Goal: Information Seeking & Learning: Learn about a topic

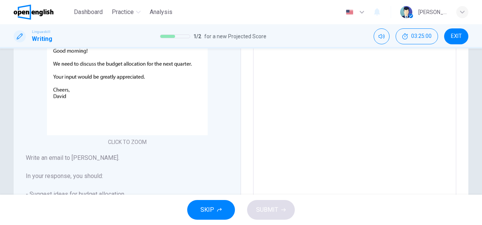
scroll to position [152, 0]
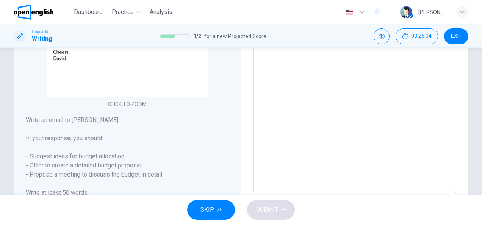
click at [271, 70] on textarea at bounding box center [355, 66] width 193 height 243
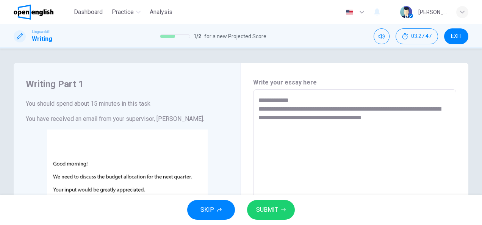
scroll to position [0, 0]
drag, startPoint x: 265, startPoint y: 119, endPoint x: 256, endPoint y: 114, distance: 10.5
click at [256, 114] on div "**********" at bounding box center [354, 218] width 203 height 256
click at [272, 119] on textarea "**********" at bounding box center [355, 218] width 192 height 243
click at [378, 119] on textarea "**********" at bounding box center [355, 218] width 192 height 243
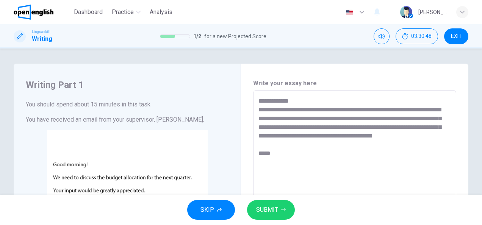
click at [264, 161] on textarea "**********" at bounding box center [355, 218] width 192 height 243
click at [282, 164] on textarea "**********" at bounding box center [355, 218] width 192 height 243
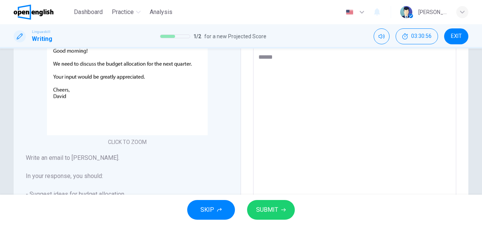
scroll to position [194, 0]
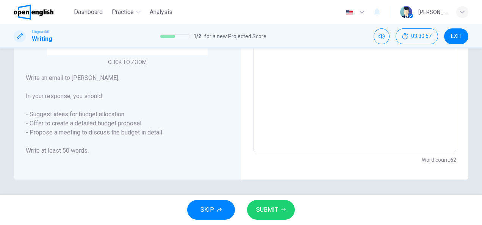
type textarea "**********"
click at [274, 209] on span "SUBMIT" at bounding box center [267, 210] width 22 height 11
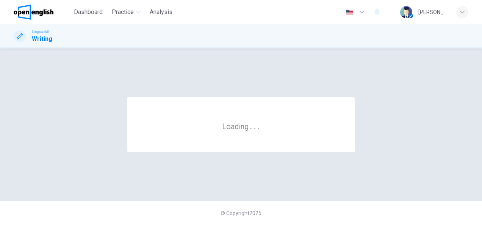
scroll to position [0, 0]
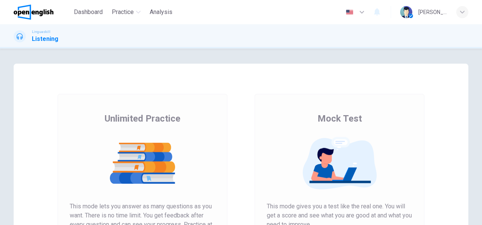
click at [41, 13] on img at bounding box center [34, 12] width 40 height 15
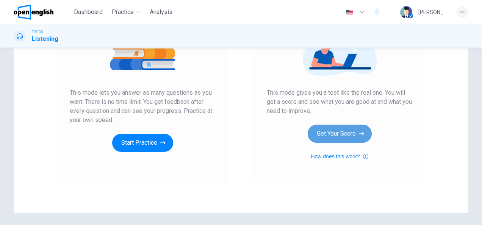
click at [345, 130] on button "Get Your Score" at bounding box center [340, 134] width 64 height 18
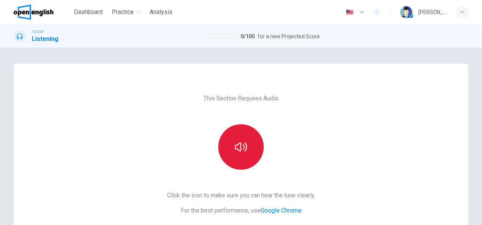
click at [243, 155] on button "button" at bounding box center [241, 147] width 46 height 46
click at [242, 147] on icon "button" at bounding box center [241, 147] width 12 height 12
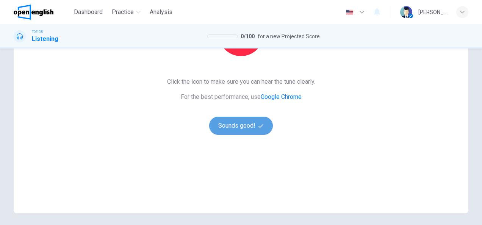
click at [251, 128] on button "Sounds good!" at bounding box center [241, 126] width 64 height 18
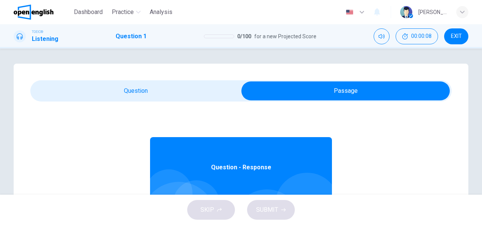
scroll to position [42, 0]
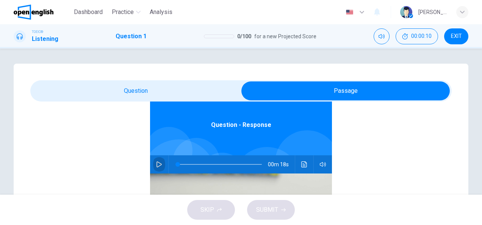
click at [153, 167] on button "button" at bounding box center [159, 164] width 12 height 18
type input "*"
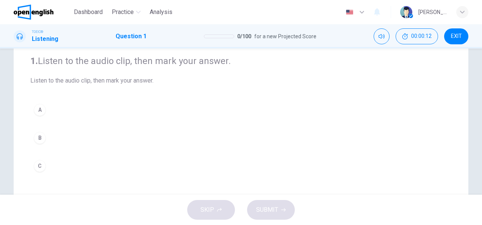
scroll to position [76, 0]
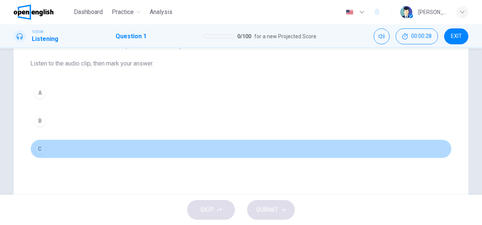
click at [40, 149] on div "C" at bounding box center [40, 149] width 12 height 12
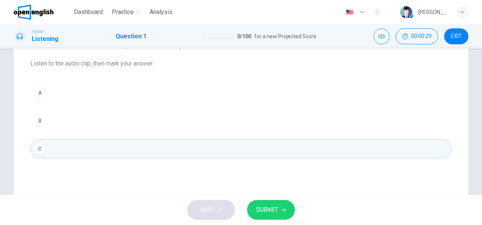
click at [281, 204] on button "SUBMIT" at bounding box center [271, 210] width 48 height 20
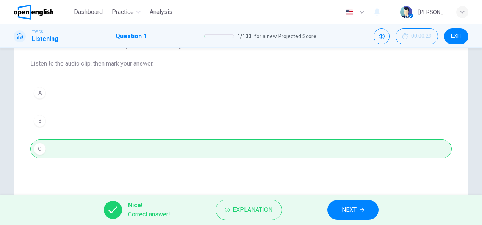
click at [362, 209] on icon "button" at bounding box center [362, 210] width 5 height 5
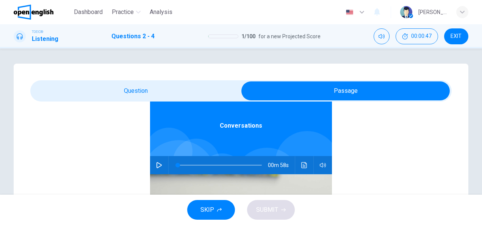
scroll to position [42, 0]
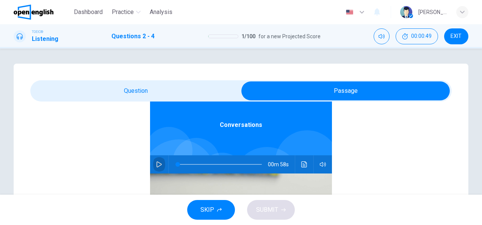
click at [156, 163] on icon "button" at bounding box center [159, 165] width 6 height 6
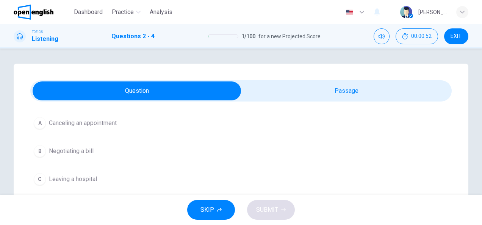
scroll to position [38, 0]
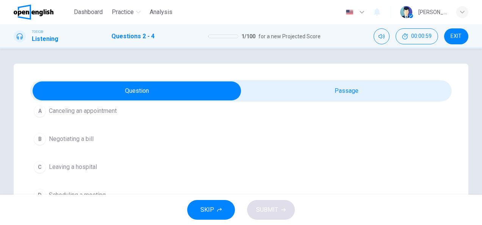
click at [115, 112] on span "Canceling an appointment" at bounding box center [83, 111] width 68 height 9
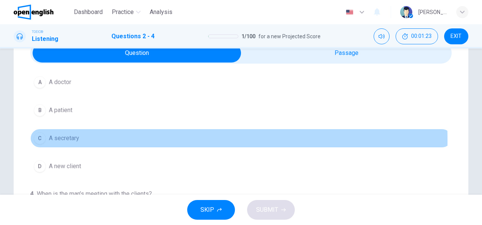
click at [64, 139] on span "A secretary" at bounding box center [64, 138] width 30 height 9
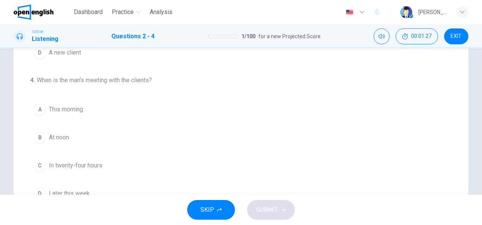
scroll to position [189, 0]
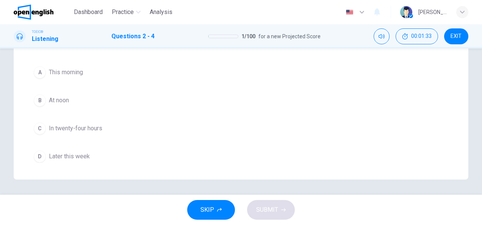
click at [77, 74] on span "This morning" at bounding box center [66, 72] width 34 height 9
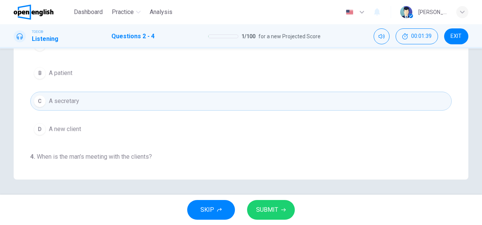
scroll to position [0, 0]
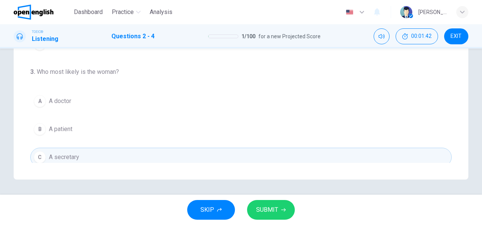
drag, startPoint x: 35, startPoint y: 70, endPoint x: 108, endPoint y: 72, distance: 72.5
click at [102, 75] on h4 "3 . Who most likely is the woman?" at bounding box center [241, 71] width 422 height 9
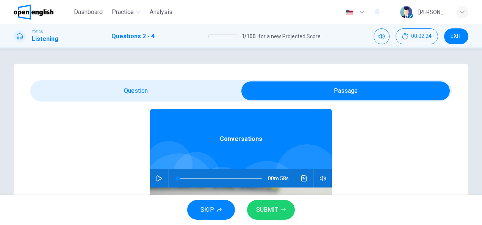
scroll to position [42, 0]
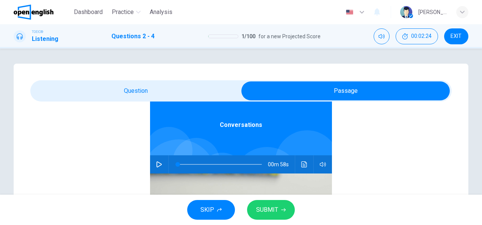
click at [157, 162] on icon "button" at bounding box center [159, 165] width 5 height 6
click at [211, 163] on span at bounding box center [220, 164] width 84 height 11
click at [178, 164] on span at bounding box center [220, 164] width 84 height 11
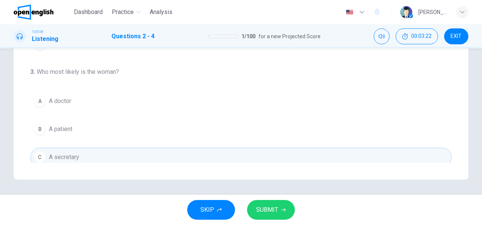
scroll to position [37, 0]
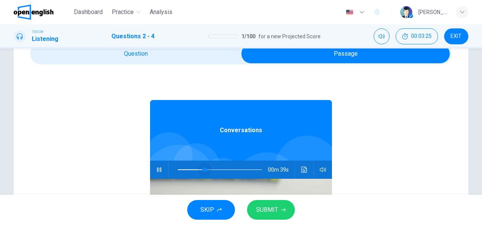
click at [201, 168] on span at bounding box center [220, 170] width 84 height 11
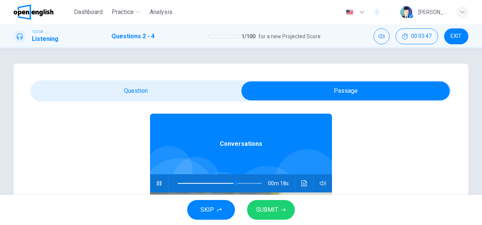
scroll to position [42, 0]
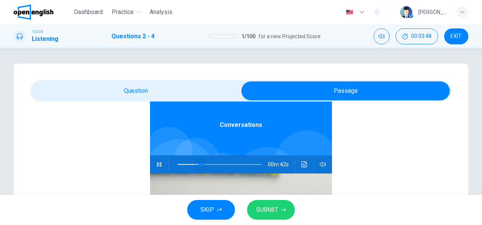
click at [197, 162] on span at bounding box center [220, 164] width 84 height 11
type input "**"
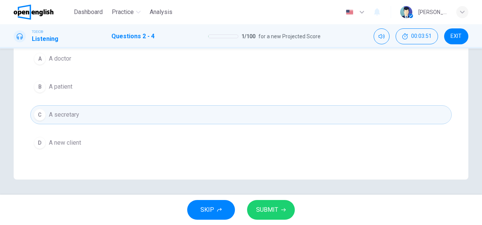
scroll to position [156, 0]
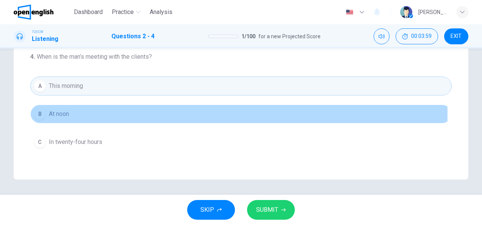
click at [55, 112] on span "At noon" at bounding box center [59, 114] width 20 height 9
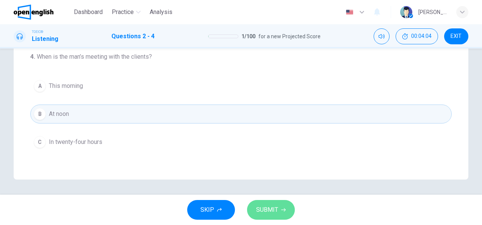
click at [272, 209] on span "SUBMIT" at bounding box center [267, 210] width 22 height 11
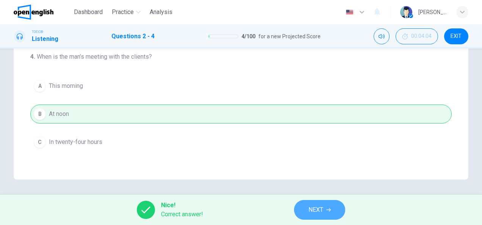
click at [325, 208] on button "NEXT" at bounding box center [319, 210] width 51 height 20
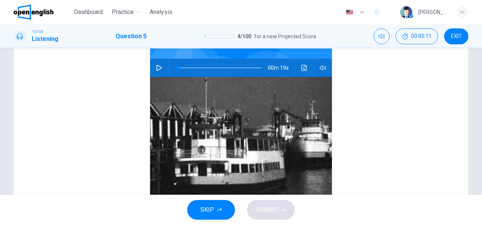
scroll to position [42, 0]
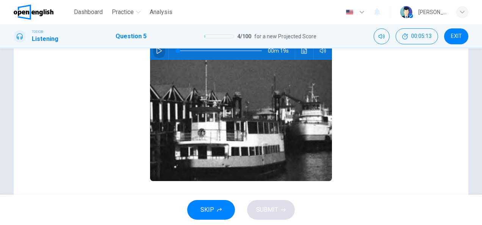
click at [156, 50] on icon "button" at bounding box center [159, 51] width 6 height 6
click at [156, 52] on icon "button" at bounding box center [159, 51] width 6 height 6
type input "*"
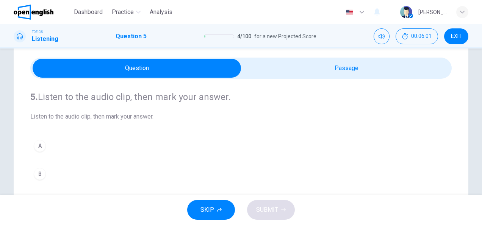
scroll to position [76, 0]
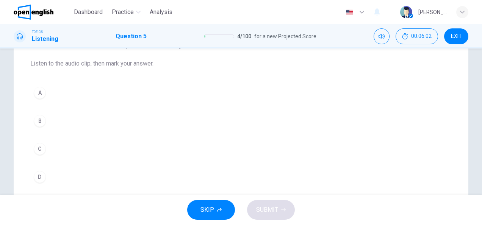
click at [39, 175] on div "D" at bounding box center [40, 177] width 12 height 12
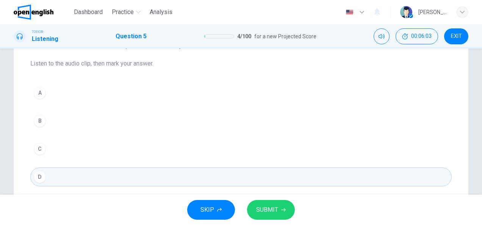
click at [276, 208] on span "SUBMIT" at bounding box center [267, 210] width 22 height 11
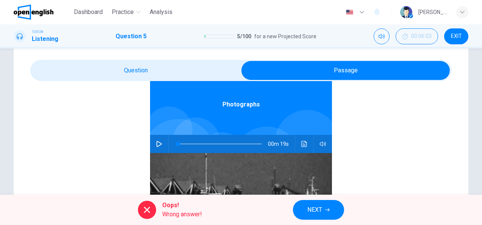
scroll to position [38, 0]
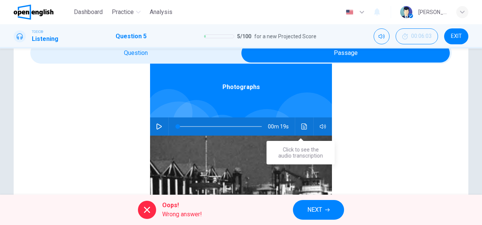
click at [301, 127] on icon "Click to see the audio transcription" at bounding box center [304, 127] width 6 height 6
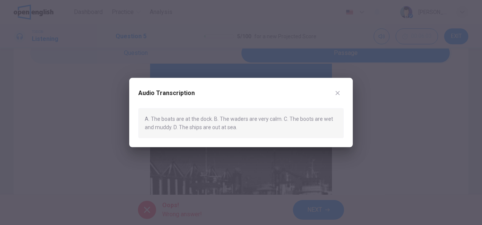
click at [412, 140] on div at bounding box center [241, 112] width 482 height 225
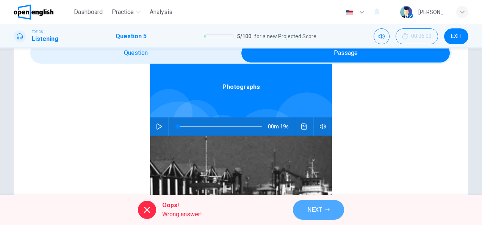
click at [330, 208] on button "NEXT" at bounding box center [318, 210] width 51 height 20
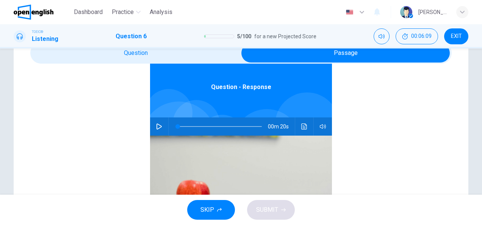
scroll to position [114, 0]
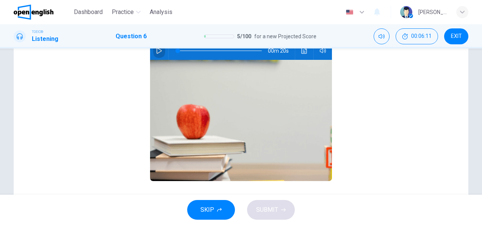
click at [157, 49] on icon "button" at bounding box center [159, 51] width 5 height 6
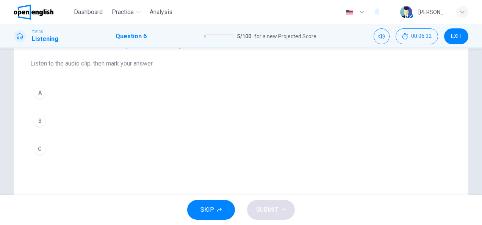
scroll to position [38, 0]
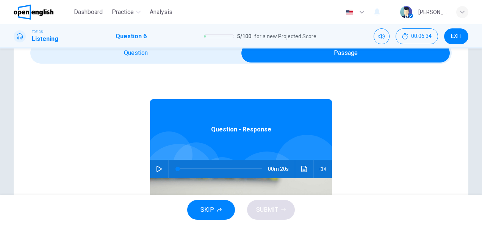
click at [156, 170] on icon "button" at bounding box center [159, 169] width 6 height 6
type input "*"
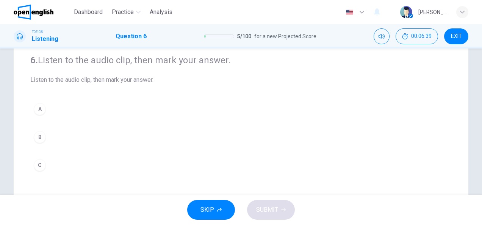
scroll to position [76, 0]
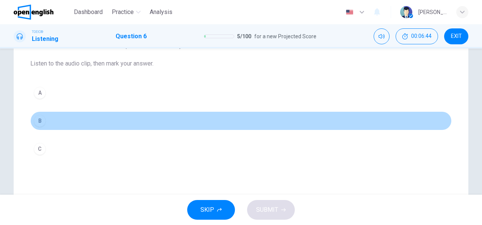
click at [38, 121] on div "B" at bounding box center [40, 121] width 12 height 12
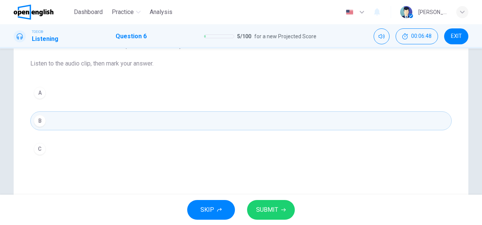
click at [275, 212] on span "SUBMIT" at bounding box center [267, 210] width 22 height 11
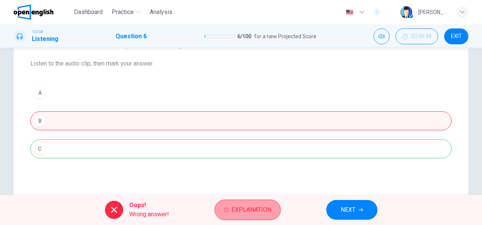
click at [256, 206] on span "Explanation" at bounding box center [252, 210] width 40 height 11
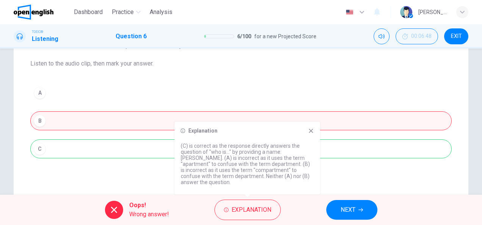
click at [311, 134] on icon at bounding box center [311, 131] width 6 height 6
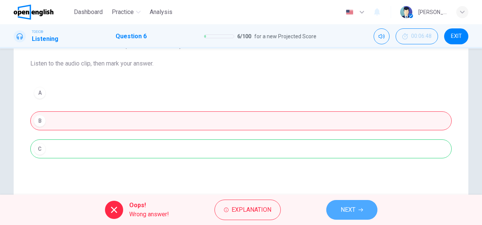
click at [356, 210] on button "NEXT" at bounding box center [351, 210] width 51 height 20
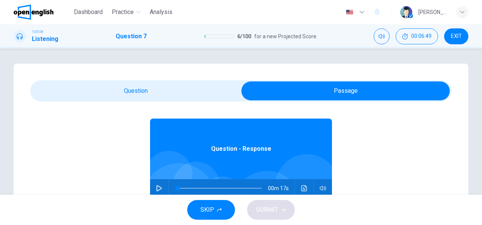
scroll to position [42, 0]
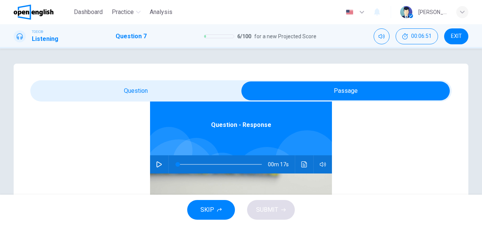
click at [157, 163] on icon "button" at bounding box center [159, 165] width 5 height 6
type input "*"
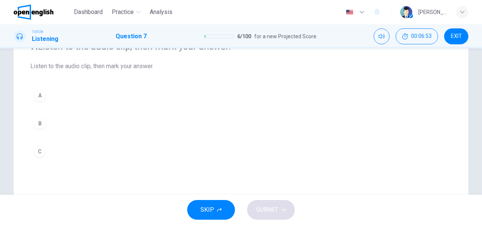
scroll to position [76, 0]
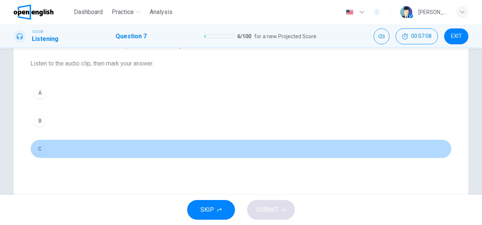
click at [37, 150] on div "C" at bounding box center [40, 149] width 12 height 12
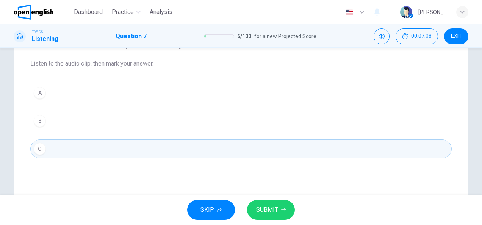
click at [268, 204] on button "SUBMIT" at bounding box center [271, 210] width 48 height 20
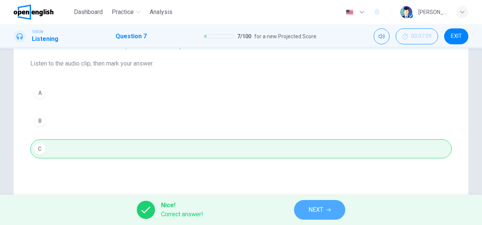
click at [317, 206] on span "NEXT" at bounding box center [316, 210] width 15 height 11
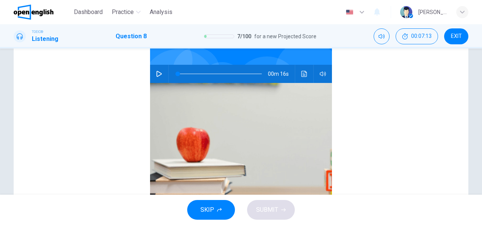
scroll to position [0, 0]
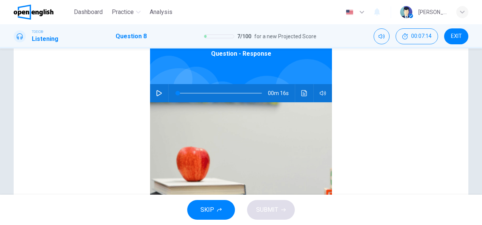
click at [157, 93] on icon "button" at bounding box center [159, 93] width 5 height 6
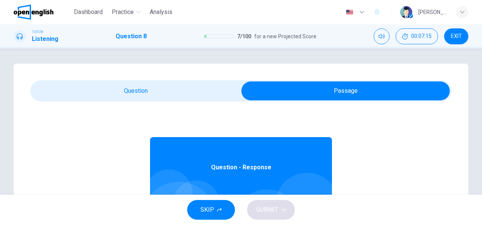
type input "*"
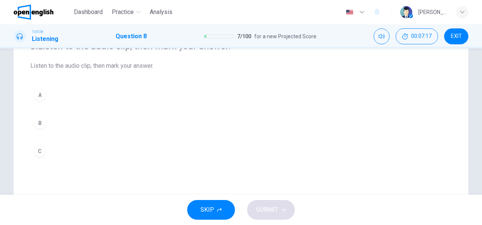
scroll to position [76, 0]
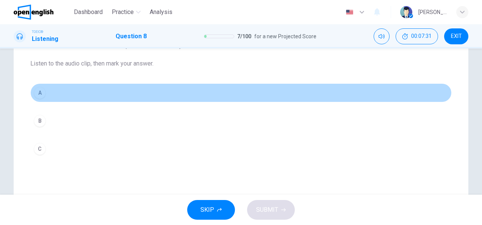
click at [36, 97] on div "A" at bounding box center [40, 93] width 12 height 12
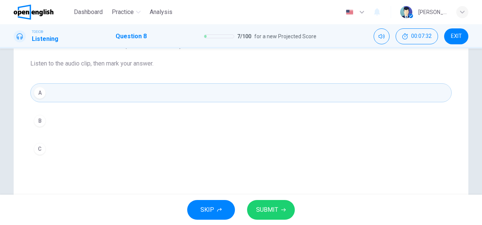
click at [280, 217] on button "SUBMIT" at bounding box center [271, 210] width 48 height 20
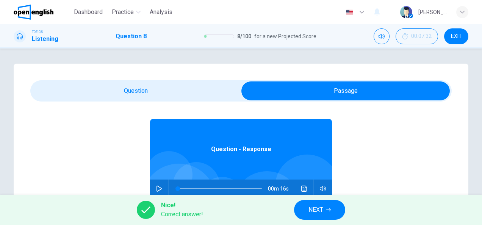
scroll to position [42, 0]
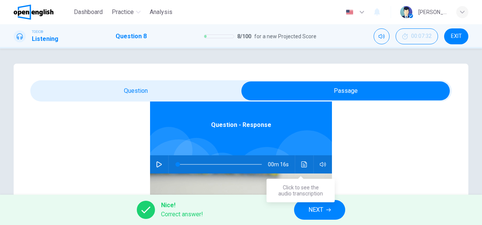
click at [301, 166] on icon "Click to see the audio transcription" at bounding box center [304, 165] width 6 height 6
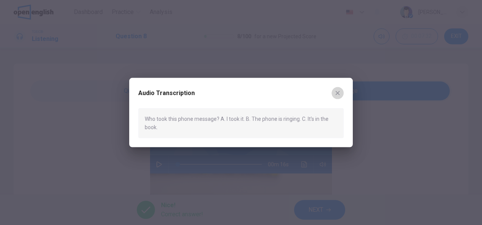
click at [339, 94] on icon "button" at bounding box center [338, 93] width 6 height 6
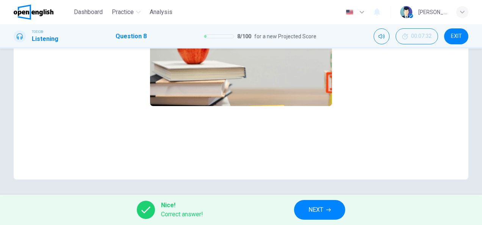
scroll to position [0, 0]
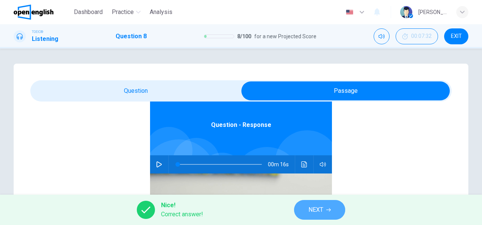
click at [322, 213] on span "NEXT" at bounding box center [316, 210] width 15 height 11
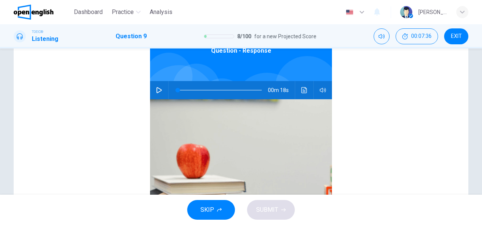
scroll to position [76, 0]
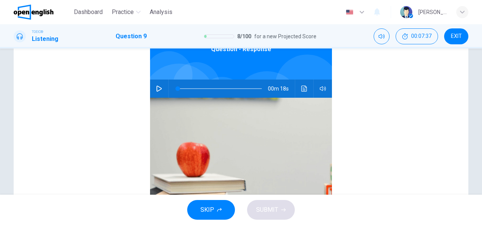
click at [156, 89] on icon "button" at bounding box center [159, 89] width 6 height 6
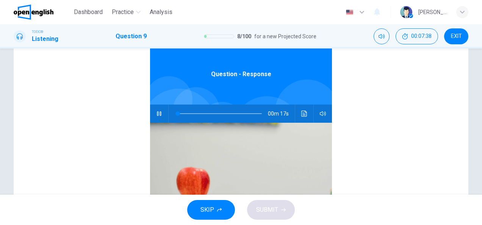
scroll to position [0, 0]
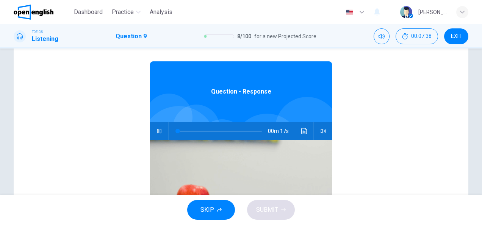
type input "*"
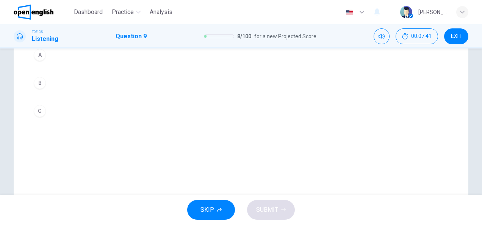
scroll to position [76, 0]
click at [36, 150] on div "C" at bounding box center [40, 149] width 12 height 12
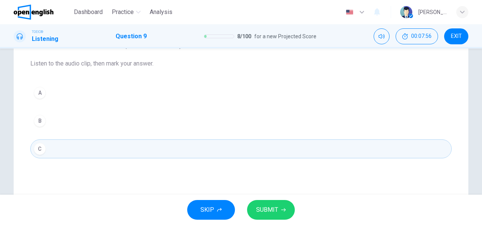
click at [273, 215] on button "SUBMIT" at bounding box center [271, 210] width 48 height 20
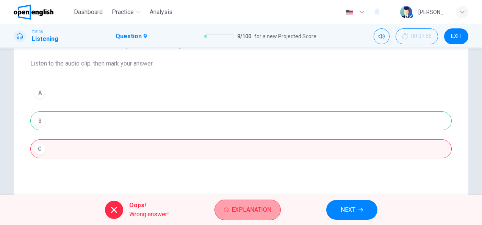
click at [262, 209] on span "Explanation" at bounding box center [252, 210] width 40 height 11
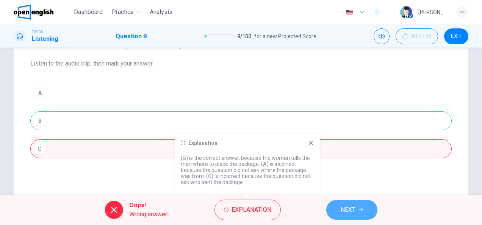
click at [355, 210] on span "NEXT" at bounding box center [348, 210] width 15 height 11
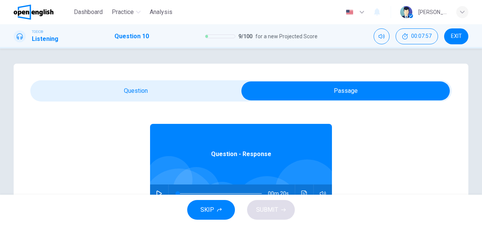
scroll to position [42, 0]
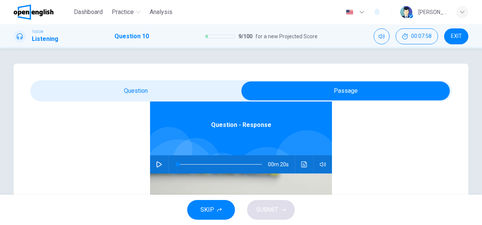
click at [157, 162] on icon "button" at bounding box center [159, 165] width 5 height 6
type input "*"
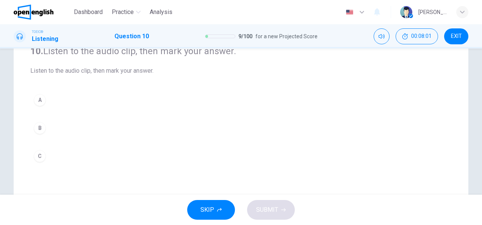
scroll to position [76, 0]
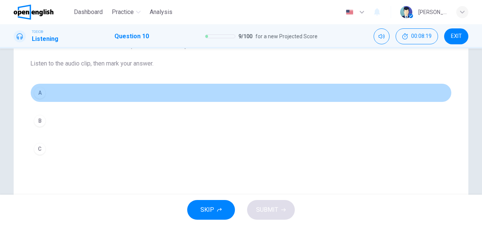
click at [39, 93] on div "A" at bounding box center [40, 93] width 12 height 12
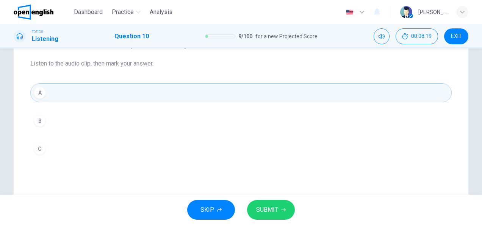
click at [273, 206] on span "SUBMIT" at bounding box center [267, 210] width 22 height 11
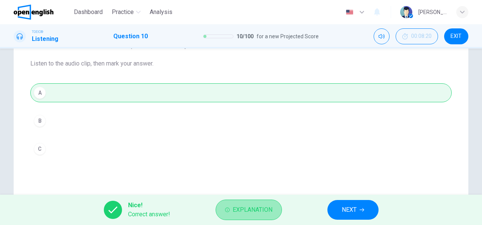
click at [270, 207] on span "Explanation" at bounding box center [253, 210] width 40 height 11
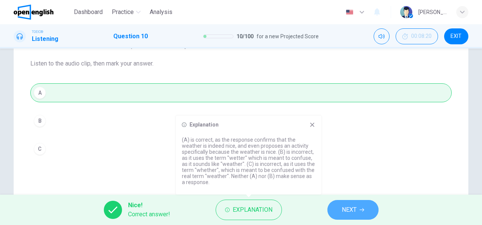
click at [342, 203] on button "NEXT" at bounding box center [353, 210] width 51 height 20
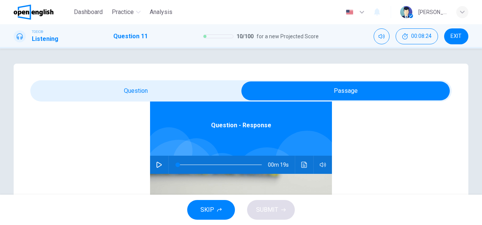
scroll to position [42, 0]
click at [156, 162] on icon "button" at bounding box center [159, 165] width 6 height 6
type input "*"
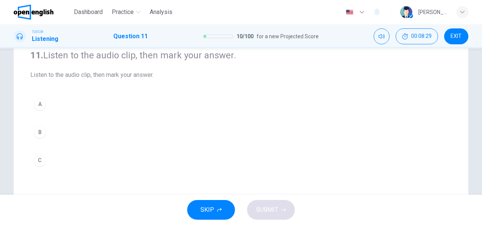
scroll to position [76, 0]
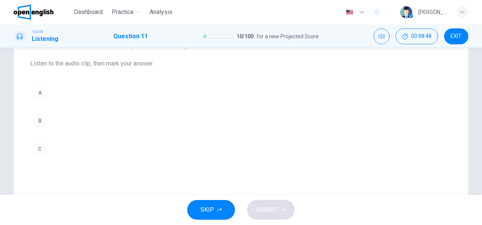
click at [42, 120] on div "B" at bounding box center [40, 121] width 12 height 12
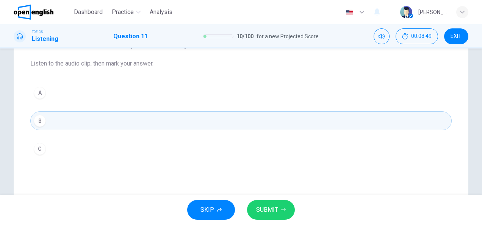
click at [267, 209] on span "SUBMIT" at bounding box center [267, 210] width 22 height 11
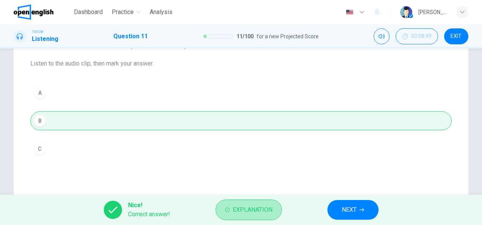
click at [268, 209] on span "Explanation" at bounding box center [253, 210] width 40 height 11
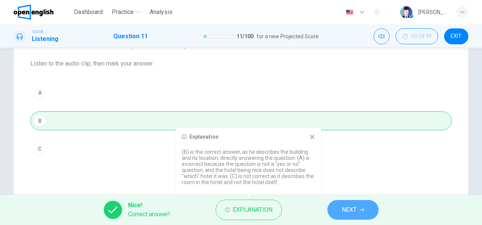
click at [347, 208] on span "NEXT" at bounding box center [349, 210] width 15 height 11
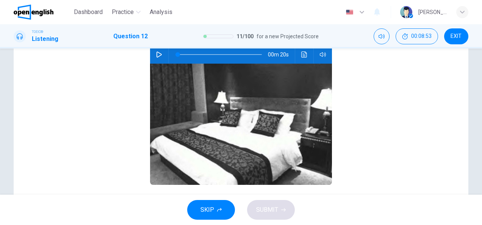
scroll to position [0, 0]
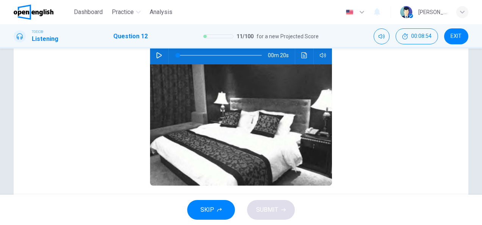
click at [157, 56] on icon "button" at bounding box center [159, 55] width 5 height 6
type input "*"
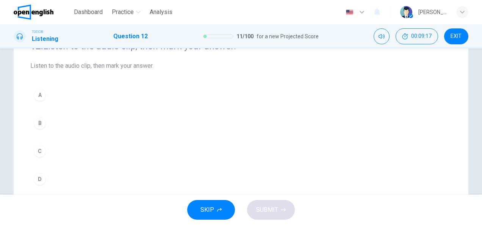
scroll to position [114, 0]
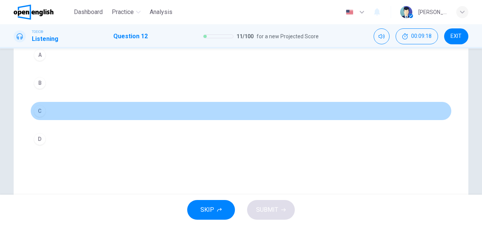
click at [36, 111] on div "C" at bounding box center [40, 111] width 12 height 12
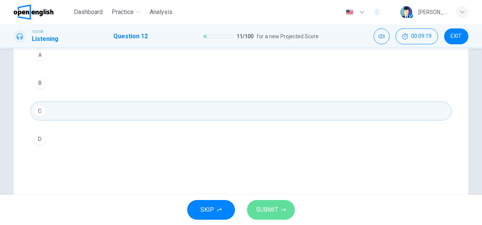
click at [275, 209] on span "SUBMIT" at bounding box center [267, 210] width 22 height 11
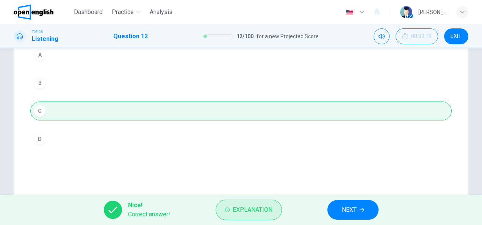
click at [267, 210] on span "Explanation" at bounding box center [253, 210] width 40 height 11
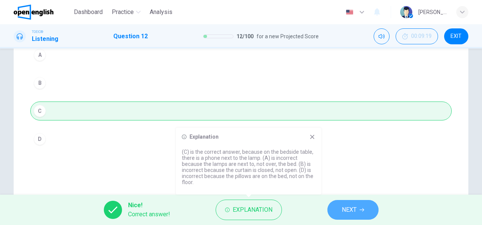
click at [344, 209] on span "NEXT" at bounding box center [349, 210] width 15 height 11
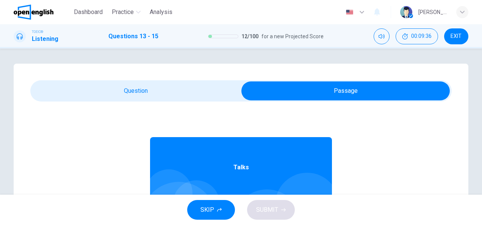
scroll to position [42, 0]
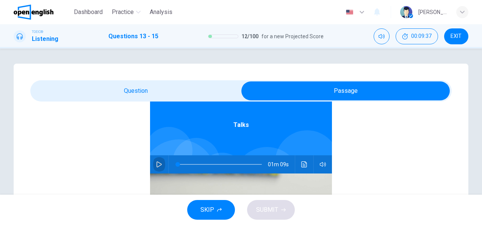
drag, startPoint x: 156, startPoint y: 165, endPoint x: 140, endPoint y: 104, distance: 63.5
click at [157, 165] on icon "button" at bounding box center [159, 165] width 5 height 6
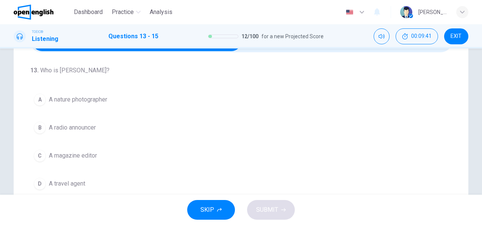
scroll to position [38, 0]
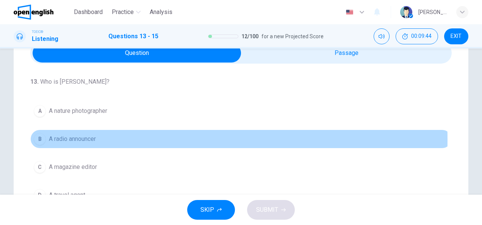
click at [86, 140] on span "A radio announcer" at bounding box center [72, 139] width 47 height 9
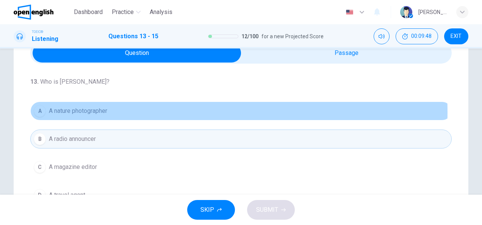
click at [99, 112] on span "A nature photographer" at bounding box center [78, 111] width 58 height 9
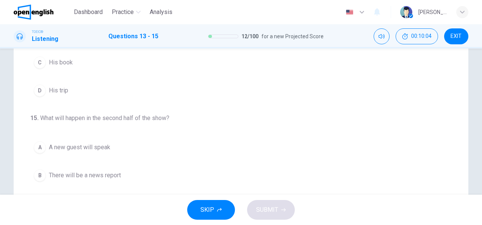
scroll to position [94, 0]
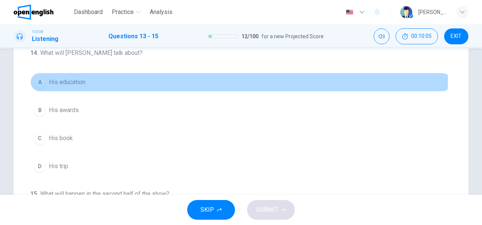
click at [71, 78] on span "His education" at bounding box center [67, 82] width 36 height 9
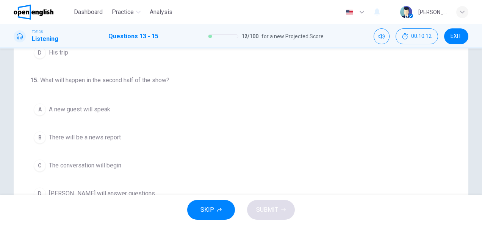
scroll to position [189, 0]
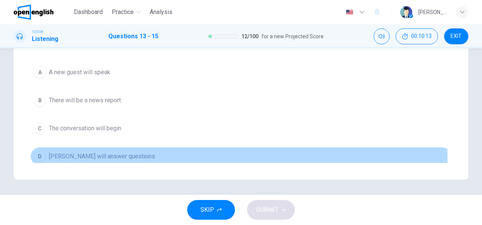
click at [92, 154] on span "[PERSON_NAME] will answer questions" at bounding box center [102, 156] width 106 height 9
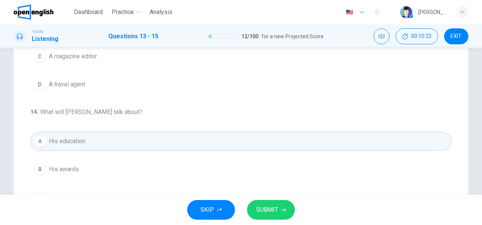
scroll to position [114, 0]
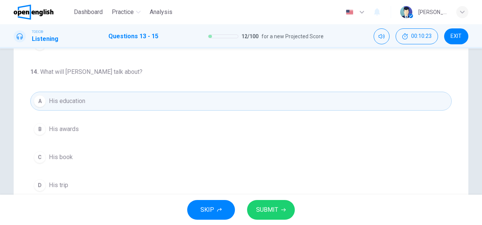
click at [278, 209] on span "SUBMIT" at bounding box center [267, 210] width 22 height 11
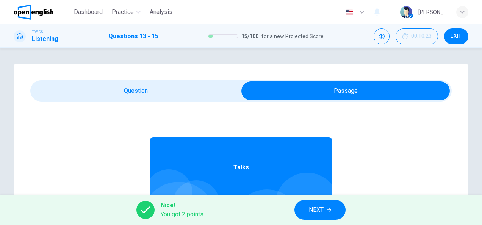
scroll to position [42, 0]
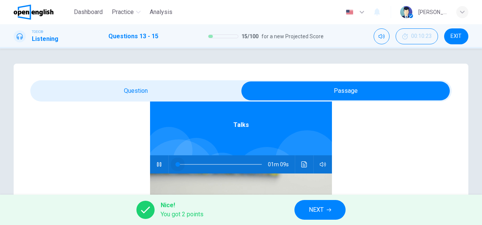
click at [178, 163] on span at bounding box center [220, 164] width 84 height 11
type input "*"
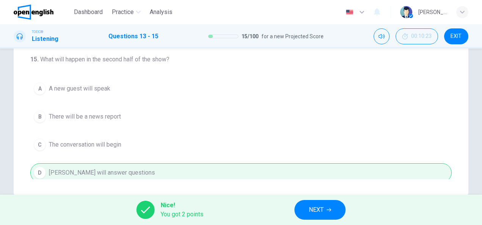
scroll to position [189, 0]
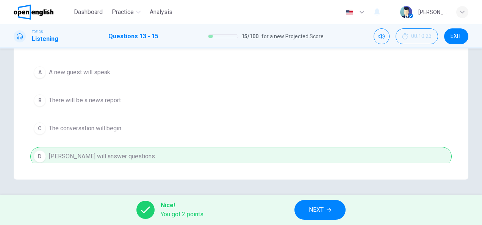
click at [325, 209] on button "NEXT" at bounding box center [320, 210] width 51 height 20
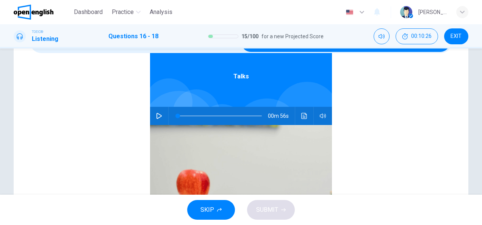
scroll to position [76, 0]
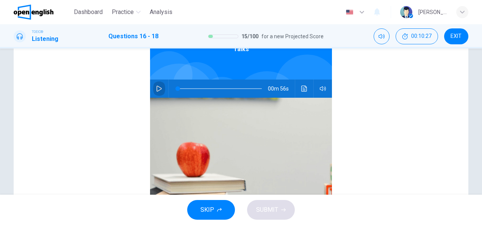
click at [158, 90] on icon "button" at bounding box center [159, 89] width 6 height 6
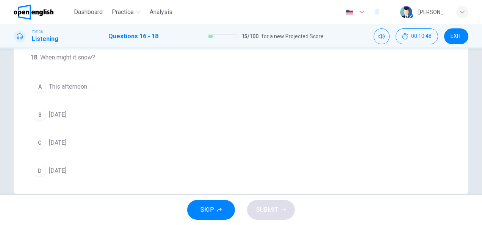
scroll to position [189, 0]
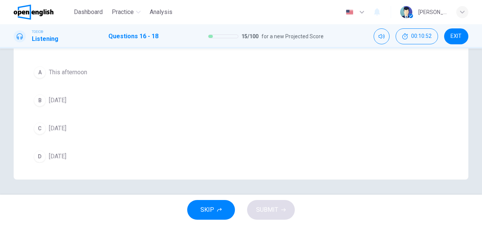
click at [72, 70] on span "This afternoon" at bounding box center [68, 72] width 38 height 9
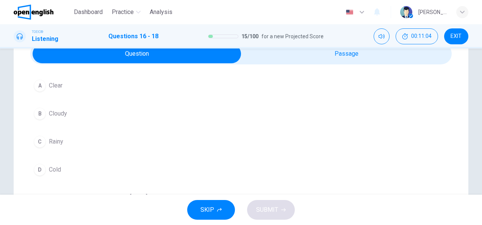
scroll to position [38, 0]
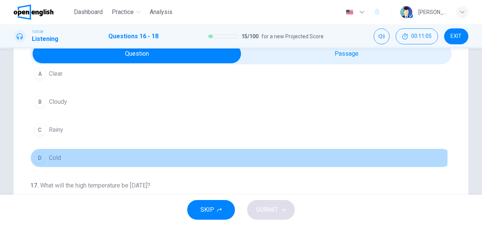
click at [55, 157] on span "Cold" at bounding box center [55, 158] width 12 height 9
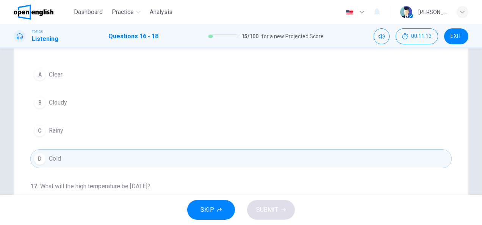
scroll to position [0, 0]
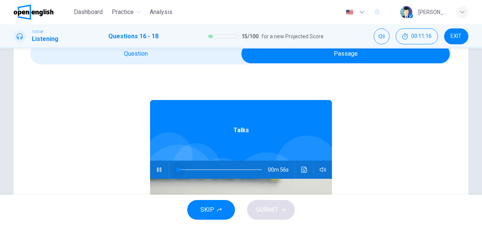
click at [178, 170] on span at bounding box center [220, 170] width 84 height 11
type input "*"
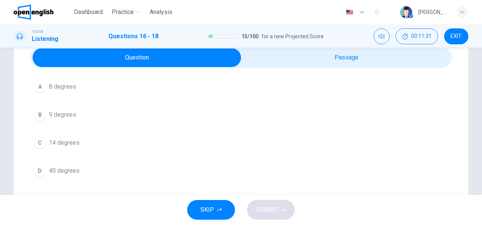
scroll to position [76, 0]
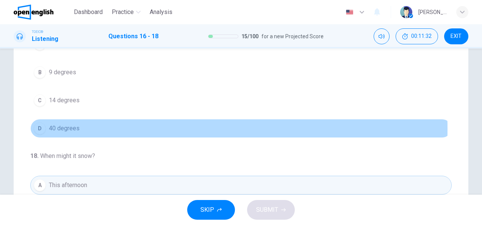
click at [74, 127] on span "40 degrees" at bounding box center [64, 128] width 31 height 9
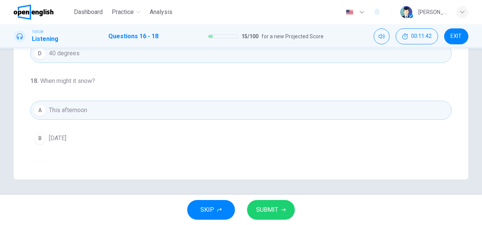
scroll to position [170, 0]
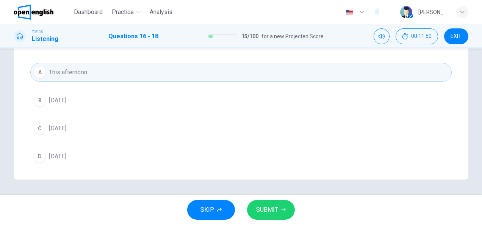
click at [60, 154] on span "[DATE]" at bounding box center [57, 156] width 17 height 9
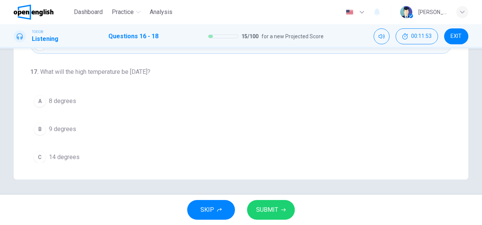
scroll to position [75, 0]
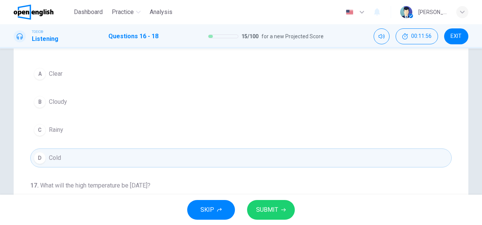
click at [57, 76] on span "Clear" at bounding box center [56, 73] width 14 height 9
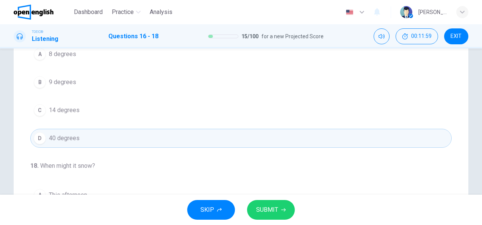
scroll to position [170, 0]
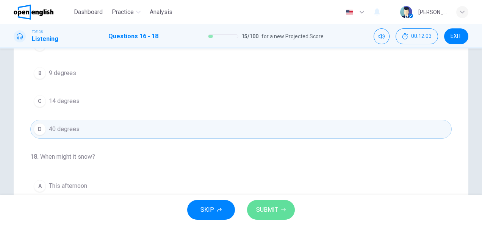
click at [275, 208] on span "SUBMIT" at bounding box center [267, 210] width 22 height 11
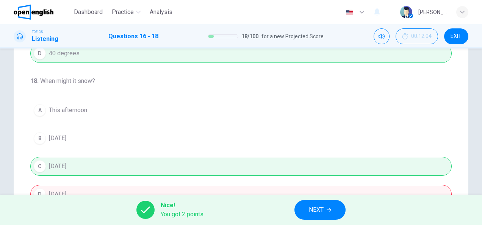
scroll to position [189, 0]
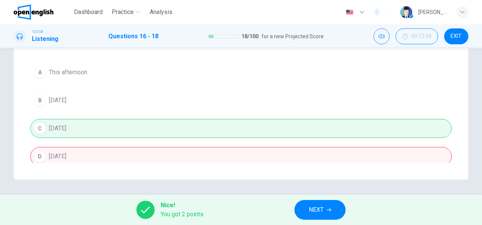
click at [323, 213] on span "NEXT" at bounding box center [316, 210] width 15 height 11
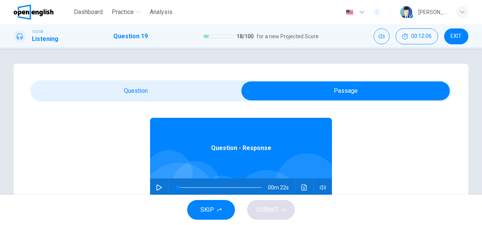
scroll to position [42, 0]
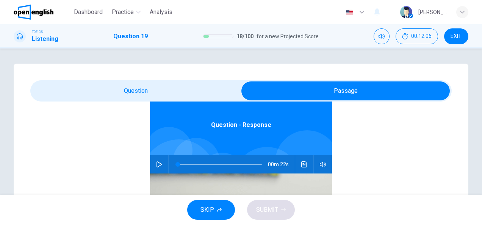
click at [157, 163] on icon "button" at bounding box center [159, 165] width 5 height 6
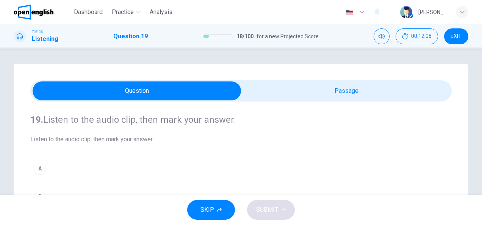
scroll to position [76, 0]
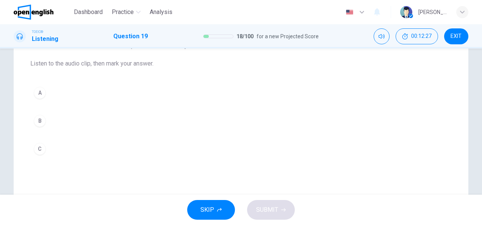
click at [44, 158] on div "19. Listen to the audio clip, then [PERSON_NAME] your answer. Listen to the aud…" at bounding box center [241, 98] width 422 height 145
click at [43, 151] on div "C" at bounding box center [40, 149] width 12 height 12
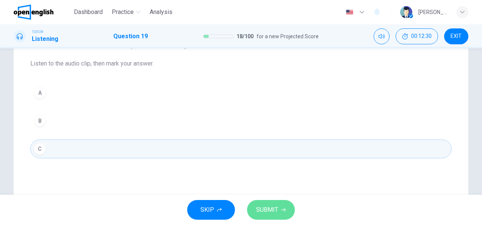
click at [260, 208] on span "SUBMIT" at bounding box center [267, 210] width 22 height 11
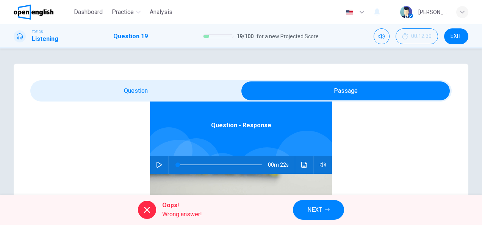
scroll to position [42, 0]
drag, startPoint x: 157, startPoint y: 163, endPoint x: 153, endPoint y: 106, distance: 57.8
click at [157, 160] on button "button" at bounding box center [159, 164] width 12 height 18
type input "*"
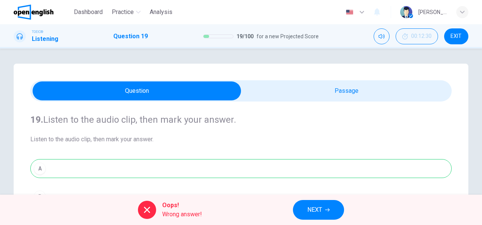
scroll to position [0, 0]
click at [321, 206] on span "NEXT" at bounding box center [315, 210] width 15 height 11
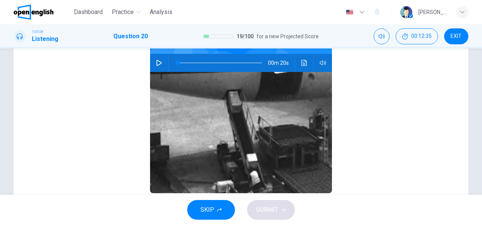
scroll to position [42, 0]
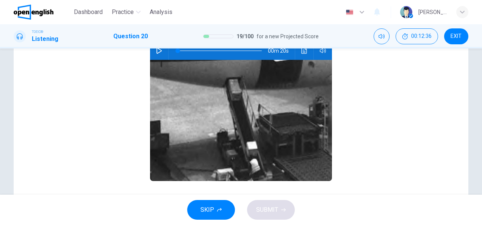
click at [157, 54] on button "button" at bounding box center [159, 51] width 12 height 18
type input "*"
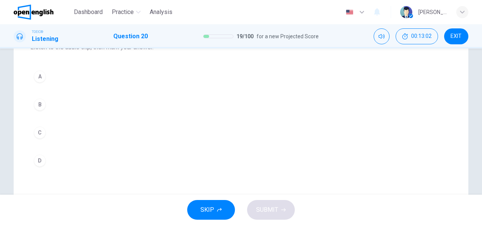
scroll to position [114, 0]
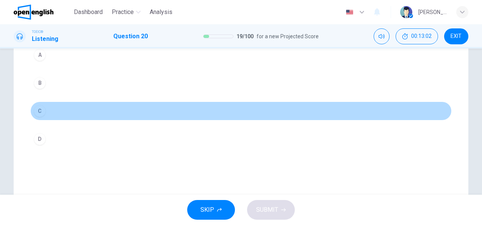
click at [41, 110] on div "C" at bounding box center [40, 111] width 12 height 12
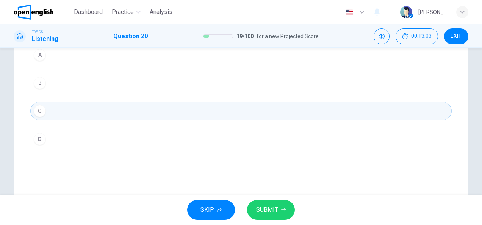
click at [258, 204] on button "SUBMIT" at bounding box center [271, 210] width 48 height 20
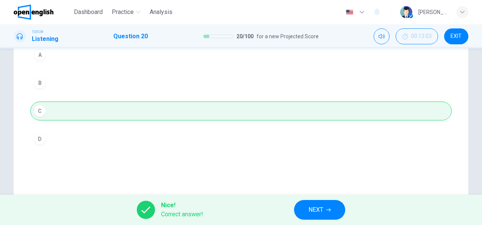
scroll to position [189, 0]
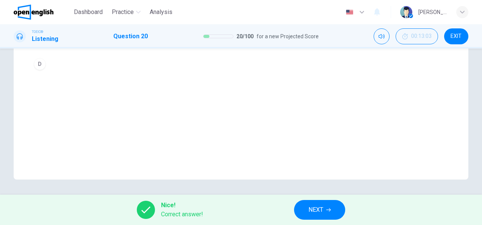
click at [318, 199] on div "Nice! Correct answer! NEXT" at bounding box center [241, 210] width 482 height 30
click at [320, 208] on span "NEXT" at bounding box center [316, 210] width 15 height 11
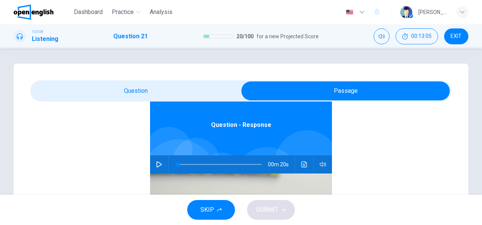
scroll to position [114, 0]
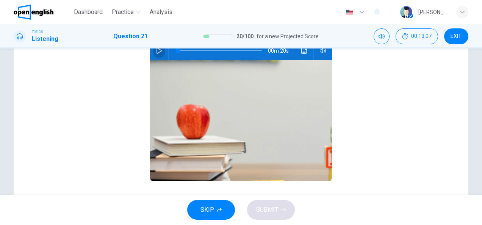
drag, startPoint x: 154, startPoint y: 53, endPoint x: 113, endPoint y: 57, distance: 41.5
click at [157, 53] on icon "button" at bounding box center [159, 51] width 5 height 6
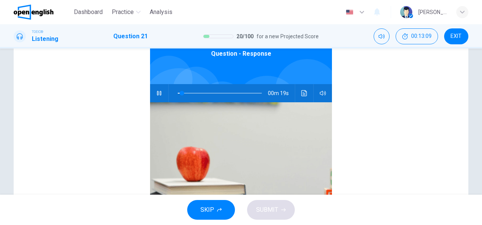
scroll to position [53, 0]
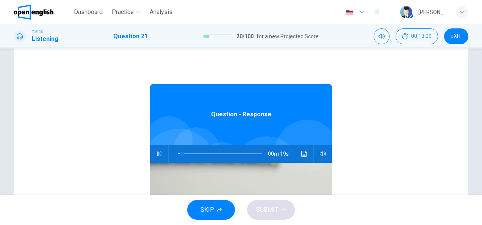
type input "**"
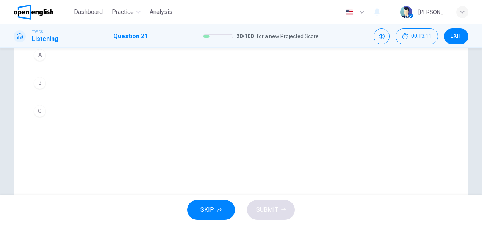
scroll to position [76, 0]
click at [38, 152] on div "C" at bounding box center [40, 149] width 12 height 12
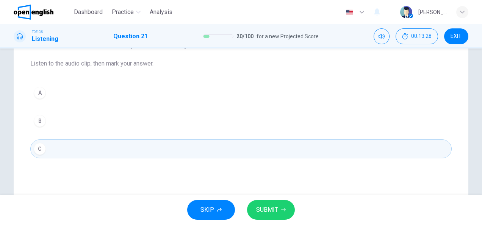
click at [287, 213] on button "SUBMIT" at bounding box center [271, 210] width 48 height 20
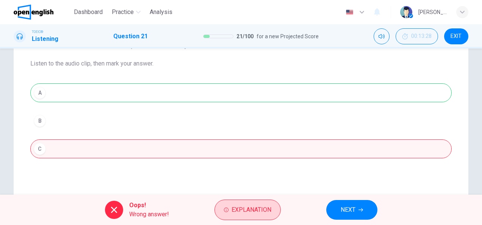
click at [255, 210] on span "Explanation" at bounding box center [252, 210] width 40 height 11
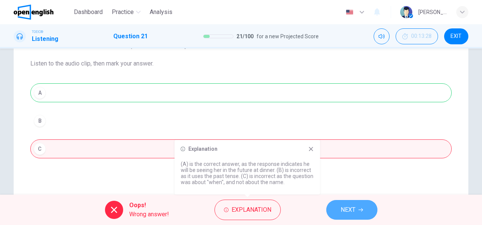
click at [342, 207] on span "NEXT" at bounding box center [348, 210] width 15 height 11
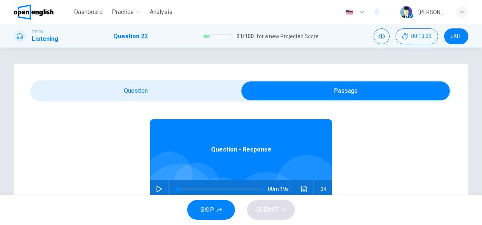
scroll to position [42, 0]
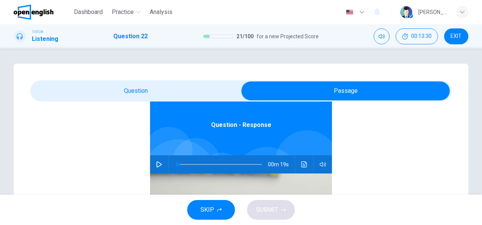
click at [153, 166] on button "button" at bounding box center [159, 164] width 12 height 18
type input "*"
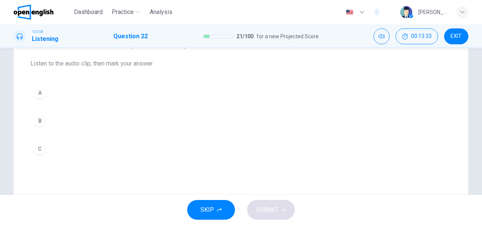
scroll to position [38, 0]
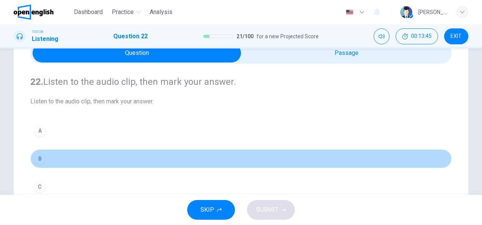
drag, startPoint x: 40, startPoint y: 157, endPoint x: 113, endPoint y: 158, distance: 72.8
click at [40, 158] on div "B" at bounding box center [40, 159] width 12 height 12
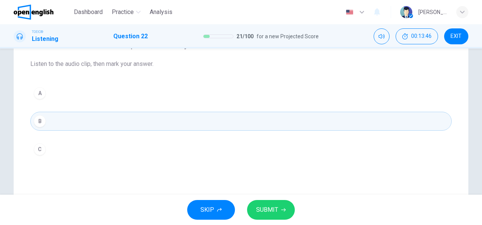
scroll to position [76, 0]
click at [268, 208] on span "SUBMIT" at bounding box center [267, 210] width 22 height 11
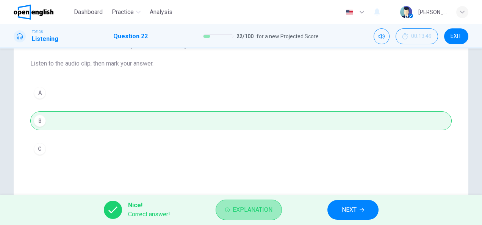
click at [248, 212] on span "Explanation" at bounding box center [253, 210] width 40 height 11
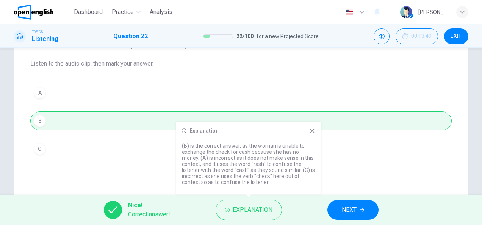
click at [358, 211] on button "NEXT" at bounding box center [353, 210] width 51 height 20
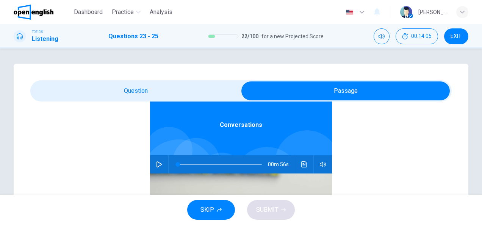
scroll to position [42, 0]
drag, startPoint x: 154, startPoint y: 165, endPoint x: 152, endPoint y: 104, distance: 60.3
click at [156, 162] on icon "button" at bounding box center [159, 165] width 6 height 6
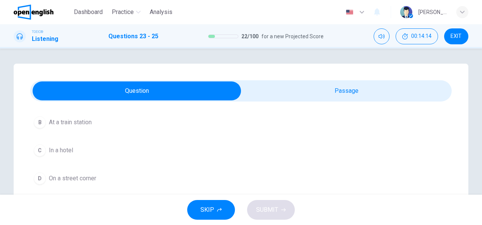
scroll to position [38, 0]
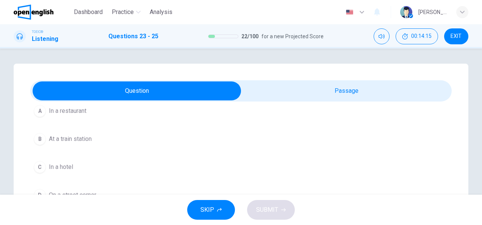
click at [69, 167] on span "In a hotel" at bounding box center [61, 167] width 24 height 9
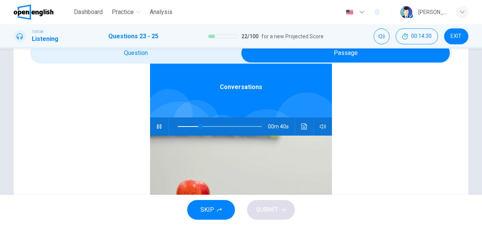
scroll to position [42, 0]
click at [156, 127] on icon "button" at bounding box center [159, 127] width 6 height 6
type input "**"
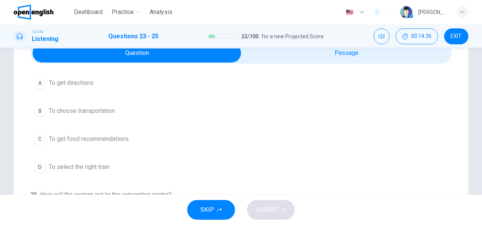
scroll to position [170, 0]
click at [86, 80] on span "To get directions" at bounding box center [71, 82] width 45 height 9
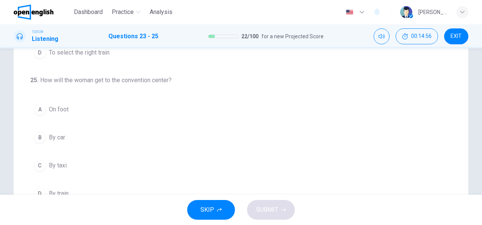
scroll to position [189, 0]
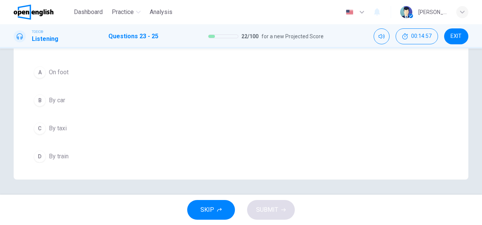
click at [59, 96] on span "By car" at bounding box center [57, 100] width 16 height 9
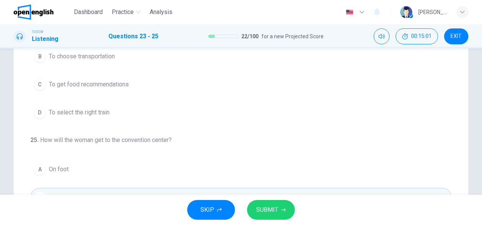
scroll to position [152, 0]
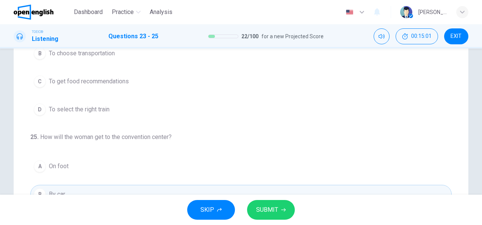
click at [279, 205] on button "SUBMIT" at bounding box center [271, 210] width 48 height 20
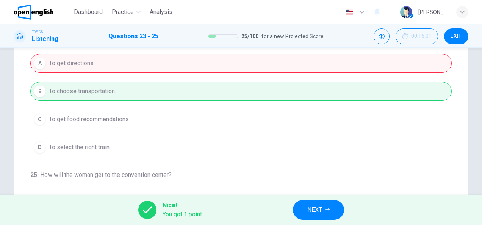
scroll to position [170, 0]
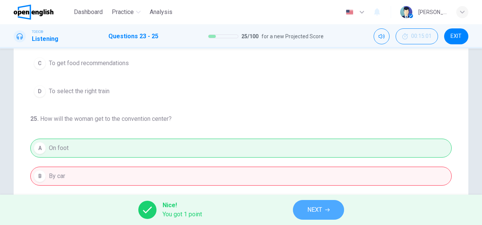
click at [327, 215] on button "NEXT" at bounding box center [318, 210] width 51 height 20
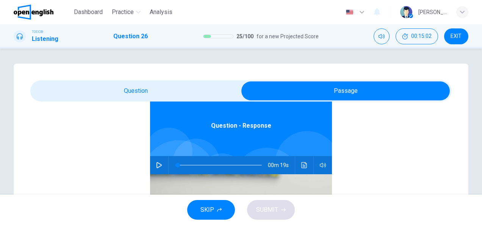
scroll to position [42, 0]
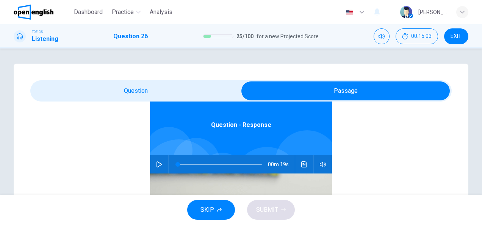
click at [155, 168] on button "button" at bounding box center [159, 164] width 12 height 18
type input "*"
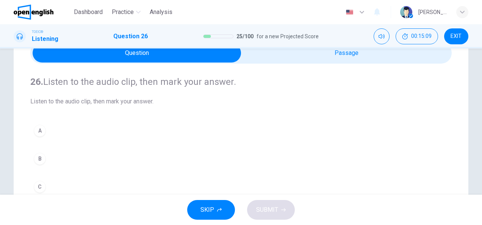
scroll to position [76, 0]
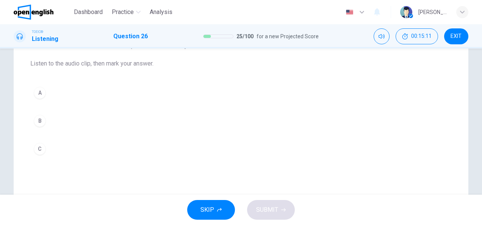
click at [38, 95] on div "A" at bounding box center [40, 93] width 12 height 12
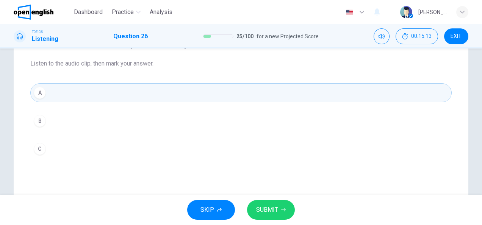
click at [267, 212] on span "SUBMIT" at bounding box center [267, 210] width 22 height 11
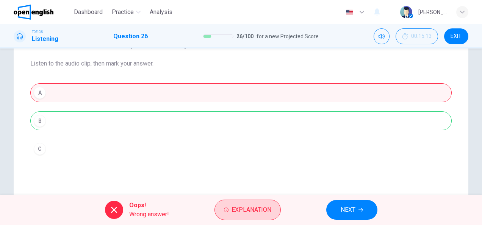
click at [244, 212] on span "Explanation" at bounding box center [252, 210] width 40 height 11
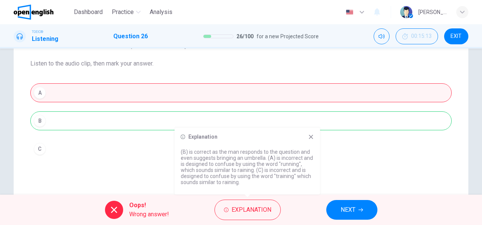
click at [355, 215] on button "NEXT" at bounding box center [351, 210] width 51 height 20
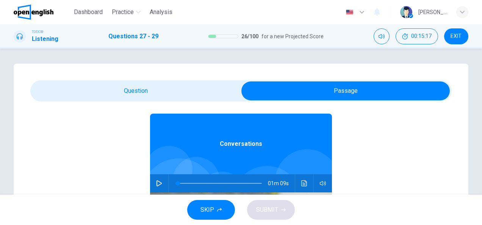
scroll to position [42, 0]
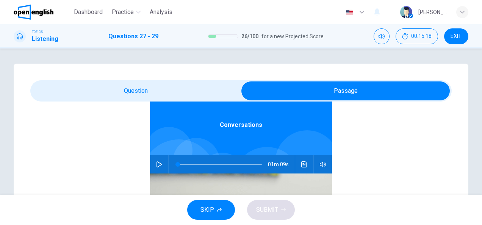
click at [156, 165] on icon "button" at bounding box center [159, 165] width 6 height 6
type input "*"
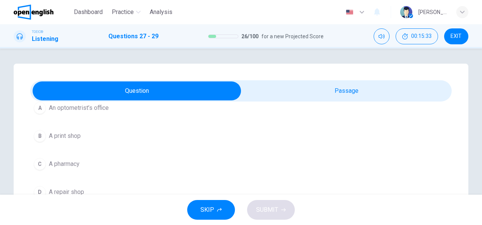
scroll to position [38, 0]
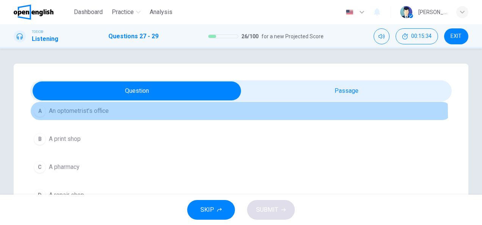
click at [88, 115] on span "An optometrist’s office" at bounding box center [79, 111] width 60 height 9
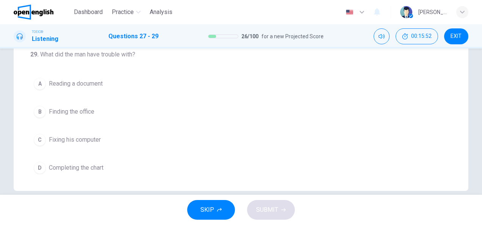
scroll to position [189, 0]
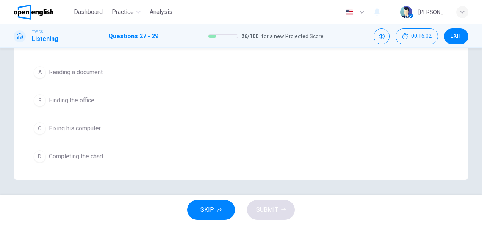
click at [91, 125] on span "Fixing his computer" at bounding box center [75, 128] width 52 height 9
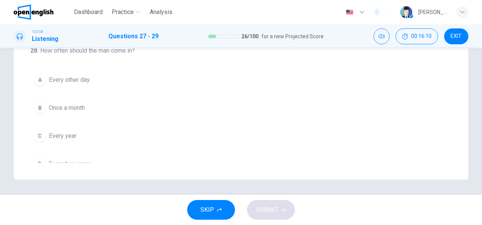
scroll to position [38, 0]
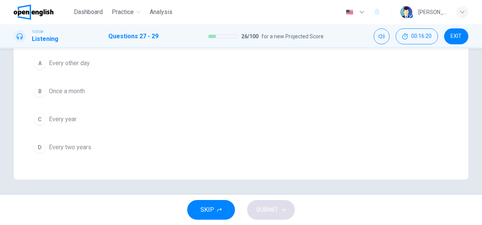
click at [77, 91] on span "Once a month" at bounding box center [67, 91] width 36 height 9
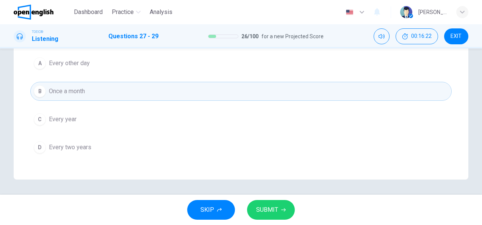
click at [265, 212] on span "SUBMIT" at bounding box center [267, 210] width 22 height 11
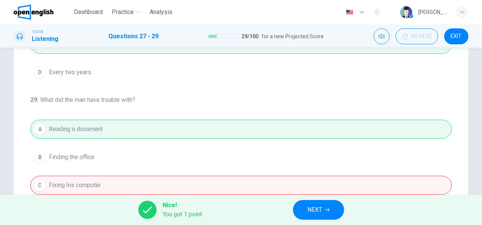
scroll to position [189, 0]
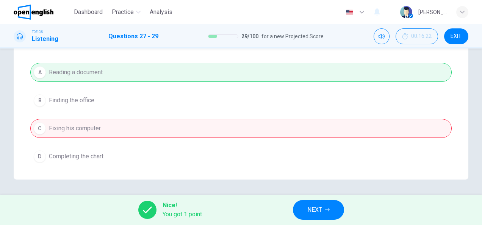
click at [314, 207] on span "NEXT" at bounding box center [315, 210] width 15 height 11
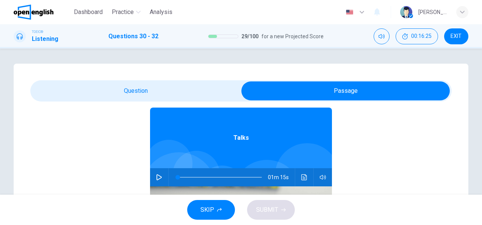
scroll to position [42, 0]
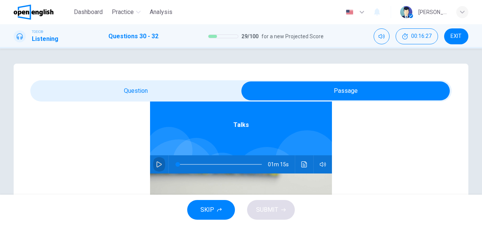
click at [157, 166] on icon "button" at bounding box center [159, 165] width 5 height 6
type input "*"
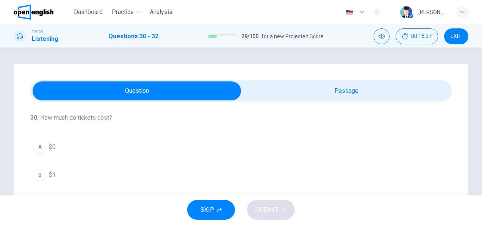
scroll to position [0, 0]
click at [38, 150] on div "A" at bounding box center [40, 149] width 12 height 12
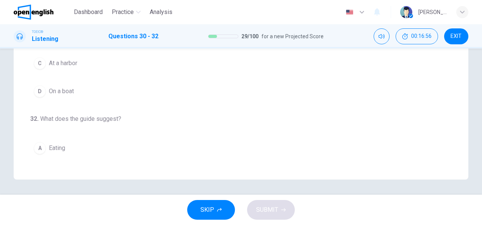
scroll to position [18, 0]
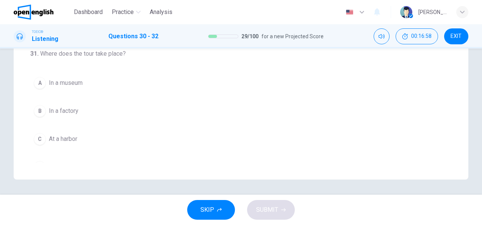
click at [59, 83] on span "In a museum" at bounding box center [66, 82] width 34 height 9
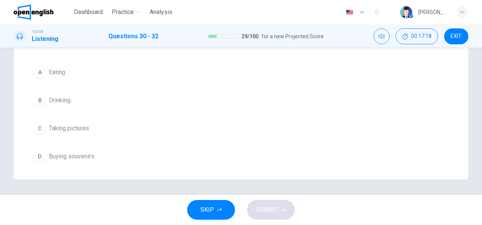
click at [68, 152] on span "Buying souvenirs" at bounding box center [72, 156] width 46 height 9
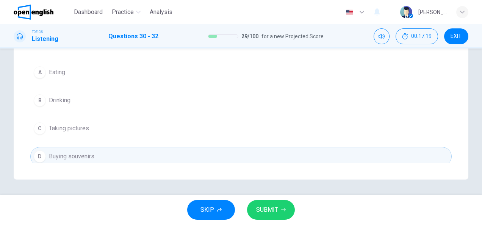
click at [267, 205] on span "SUBMIT" at bounding box center [267, 210] width 22 height 11
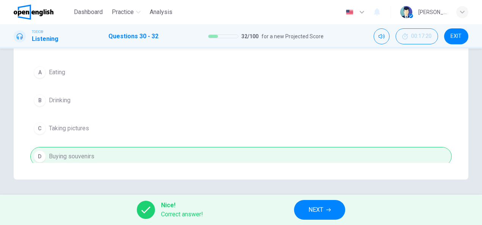
click at [326, 206] on button "NEXT" at bounding box center [319, 210] width 51 height 20
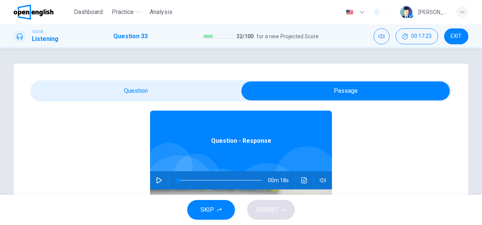
scroll to position [42, 0]
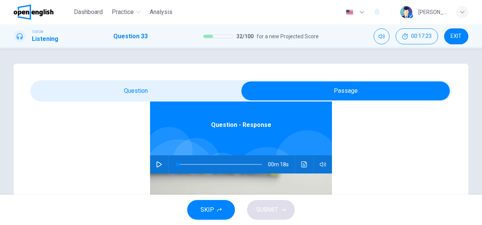
click at [157, 163] on icon "button" at bounding box center [159, 165] width 5 height 6
type input "*"
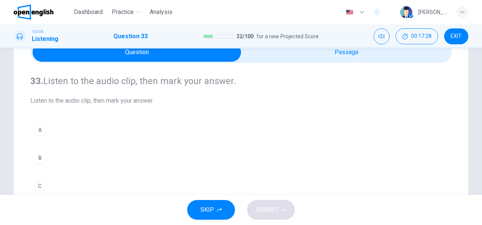
scroll to position [76, 0]
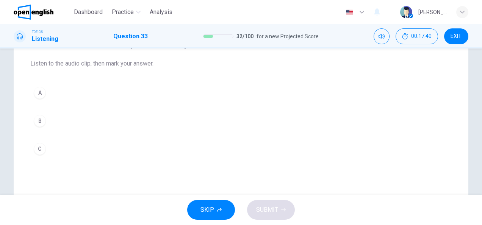
click at [39, 100] on button "A" at bounding box center [241, 92] width 422 height 19
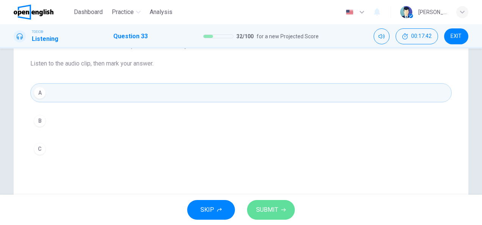
click at [276, 205] on span "SUBMIT" at bounding box center [267, 210] width 22 height 11
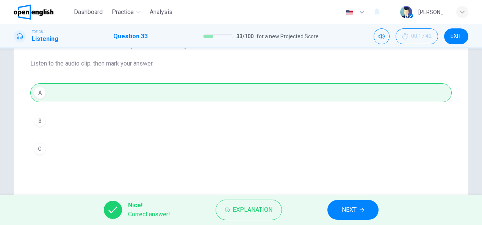
click at [344, 211] on span "NEXT" at bounding box center [349, 210] width 15 height 11
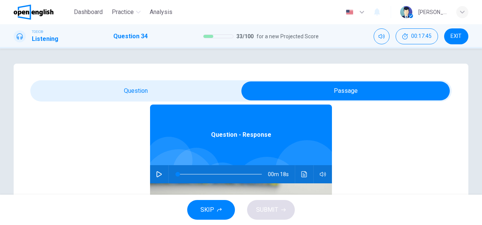
scroll to position [42, 0]
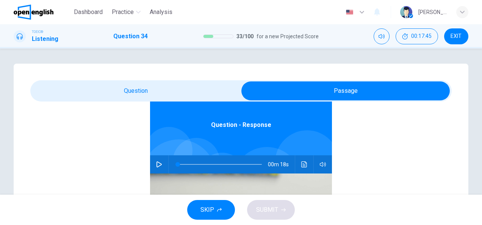
click at [156, 162] on icon "button" at bounding box center [159, 165] width 6 height 6
type input "*"
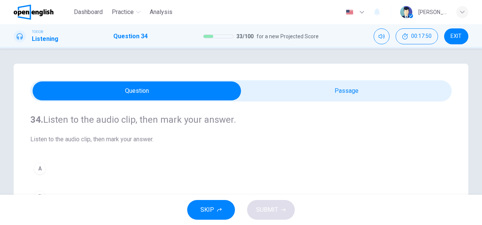
scroll to position [76, 0]
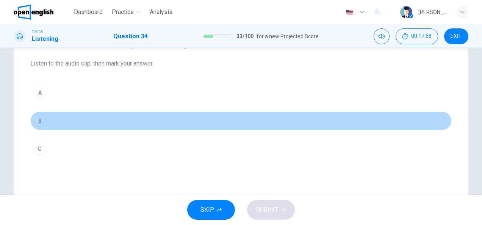
click at [38, 125] on div "B" at bounding box center [40, 121] width 12 height 12
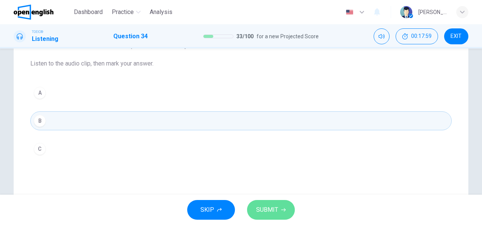
click at [281, 210] on icon "button" at bounding box center [283, 210] width 5 height 5
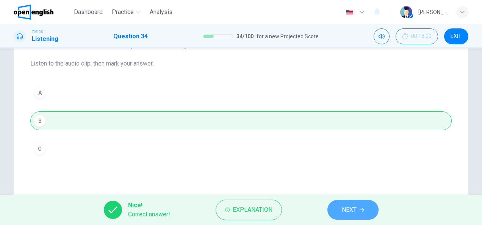
click at [350, 204] on button "NEXT" at bounding box center [353, 210] width 51 height 20
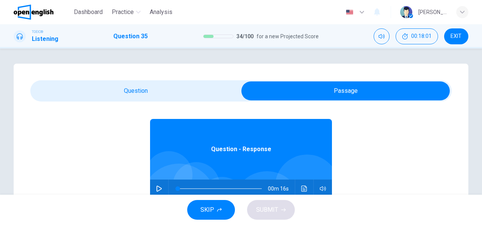
scroll to position [42, 0]
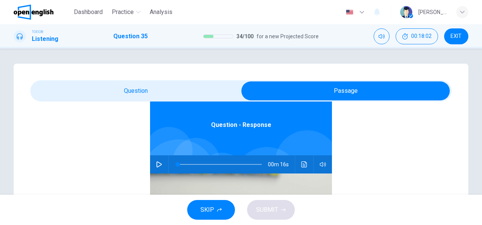
click at [158, 165] on icon "button" at bounding box center [159, 165] width 5 height 6
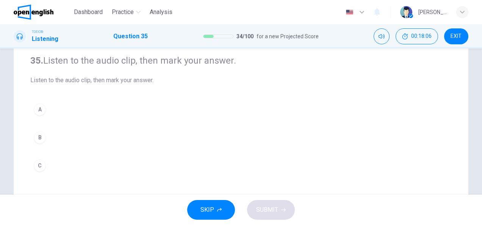
scroll to position [76, 0]
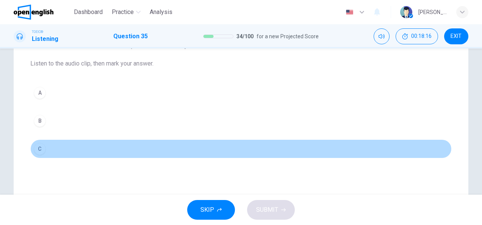
click at [35, 151] on div "C" at bounding box center [40, 149] width 12 height 12
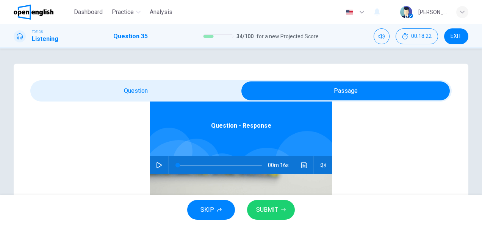
scroll to position [42, 0]
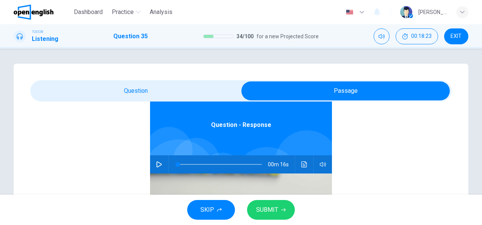
click at [156, 165] on icon "button" at bounding box center [159, 165] width 6 height 6
type input "*"
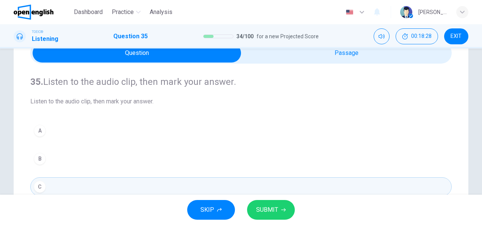
scroll to position [76, 0]
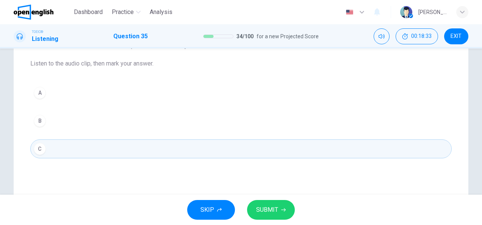
click at [41, 91] on div "A" at bounding box center [40, 93] width 12 height 12
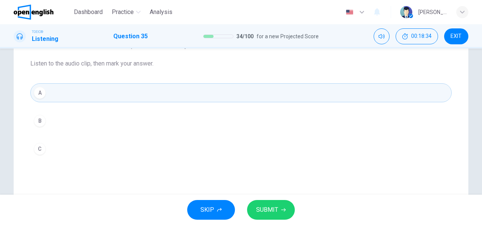
click at [261, 207] on span "SUBMIT" at bounding box center [267, 210] width 22 height 11
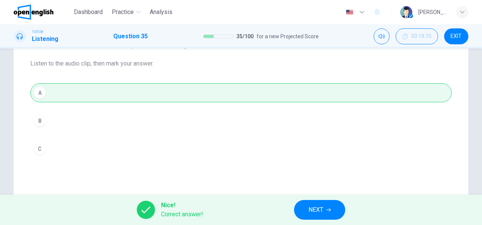
click at [317, 204] on button "NEXT" at bounding box center [319, 210] width 51 height 20
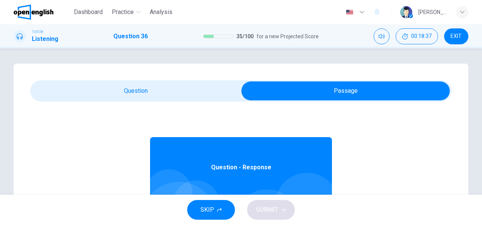
scroll to position [42, 0]
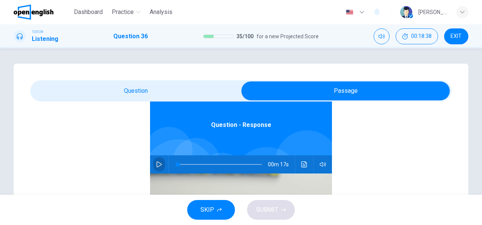
drag, startPoint x: 155, startPoint y: 162, endPoint x: 123, endPoint y: 73, distance: 94.6
click at [155, 161] on button "button" at bounding box center [159, 164] width 12 height 18
type input "*"
click at [123, 73] on div "36. Listen to the audio clip, then [PERSON_NAME] your answer. Listen to the aud…" at bounding box center [241, 216] width 455 height 305
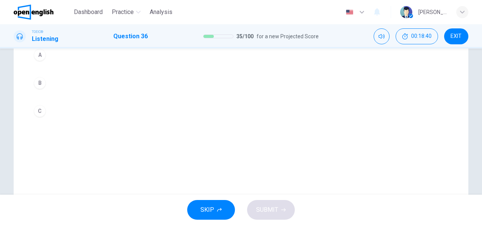
scroll to position [76, 0]
click at [39, 123] on div "B" at bounding box center [40, 121] width 12 height 12
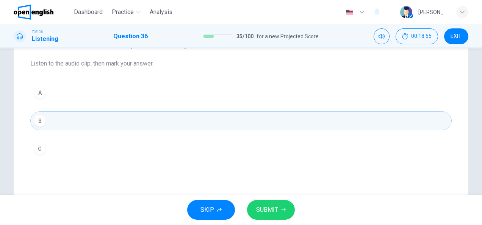
click at [268, 210] on span "SUBMIT" at bounding box center [267, 210] width 22 height 11
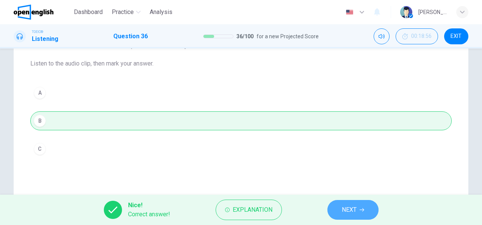
click at [370, 209] on button "NEXT" at bounding box center [353, 210] width 51 height 20
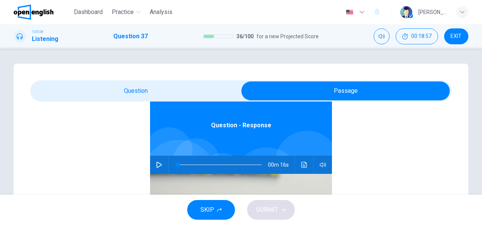
scroll to position [42, 0]
drag, startPoint x: 156, startPoint y: 165, endPoint x: 140, endPoint y: 144, distance: 26.5
click at [156, 165] on icon "button" at bounding box center [159, 165] width 6 height 6
type input "*"
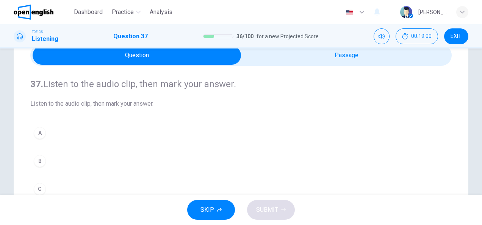
scroll to position [76, 0]
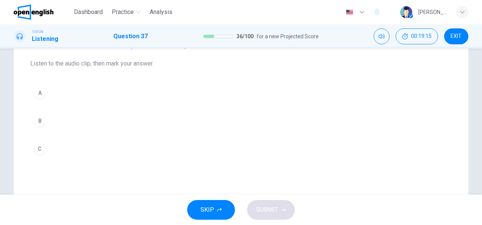
click at [39, 123] on div "B" at bounding box center [40, 121] width 12 height 12
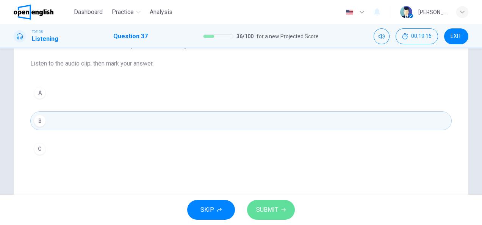
click at [270, 213] on span "SUBMIT" at bounding box center [267, 210] width 22 height 11
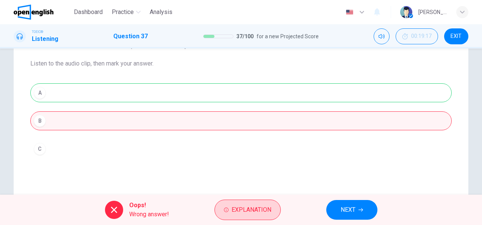
click at [261, 208] on span "Explanation" at bounding box center [252, 210] width 40 height 11
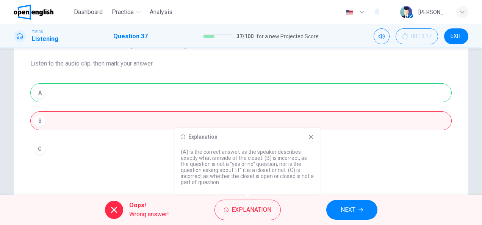
click at [362, 212] on icon "button" at bounding box center [361, 210] width 5 height 5
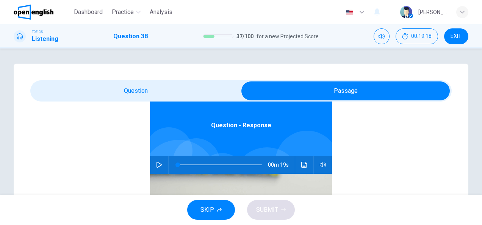
scroll to position [42, 0]
click at [157, 167] on icon "button" at bounding box center [159, 165] width 5 height 6
type input "*"
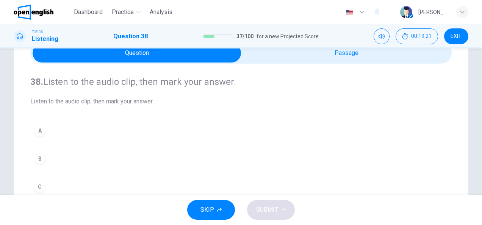
scroll to position [76, 0]
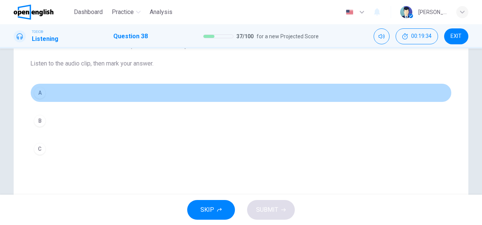
click at [38, 95] on div "A" at bounding box center [40, 93] width 12 height 12
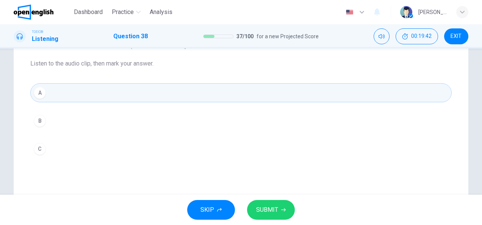
click at [275, 207] on span "SUBMIT" at bounding box center [267, 210] width 22 height 11
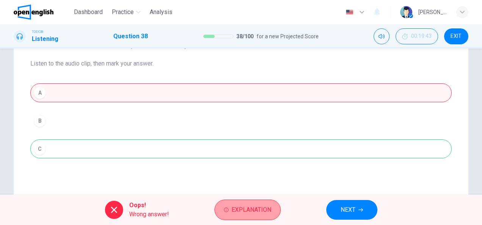
click at [258, 205] on span "Explanation" at bounding box center [252, 210] width 40 height 11
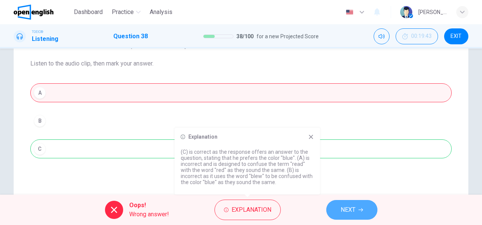
click at [351, 207] on span "NEXT" at bounding box center [348, 210] width 15 height 11
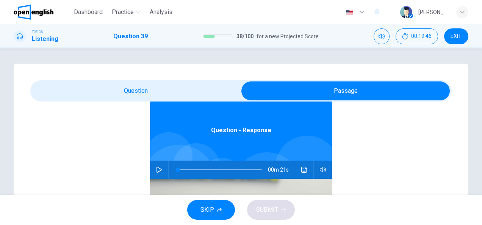
scroll to position [42, 0]
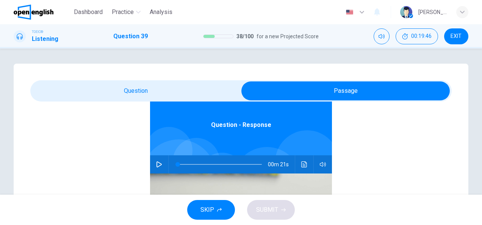
click at [154, 160] on button "button" at bounding box center [159, 164] width 12 height 18
click at [156, 165] on icon "button" at bounding box center [159, 165] width 6 height 6
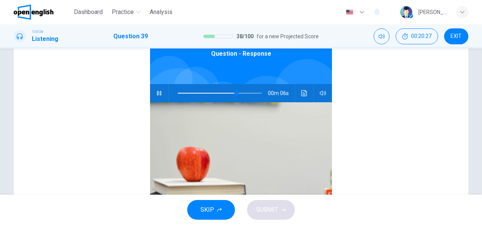
scroll to position [0, 0]
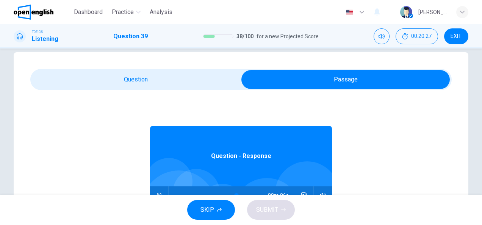
type input "**"
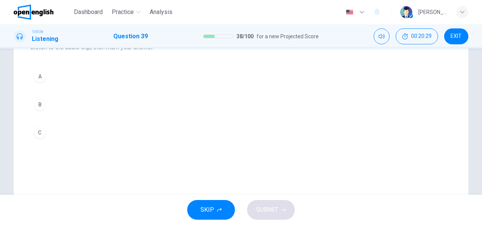
scroll to position [114, 0]
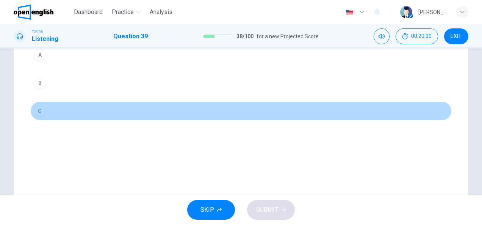
click at [42, 108] on div "C" at bounding box center [40, 111] width 12 height 12
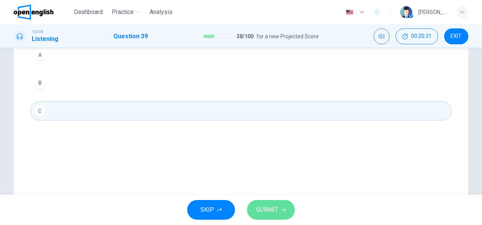
click at [272, 209] on span "SUBMIT" at bounding box center [267, 210] width 22 height 11
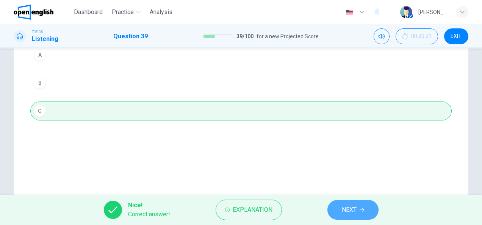
click at [345, 207] on span "NEXT" at bounding box center [349, 210] width 15 height 11
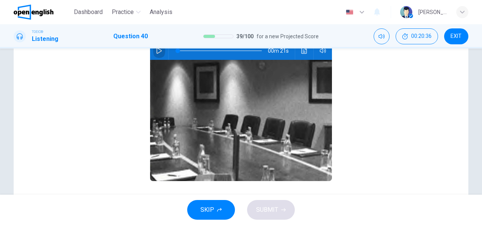
click at [156, 51] on icon "button" at bounding box center [159, 51] width 6 height 6
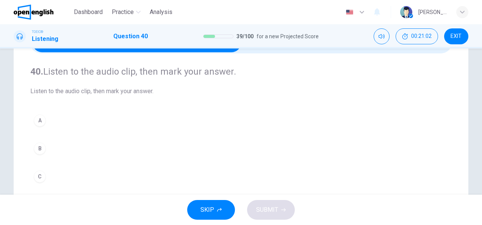
scroll to position [76, 0]
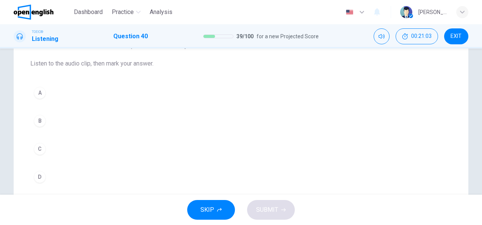
drag, startPoint x: 38, startPoint y: 123, endPoint x: 135, endPoint y: 191, distance: 117.9
click at [39, 124] on div "B" at bounding box center [40, 121] width 12 height 12
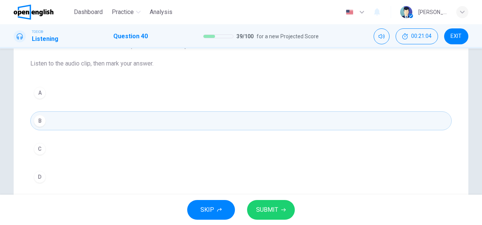
click at [269, 212] on span "SUBMIT" at bounding box center [267, 210] width 22 height 11
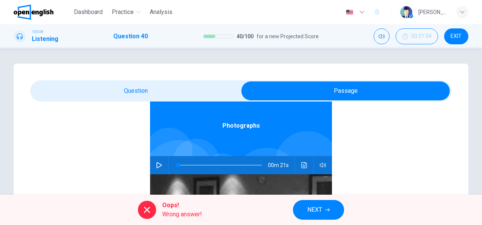
scroll to position [42, 0]
click at [154, 161] on button "button" at bounding box center [159, 164] width 12 height 18
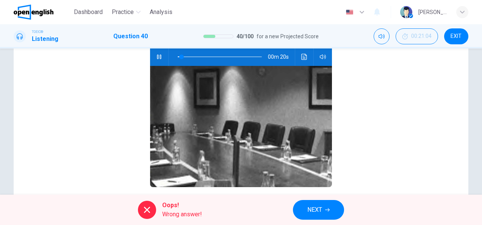
scroll to position [114, 0]
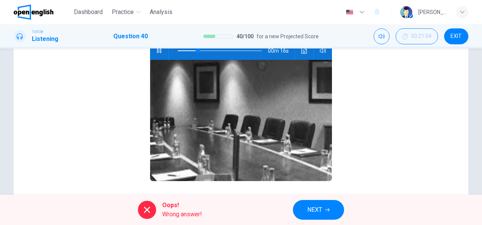
click at [318, 199] on div "Oops! Wrong answer! NEXT" at bounding box center [241, 210] width 482 height 30
type input "**"
click at [317, 210] on span "NEXT" at bounding box center [315, 210] width 15 height 11
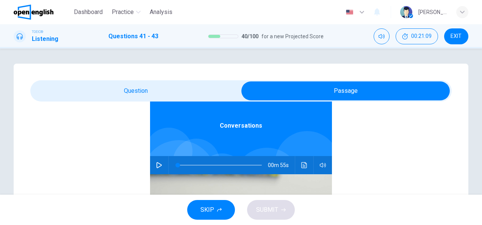
scroll to position [42, 0]
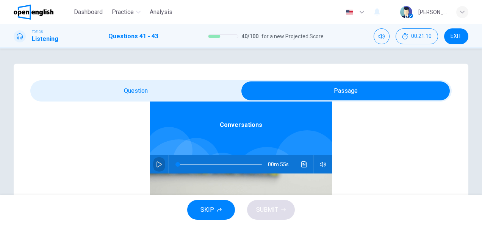
click at [156, 165] on icon "button" at bounding box center [159, 165] width 6 height 6
type input "*"
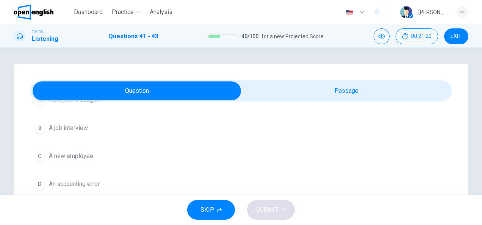
scroll to position [38, 0]
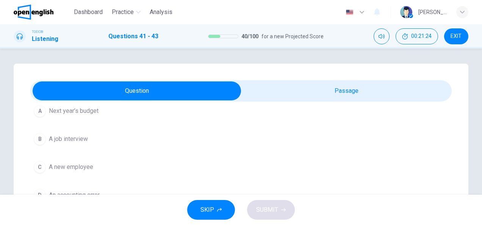
click at [92, 110] on span "Next year’s budget" at bounding box center [74, 111] width 50 height 9
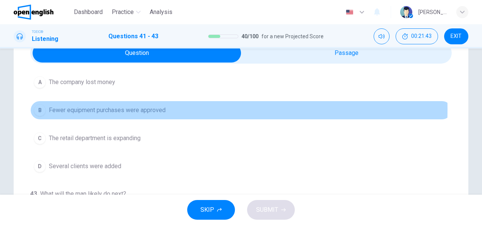
click at [110, 108] on span "Fewer equipment purchases were approved" at bounding box center [107, 110] width 117 height 9
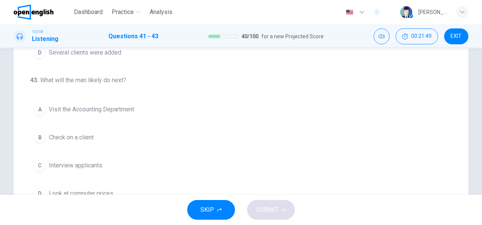
scroll to position [189, 0]
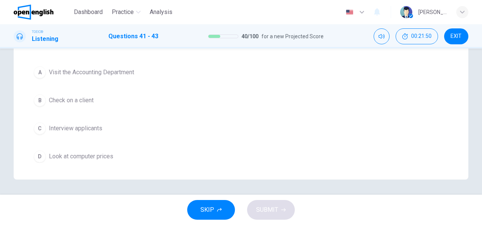
click at [87, 100] on span "Check on a client" at bounding box center [71, 100] width 45 height 9
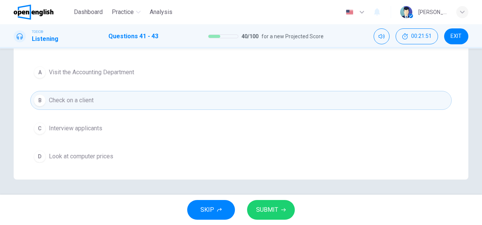
click at [270, 210] on span "SUBMIT" at bounding box center [267, 210] width 22 height 11
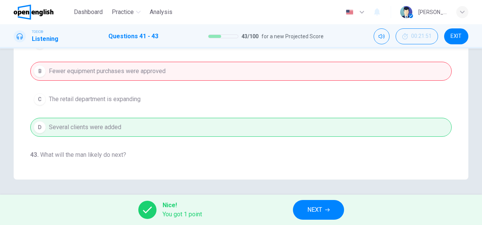
scroll to position [56, 0]
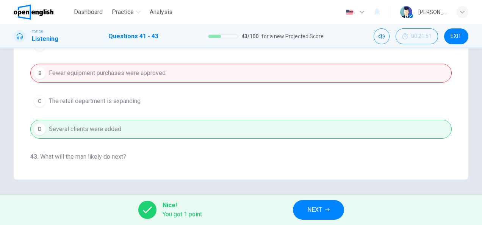
click at [322, 206] on span "NEXT" at bounding box center [315, 210] width 15 height 11
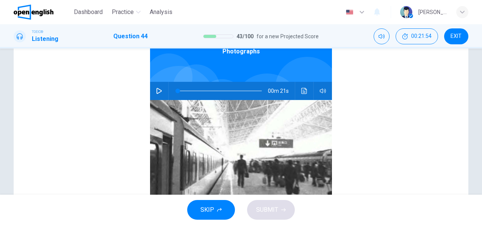
scroll to position [114, 0]
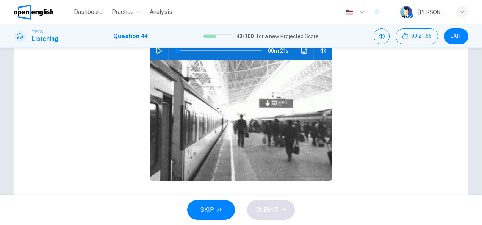
click at [157, 54] on button "button" at bounding box center [159, 51] width 12 height 18
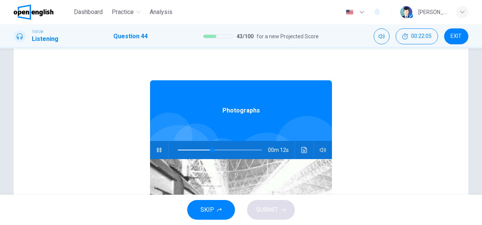
scroll to position [0, 0]
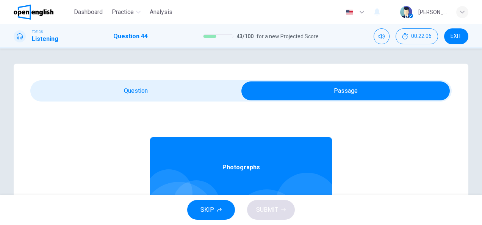
type input "**"
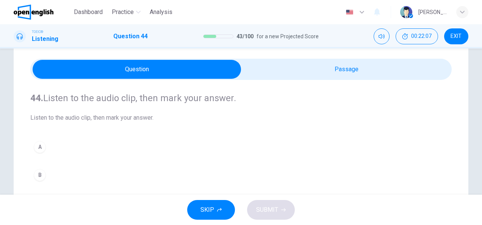
scroll to position [38, 0]
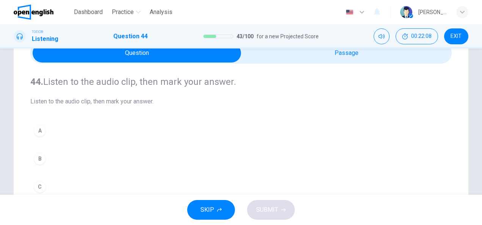
click at [38, 131] on div "A" at bounding box center [40, 131] width 12 height 12
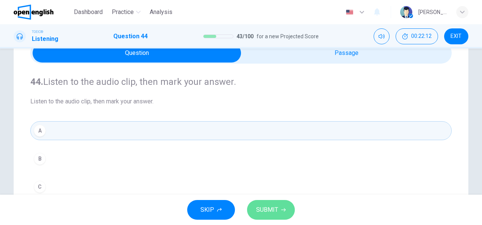
click at [272, 209] on span "SUBMIT" at bounding box center [267, 210] width 22 height 11
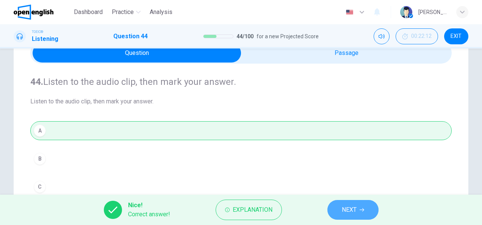
click at [356, 206] on span "NEXT" at bounding box center [349, 210] width 15 height 11
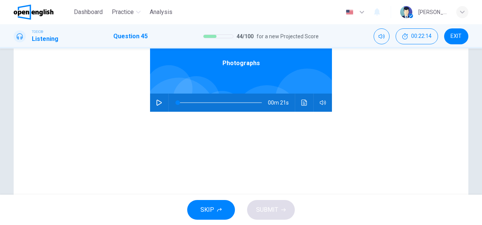
scroll to position [114, 0]
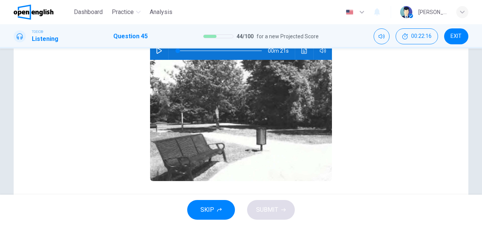
click at [156, 54] on button "button" at bounding box center [159, 51] width 12 height 18
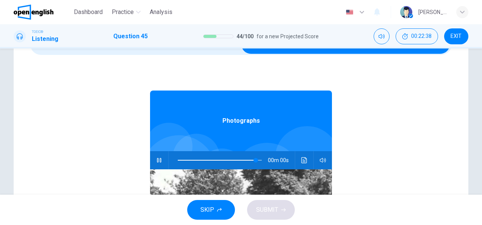
scroll to position [0, 0]
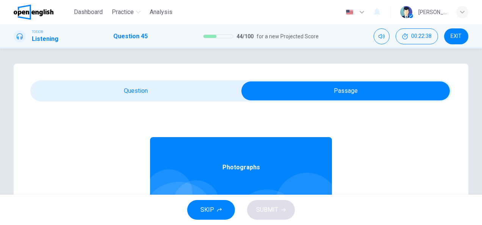
type input "*"
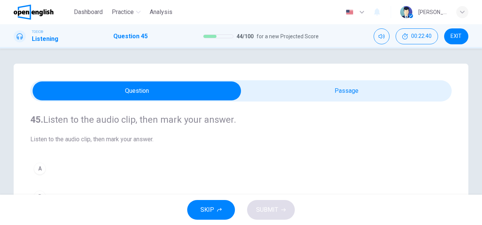
scroll to position [76, 0]
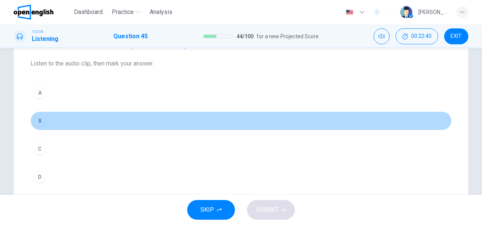
drag, startPoint x: 39, startPoint y: 123, endPoint x: 130, endPoint y: 174, distance: 104.6
click at [40, 123] on div "B" at bounding box center [40, 121] width 12 height 12
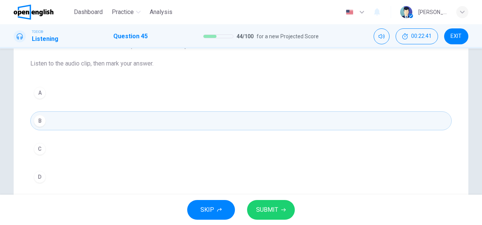
drag, startPoint x: 280, startPoint y: 209, endPoint x: 280, endPoint y: 204, distance: 4.9
click at [280, 209] on button "SUBMIT" at bounding box center [271, 210] width 48 height 20
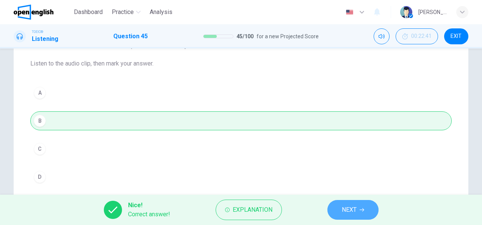
click at [357, 204] on button "NEXT" at bounding box center [353, 210] width 51 height 20
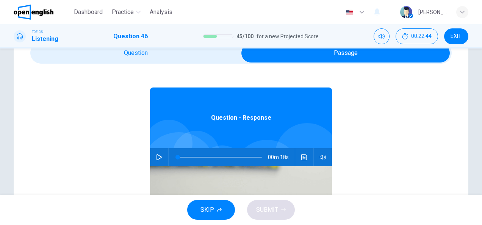
scroll to position [0, 0]
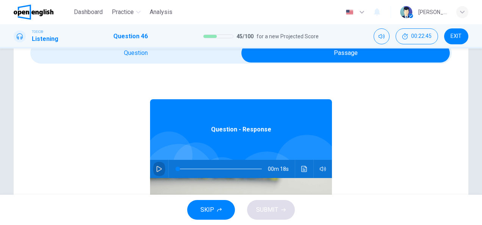
drag, startPoint x: 154, startPoint y: 168, endPoint x: 154, endPoint y: 84, distance: 83.8
click at [154, 165] on button "button" at bounding box center [159, 169] width 12 height 18
type input "*"
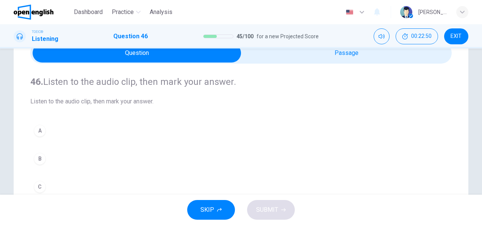
scroll to position [76, 0]
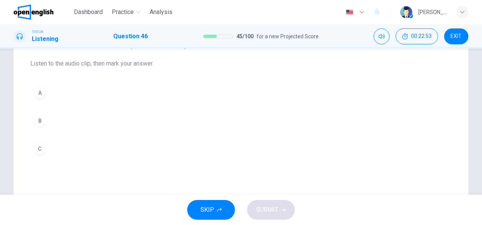
click at [42, 95] on div "A" at bounding box center [40, 93] width 12 height 12
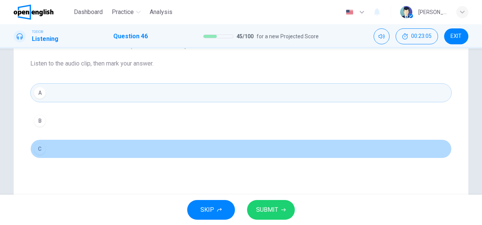
click at [46, 149] on button "C" at bounding box center [241, 149] width 422 height 19
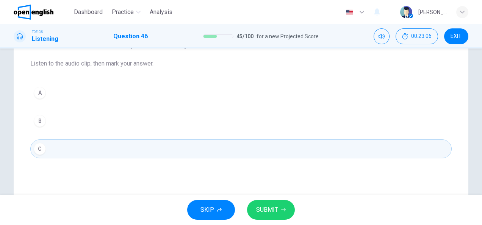
click at [261, 210] on span "SUBMIT" at bounding box center [267, 210] width 22 height 11
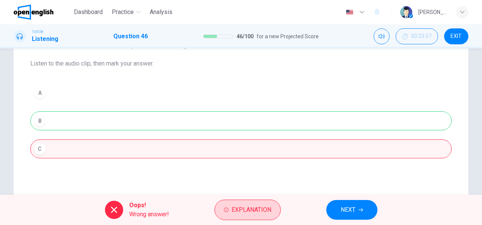
click at [239, 208] on span "Explanation" at bounding box center [252, 210] width 40 height 11
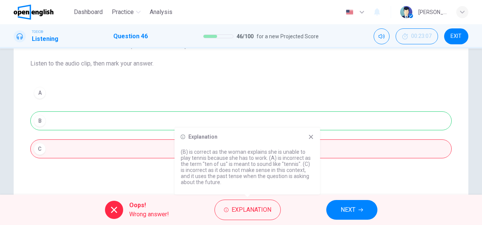
click at [309, 137] on icon at bounding box center [311, 137] width 6 height 6
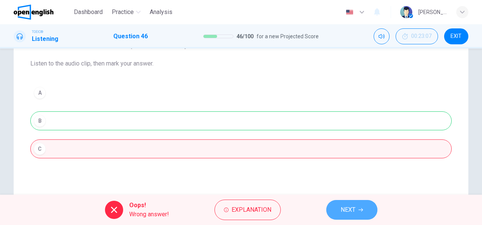
click at [353, 206] on span "NEXT" at bounding box center [348, 210] width 15 height 11
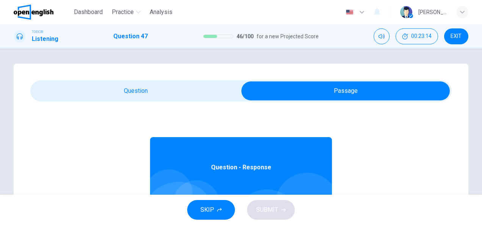
scroll to position [42, 0]
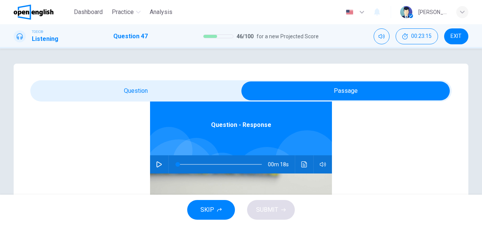
click at [156, 166] on icon "button" at bounding box center [159, 165] width 6 height 6
type input "*"
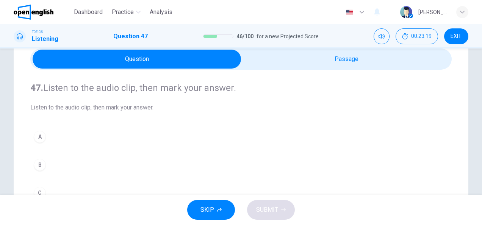
scroll to position [76, 0]
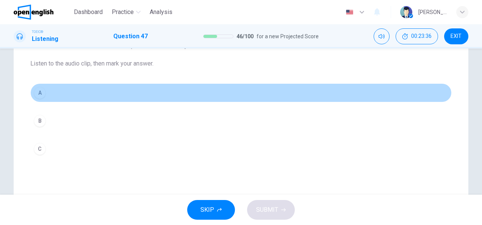
click at [47, 97] on button "A" at bounding box center [241, 92] width 422 height 19
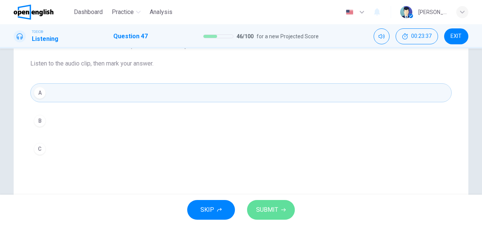
click at [281, 209] on icon "button" at bounding box center [283, 210] width 5 height 5
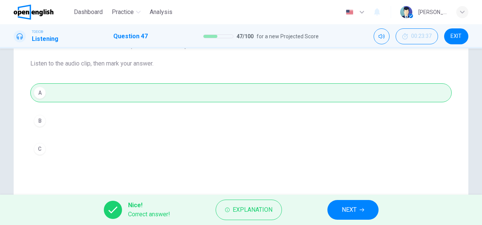
click at [366, 211] on button "NEXT" at bounding box center [353, 210] width 51 height 20
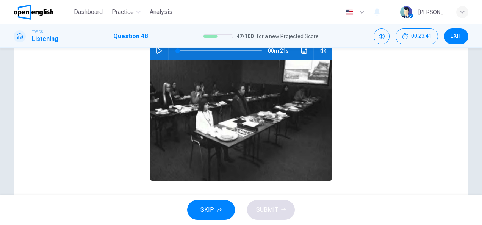
scroll to position [5, 0]
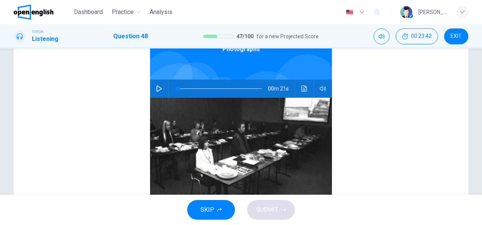
click at [156, 89] on icon "button" at bounding box center [159, 89] width 6 height 6
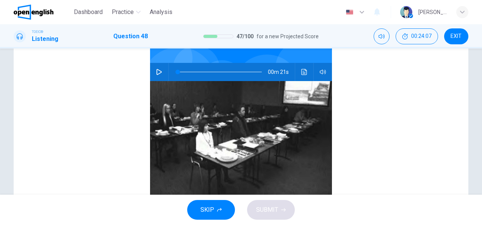
scroll to position [0, 0]
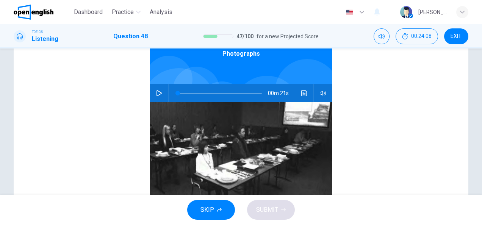
drag, startPoint x: 153, startPoint y: 95, endPoint x: 169, endPoint y: 114, distance: 25.1
click at [157, 95] on icon "button" at bounding box center [159, 93] width 5 height 6
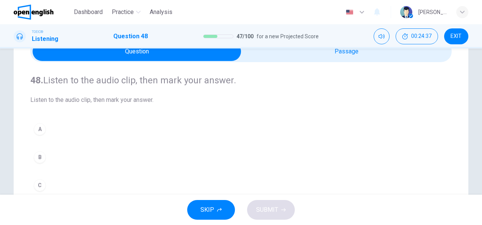
scroll to position [114, 0]
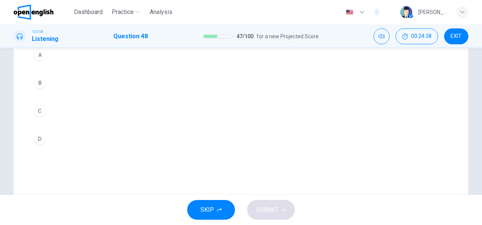
click at [41, 138] on div "D" at bounding box center [40, 139] width 12 height 12
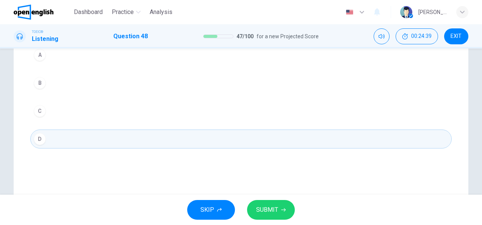
click at [269, 210] on span "SUBMIT" at bounding box center [267, 210] width 22 height 11
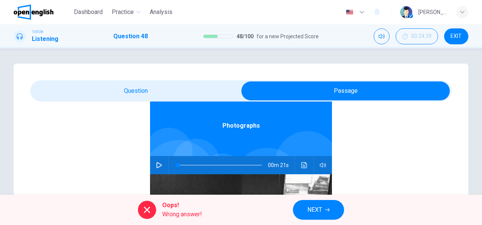
scroll to position [42, 0]
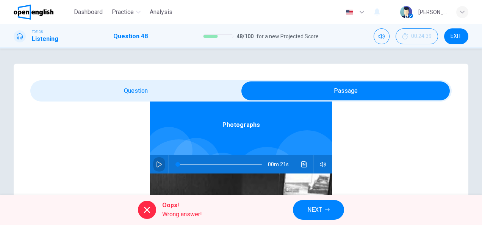
click at [159, 163] on button "button" at bounding box center [159, 164] width 12 height 18
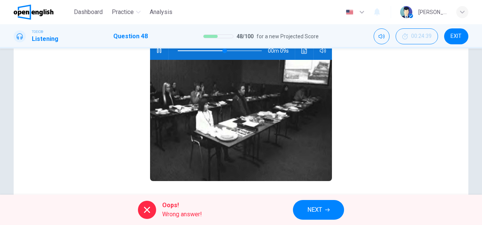
type input "**"
click at [334, 206] on button "NEXT" at bounding box center [318, 210] width 51 height 20
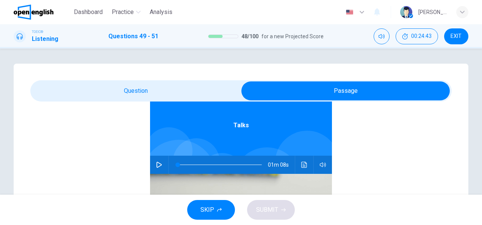
scroll to position [42, 0]
drag, startPoint x: 153, startPoint y: 162, endPoint x: 141, endPoint y: 111, distance: 52.5
click at [153, 159] on button "button" at bounding box center [159, 164] width 12 height 18
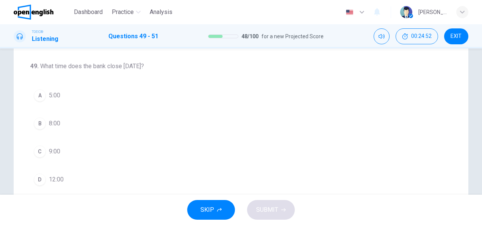
scroll to position [55, 0]
drag, startPoint x: 33, startPoint y: 179, endPoint x: 123, endPoint y: 160, distance: 91.9
click at [34, 179] on div "D" at bounding box center [40, 178] width 12 height 12
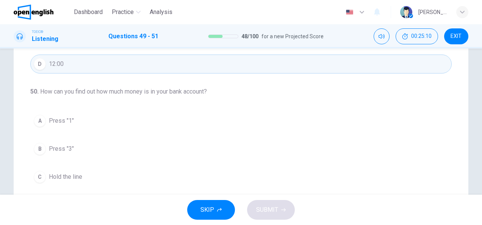
scroll to position [152, 0]
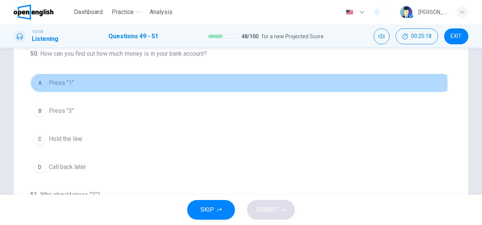
click at [39, 84] on div "A" at bounding box center [40, 83] width 12 height 12
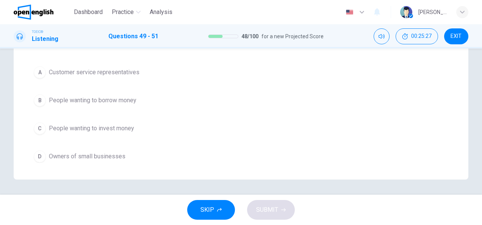
scroll to position [151, 0]
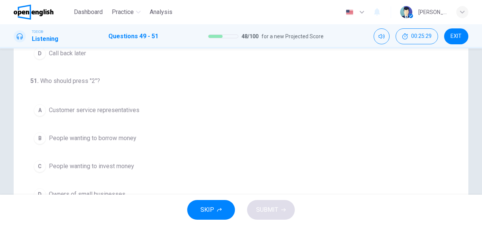
click at [71, 111] on span "Customer service representatives" at bounding box center [94, 110] width 91 height 9
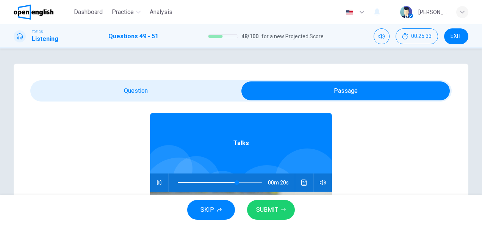
scroll to position [42, 0]
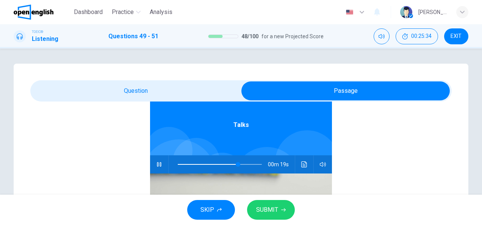
click at [178, 165] on span at bounding box center [208, 164] width 60 height 1
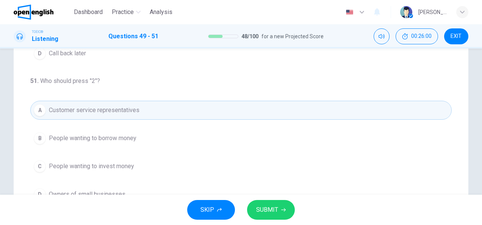
scroll to position [152, 0]
click at [99, 162] on span "People wanting to invest money" at bounding box center [91, 165] width 85 height 9
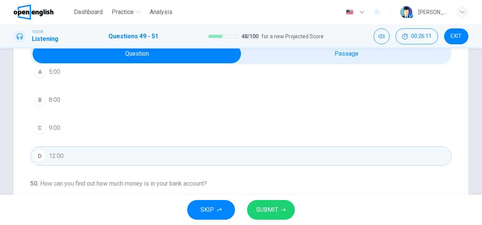
scroll to position [0, 0]
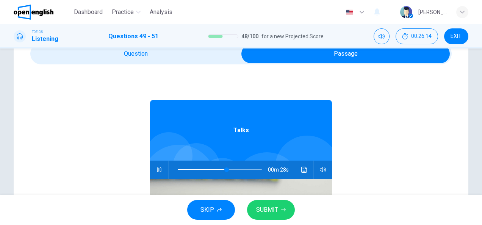
click at [174, 170] on div at bounding box center [218, 170] width 99 height 18
click at [178, 170] on span at bounding box center [220, 170] width 84 height 11
type input "*"
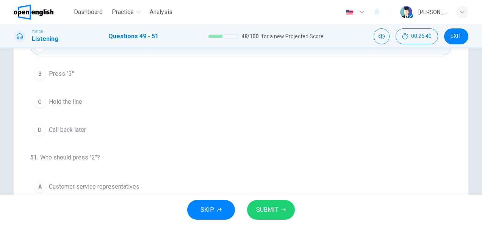
scroll to position [76, 0]
click at [78, 129] on span "Call back later" at bounding box center [67, 128] width 37 height 9
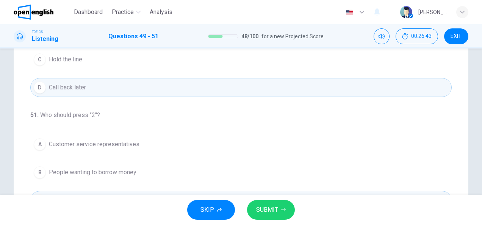
scroll to position [152, 0]
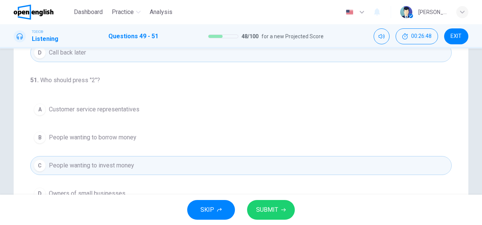
click at [99, 136] on span "People wanting to borrow money" at bounding box center [93, 137] width 88 height 9
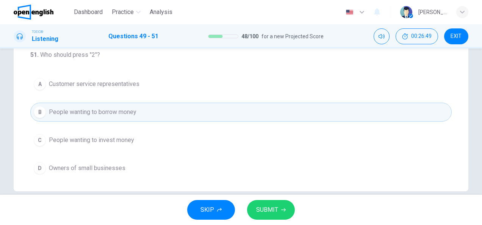
scroll to position [189, 0]
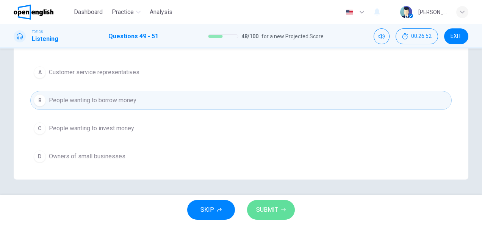
click at [277, 209] on span "SUBMIT" at bounding box center [267, 210] width 22 height 11
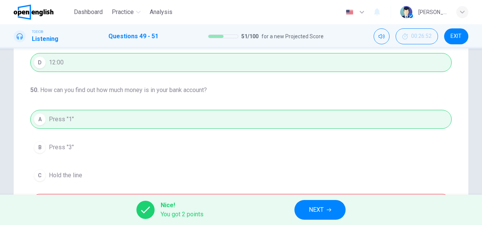
scroll to position [56, 0]
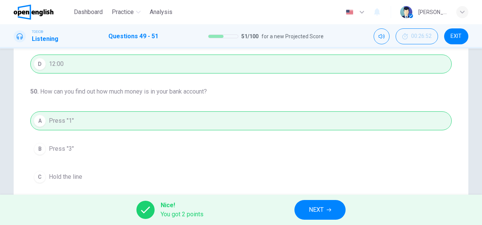
click at [321, 204] on button "NEXT" at bounding box center [320, 210] width 51 height 20
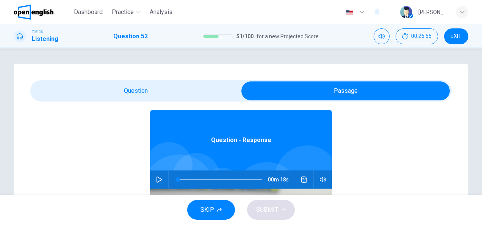
scroll to position [42, 0]
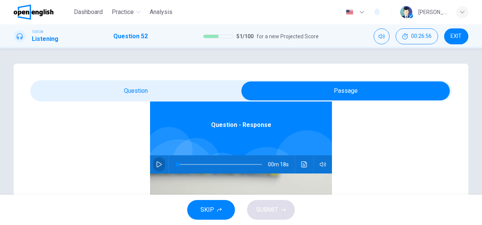
click at [157, 165] on icon "button" at bounding box center [159, 165] width 6 height 6
type input "*"
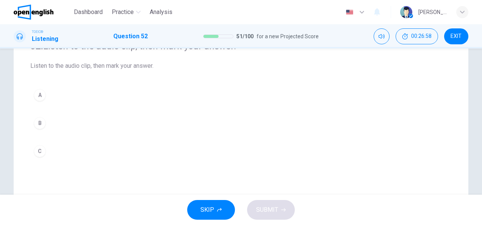
scroll to position [76, 0]
click at [41, 91] on div "A" at bounding box center [40, 93] width 12 height 12
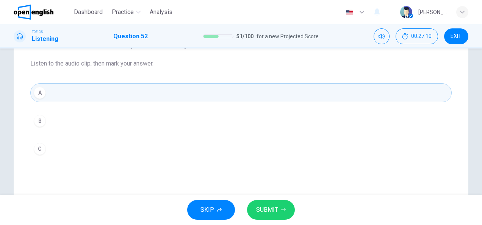
click at [39, 118] on div "B" at bounding box center [40, 121] width 12 height 12
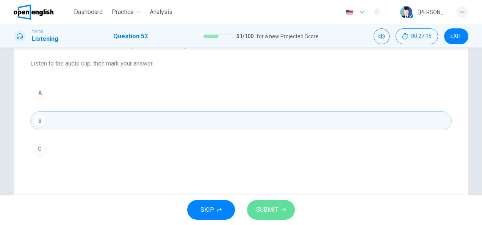
click at [274, 206] on span "SUBMIT" at bounding box center [267, 210] width 22 height 11
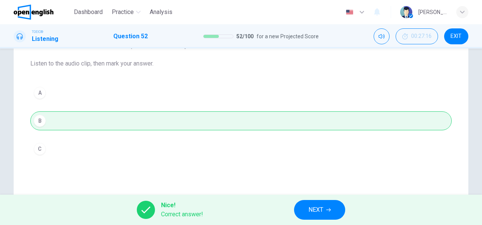
click at [314, 208] on span "NEXT" at bounding box center [316, 210] width 15 height 11
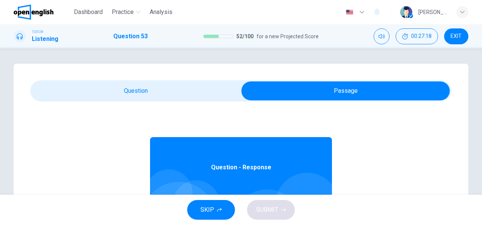
scroll to position [38, 0]
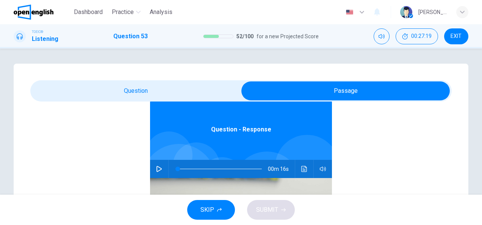
click at [156, 168] on icon "button" at bounding box center [159, 169] width 6 height 6
type input "*"
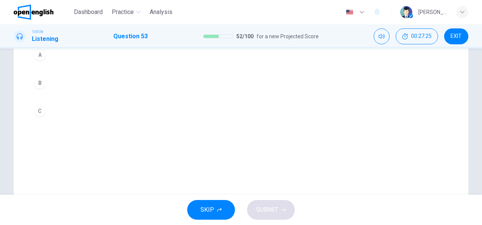
scroll to position [76, 0]
click at [42, 94] on div "A" at bounding box center [40, 93] width 12 height 12
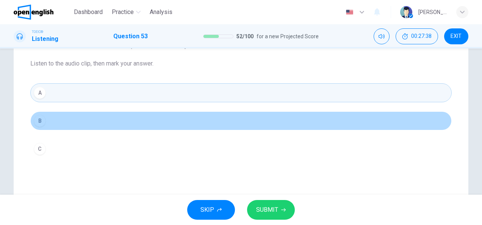
drag, startPoint x: 35, startPoint y: 119, endPoint x: 201, endPoint y: 215, distance: 191.6
click at [37, 119] on div "B" at bounding box center [40, 121] width 12 height 12
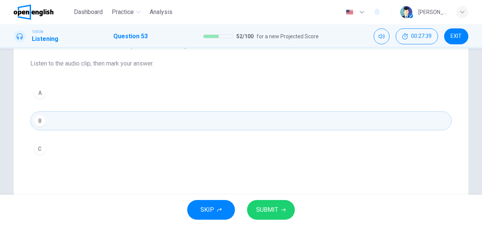
click at [277, 213] on span "SUBMIT" at bounding box center [267, 210] width 22 height 11
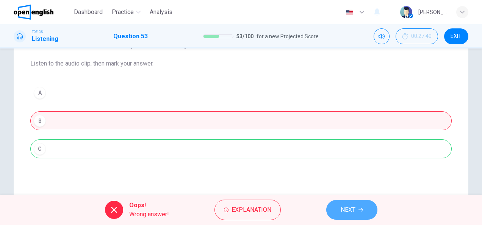
click at [364, 206] on button "NEXT" at bounding box center [351, 210] width 51 height 20
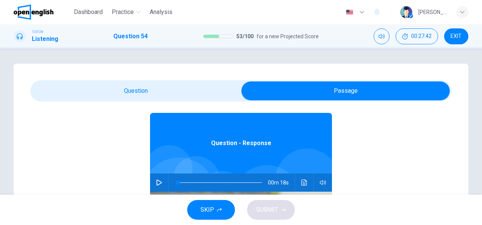
scroll to position [42, 0]
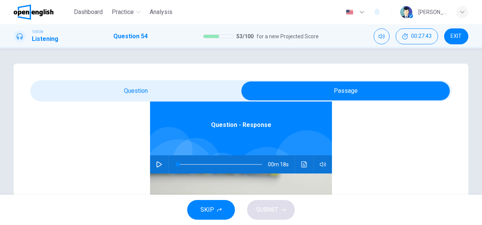
drag, startPoint x: 158, startPoint y: 164, endPoint x: 137, endPoint y: 137, distance: 34.9
click at [157, 164] on icon "button" at bounding box center [159, 165] width 5 height 6
type input "*"
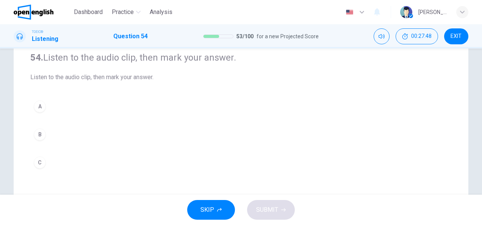
scroll to position [76, 0]
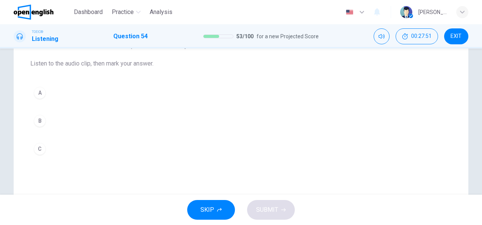
click at [41, 93] on div "A" at bounding box center [40, 93] width 12 height 12
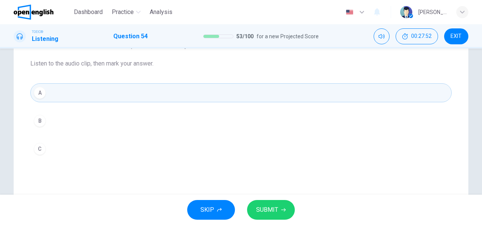
click at [268, 207] on span "SUBMIT" at bounding box center [267, 210] width 22 height 11
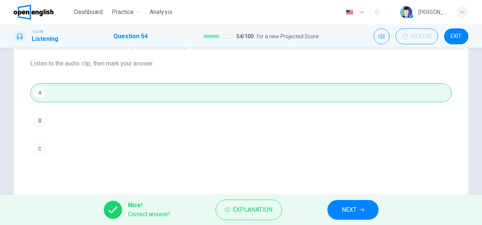
click at [354, 215] on button "NEXT" at bounding box center [353, 210] width 51 height 20
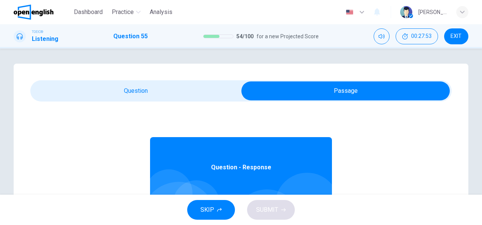
scroll to position [42, 0]
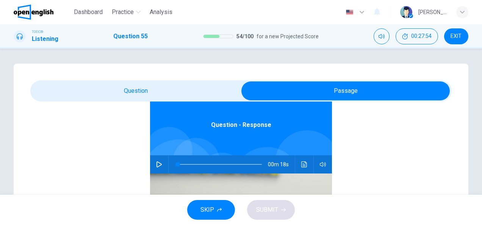
click at [153, 165] on button "button" at bounding box center [159, 164] width 12 height 18
type input "*"
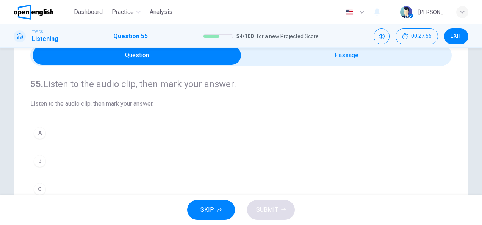
scroll to position [76, 0]
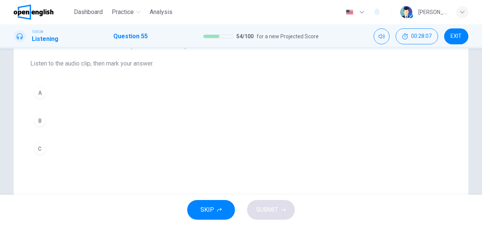
click at [41, 124] on div "B" at bounding box center [40, 121] width 12 height 12
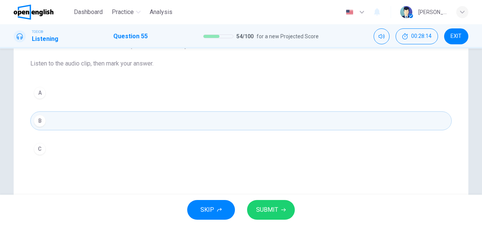
click at [39, 148] on div "C" at bounding box center [40, 149] width 12 height 12
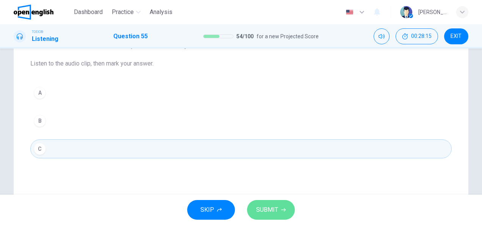
click at [281, 213] on button "SUBMIT" at bounding box center [271, 210] width 48 height 20
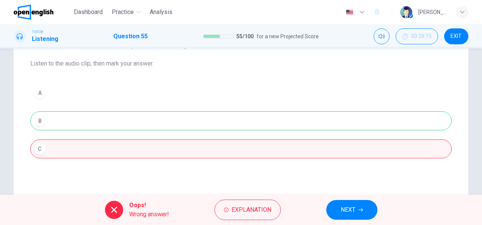
click at [347, 215] on span "NEXT" at bounding box center [348, 210] width 15 height 11
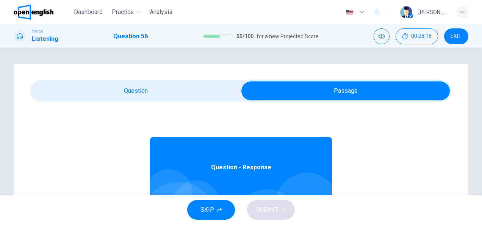
scroll to position [42, 0]
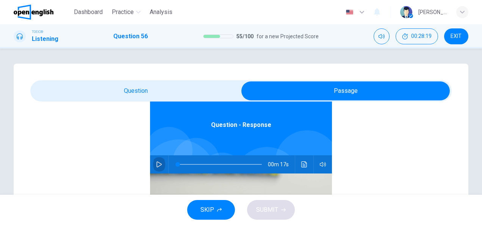
drag, startPoint x: 154, startPoint y: 166, endPoint x: 143, endPoint y: 118, distance: 49.5
click at [156, 165] on icon "button" at bounding box center [159, 165] width 6 height 6
type input "*"
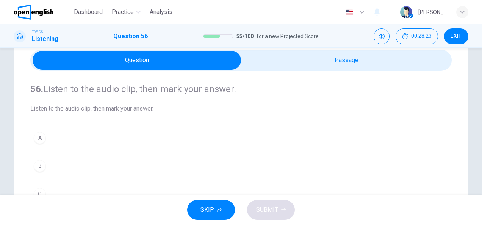
scroll to position [76, 0]
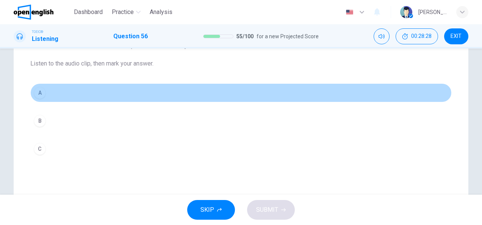
click at [38, 95] on div "A" at bounding box center [40, 93] width 12 height 12
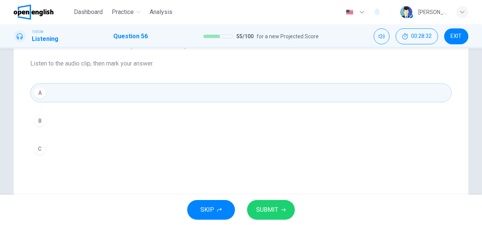
click at [260, 207] on span "SUBMIT" at bounding box center [267, 210] width 22 height 11
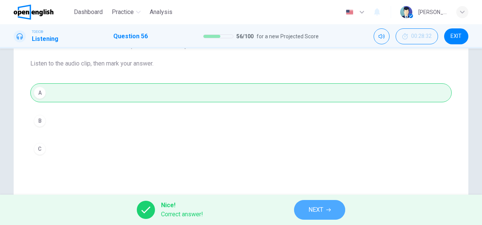
click at [323, 207] on span "NEXT" at bounding box center [316, 210] width 15 height 11
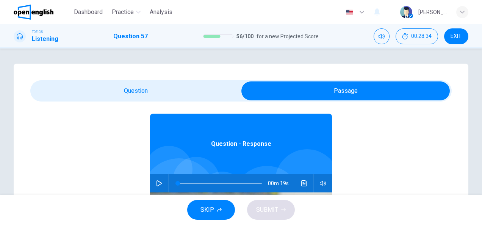
scroll to position [42, 0]
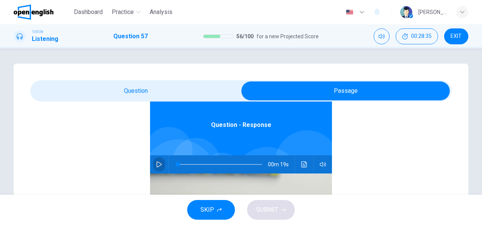
drag, startPoint x: 151, startPoint y: 167, endPoint x: 140, endPoint y: 131, distance: 37.9
click at [153, 165] on button "button" at bounding box center [159, 164] width 12 height 18
type input "*"
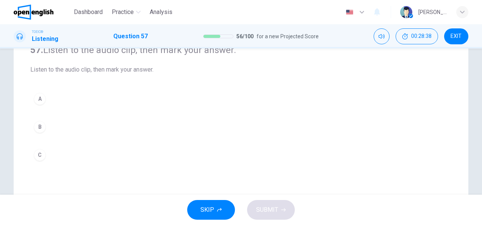
scroll to position [76, 0]
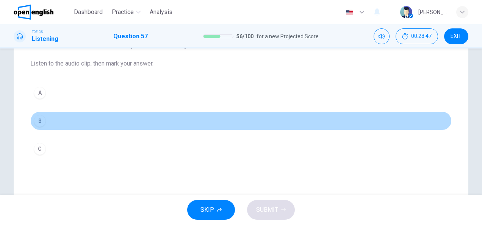
click at [40, 121] on div "B" at bounding box center [40, 121] width 12 height 12
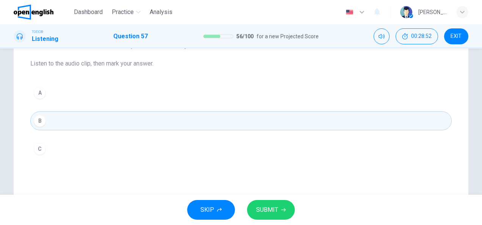
click at [38, 152] on div "C" at bounding box center [40, 149] width 12 height 12
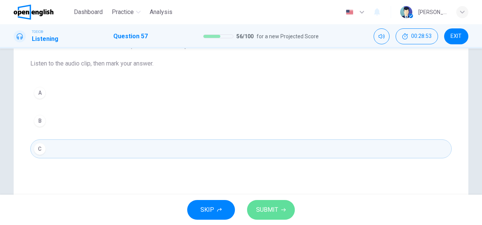
click at [275, 211] on span "SUBMIT" at bounding box center [267, 210] width 22 height 11
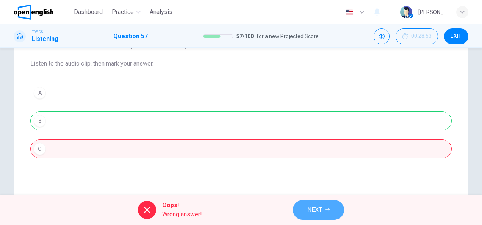
click at [320, 207] on span "NEXT" at bounding box center [315, 210] width 15 height 11
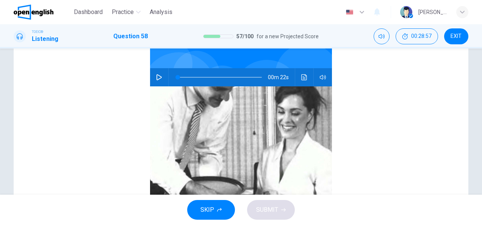
scroll to position [5, 0]
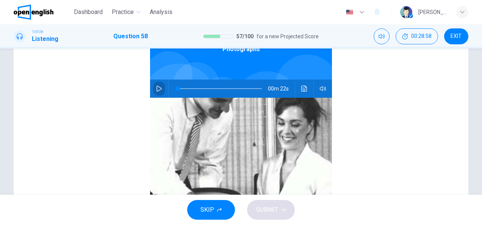
click at [156, 89] on icon "button" at bounding box center [159, 89] width 6 height 6
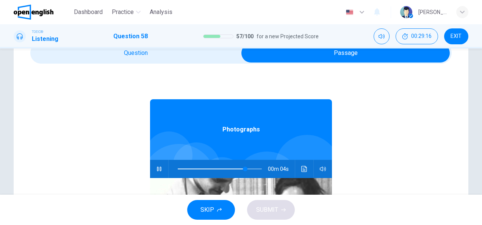
scroll to position [0, 0]
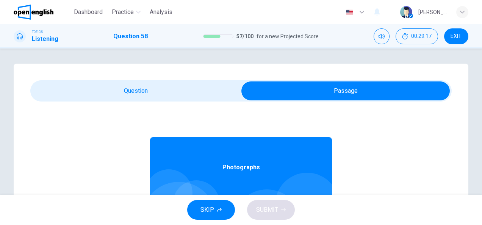
type input "**"
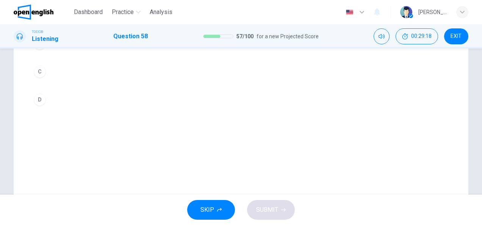
scroll to position [113, 0]
click at [42, 112] on div "C" at bounding box center [40, 112] width 12 height 12
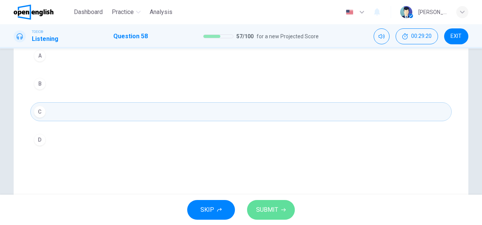
click at [288, 215] on button "SUBMIT" at bounding box center [271, 210] width 48 height 20
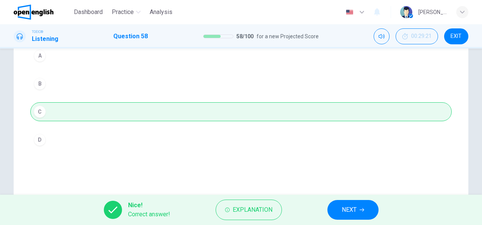
click at [355, 203] on button "NEXT" at bounding box center [353, 210] width 51 height 20
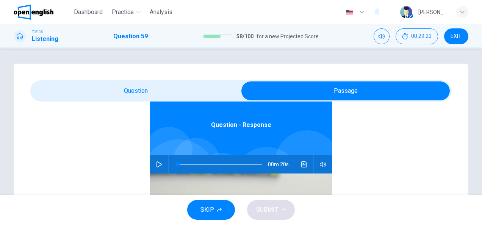
scroll to position [76, 0]
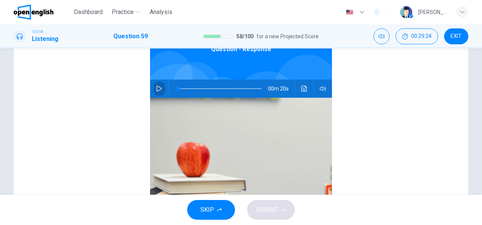
click at [157, 88] on icon "button" at bounding box center [159, 89] width 5 height 6
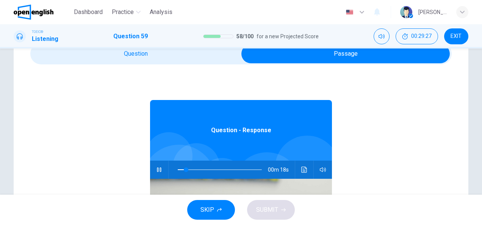
scroll to position [0, 0]
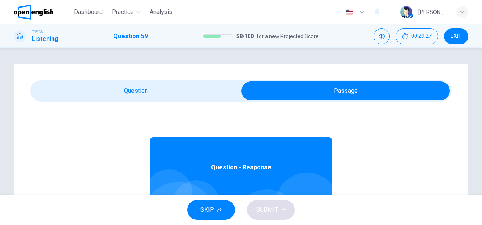
type input "**"
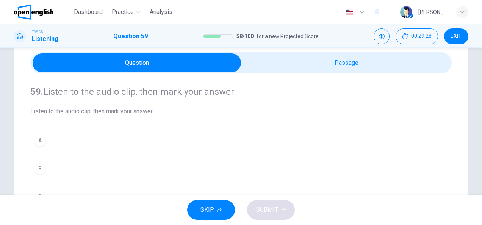
scroll to position [76, 0]
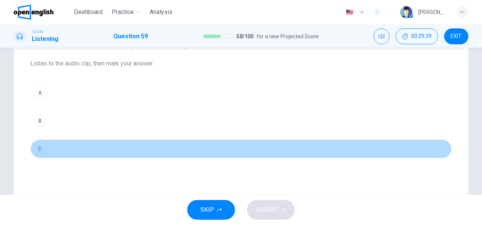
click at [37, 149] on div "C" at bounding box center [40, 149] width 12 height 12
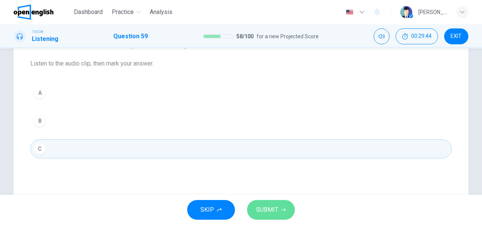
click at [272, 209] on span "SUBMIT" at bounding box center [267, 210] width 22 height 11
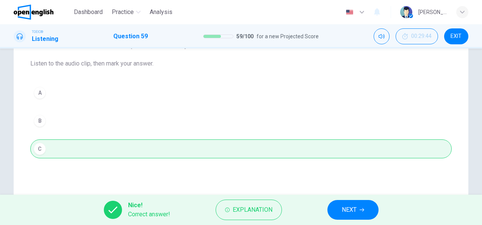
click at [352, 207] on span "NEXT" at bounding box center [349, 210] width 15 height 11
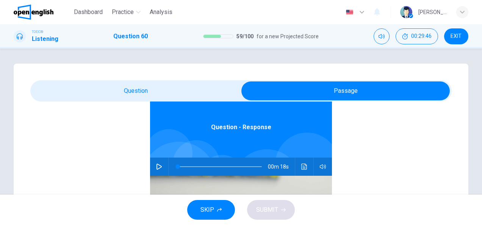
scroll to position [42, 0]
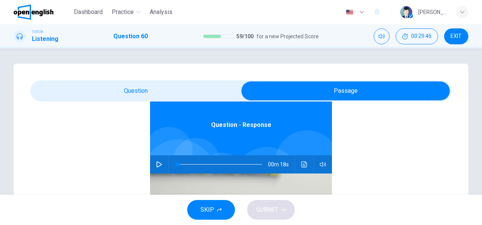
click at [154, 160] on button "button" at bounding box center [159, 164] width 12 height 18
type input "*"
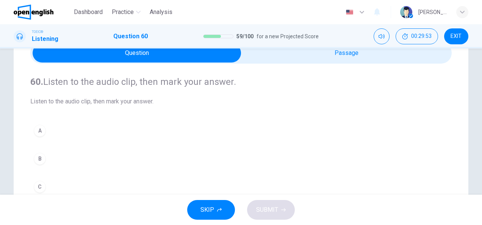
scroll to position [76, 0]
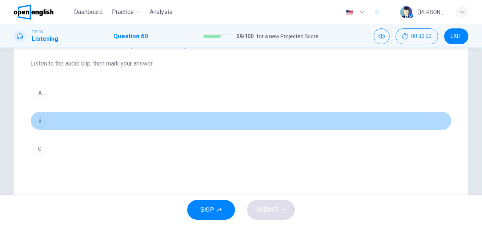
click at [41, 121] on div "B" at bounding box center [40, 121] width 12 height 12
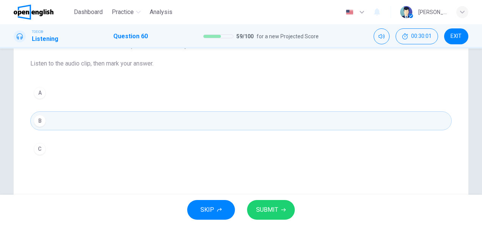
click at [265, 210] on span "SUBMIT" at bounding box center [267, 210] width 22 height 11
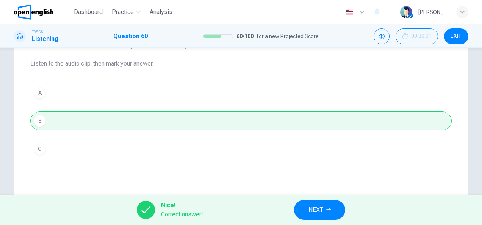
click at [323, 211] on span "NEXT" at bounding box center [316, 210] width 15 height 11
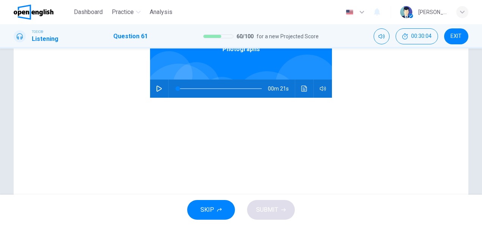
scroll to position [114, 0]
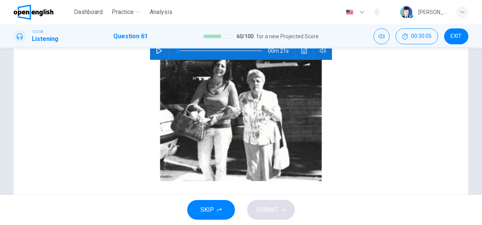
click at [157, 52] on icon "button" at bounding box center [159, 51] width 6 height 6
type input "*"
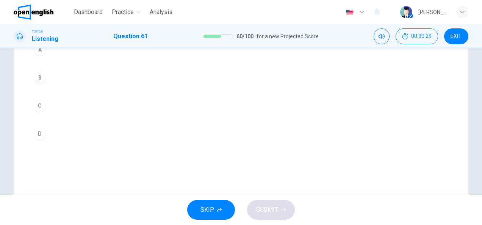
scroll to position [152, 0]
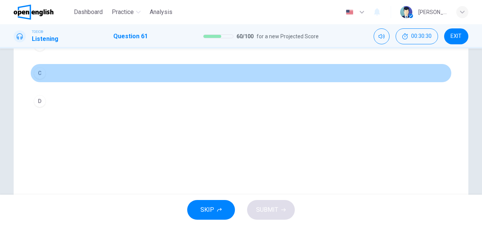
drag, startPoint x: 33, startPoint y: 71, endPoint x: 40, endPoint y: 77, distance: 8.9
click at [35, 71] on div "C" at bounding box center [40, 73] width 12 height 12
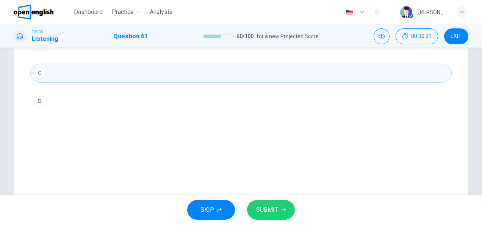
click at [265, 210] on span "SUBMIT" at bounding box center [267, 210] width 22 height 11
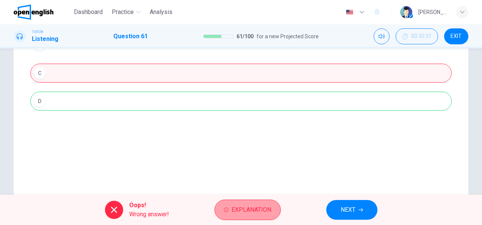
click at [249, 206] on span "Explanation" at bounding box center [252, 210] width 40 height 11
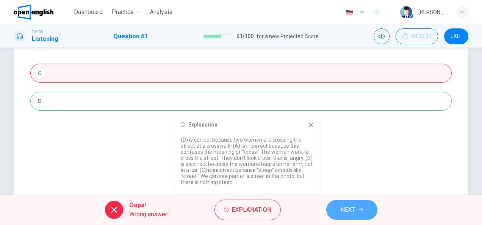
click at [353, 209] on span "NEXT" at bounding box center [348, 210] width 15 height 11
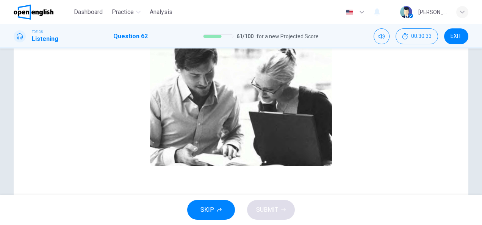
scroll to position [0, 0]
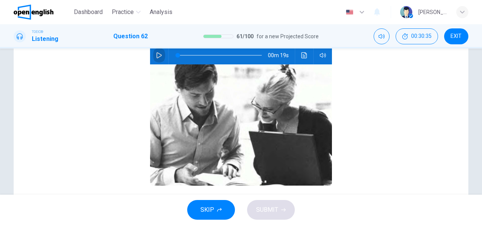
click at [157, 55] on icon "button" at bounding box center [159, 55] width 5 height 6
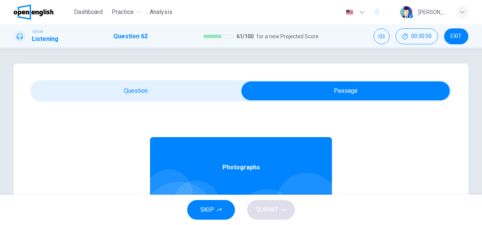
type input "**"
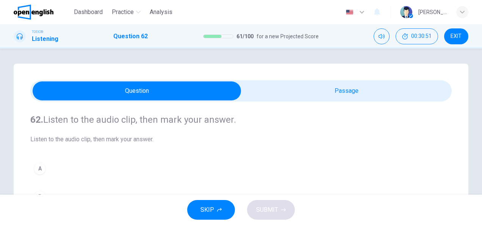
click at [30, 173] on div "A B C D" at bounding box center [241, 210] width 422 height 103
click at [41, 165] on div "A" at bounding box center [40, 169] width 12 height 12
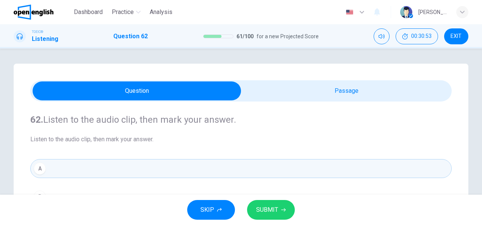
click at [275, 216] on button "SUBMIT" at bounding box center [271, 210] width 48 height 20
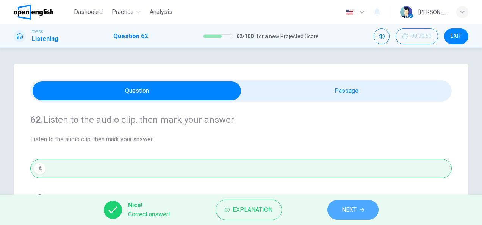
click at [340, 205] on button "NEXT" at bounding box center [353, 210] width 51 height 20
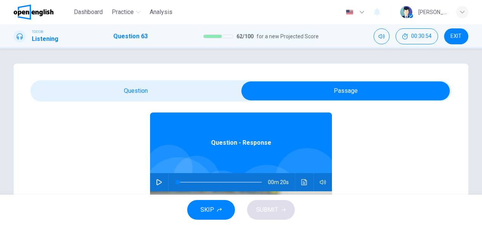
scroll to position [42, 0]
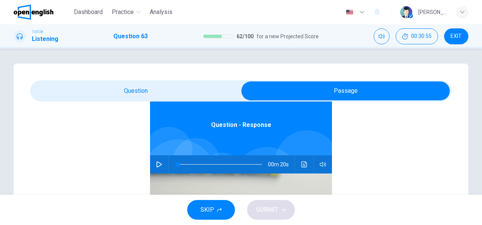
drag, startPoint x: 155, startPoint y: 163, endPoint x: 141, endPoint y: 111, distance: 54.1
click at [152, 156] on div "00m 20s" at bounding box center [241, 164] width 182 height 18
drag, startPoint x: 154, startPoint y: 165, endPoint x: 148, endPoint y: 135, distance: 30.3
click at [156, 164] on icon "button" at bounding box center [159, 165] width 6 height 6
type input "*"
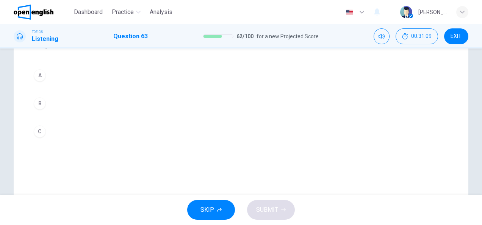
scroll to position [76, 0]
click at [40, 121] on div "B" at bounding box center [40, 121] width 12 height 12
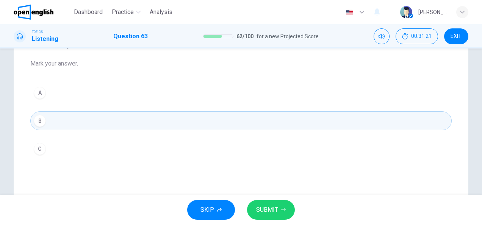
click at [274, 207] on span "SUBMIT" at bounding box center [267, 210] width 22 height 11
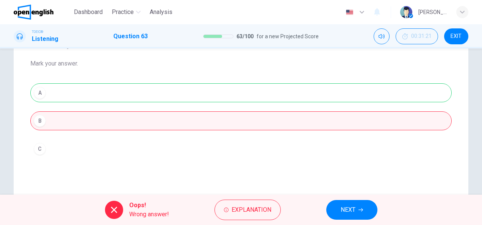
click at [349, 207] on span "NEXT" at bounding box center [348, 210] width 15 height 11
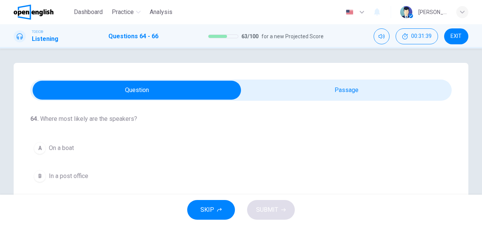
scroll to position [0, 0]
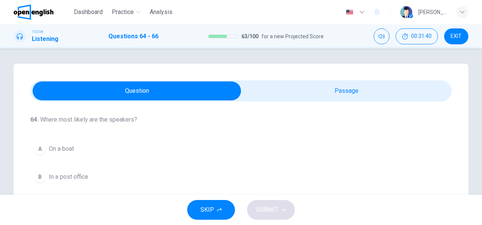
click at [319, 101] on span at bounding box center [241, 90] width 422 height 21
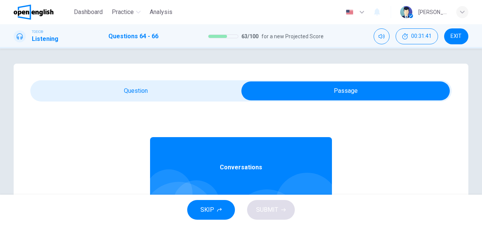
scroll to position [42, 0]
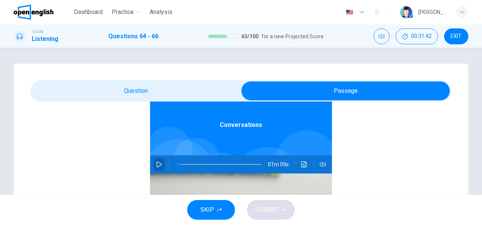
drag, startPoint x: 155, startPoint y: 166, endPoint x: 150, endPoint y: 120, distance: 46.1
click at [156, 163] on icon "button" at bounding box center [159, 165] width 6 height 6
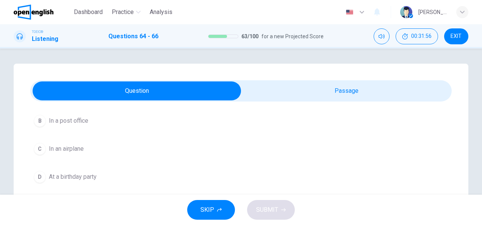
scroll to position [18, 0]
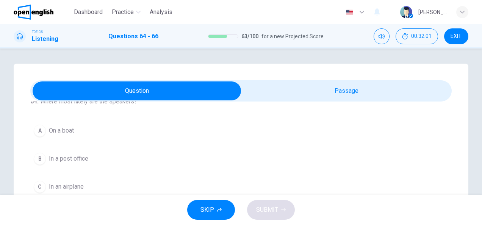
click at [83, 158] on span "In a post office" at bounding box center [68, 158] width 39 height 9
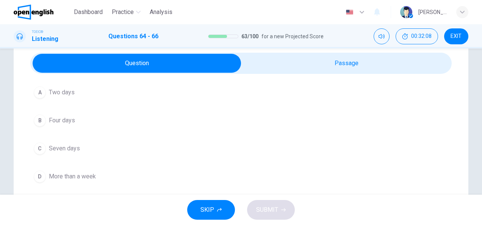
scroll to position [38, 0]
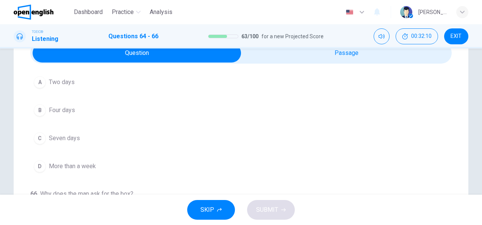
click at [67, 83] on span "Two days" at bounding box center [62, 82] width 26 height 9
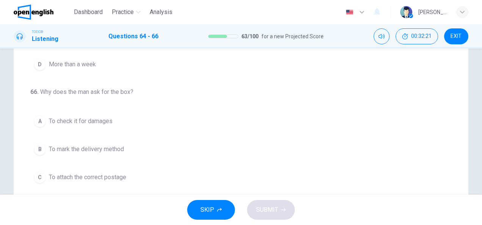
scroll to position [152, 0]
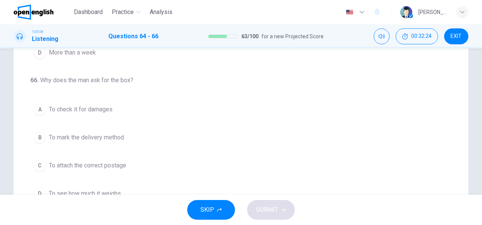
click at [123, 164] on span "To attach the correct postage" at bounding box center [87, 165] width 77 height 9
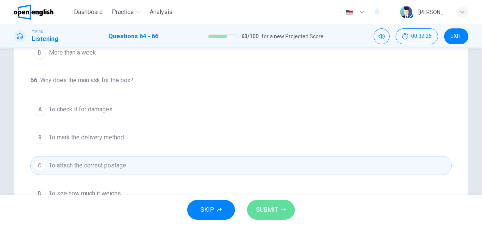
click at [271, 209] on span "SUBMIT" at bounding box center [267, 210] width 22 height 11
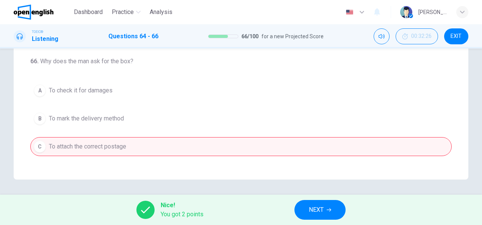
scroll to position [170, 0]
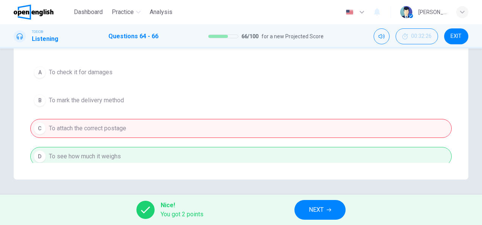
click at [327, 207] on button "NEXT" at bounding box center [320, 210] width 51 height 20
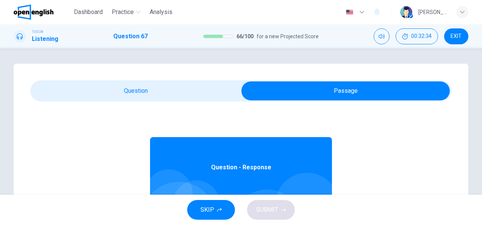
scroll to position [42, 0]
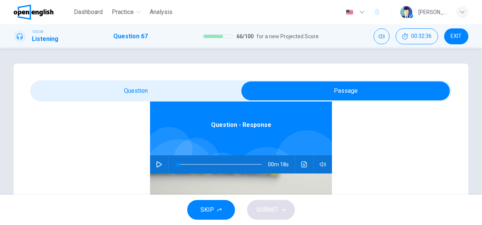
click at [156, 165] on icon "button" at bounding box center [159, 165] width 6 height 6
type input "**"
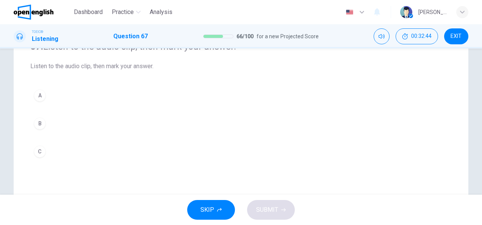
scroll to position [76, 0]
click at [39, 119] on div "B" at bounding box center [40, 121] width 12 height 12
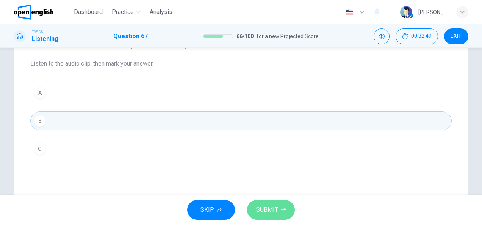
click at [270, 209] on span "SUBMIT" at bounding box center [267, 210] width 22 height 11
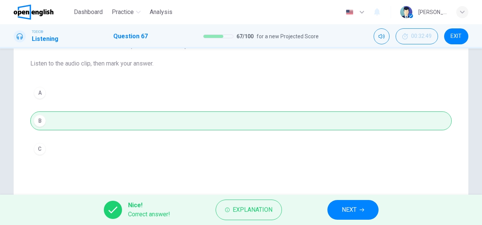
click at [367, 211] on button "NEXT" at bounding box center [353, 210] width 51 height 20
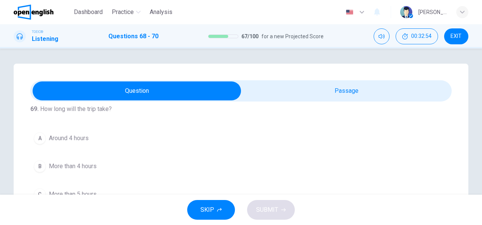
scroll to position [38, 0]
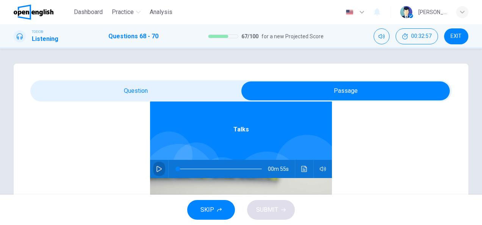
drag, startPoint x: 154, startPoint y: 169, endPoint x: 158, endPoint y: 121, distance: 48.7
click at [156, 167] on icon "button" at bounding box center [159, 169] width 6 height 6
type input "*"
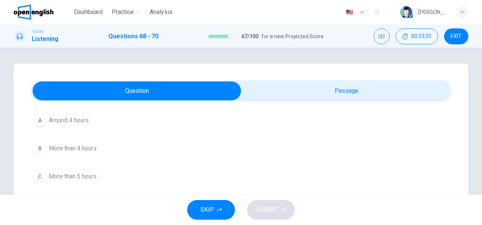
scroll to position [170, 0]
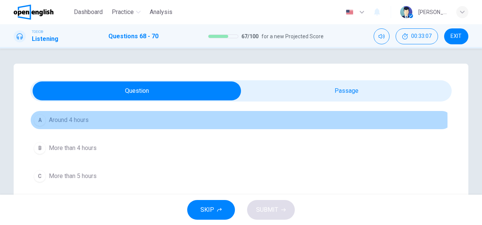
click at [81, 120] on span "Around 4 hours" at bounding box center [69, 120] width 40 height 9
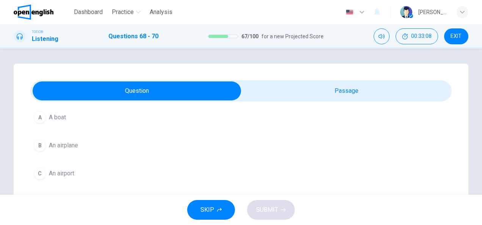
scroll to position [18, 0]
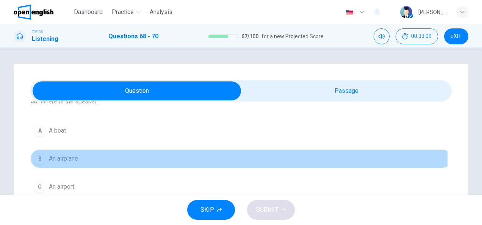
click at [70, 159] on span "An airplane" at bounding box center [63, 158] width 29 height 9
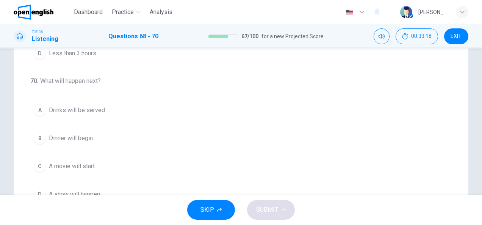
scroll to position [189, 0]
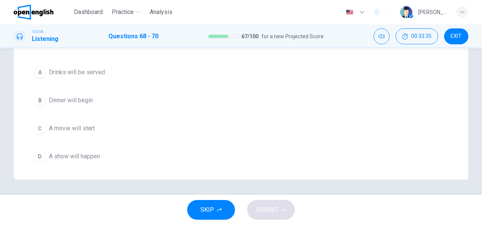
click at [80, 126] on span "A movie will start" at bounding box center [72, 128] width 46 height 9
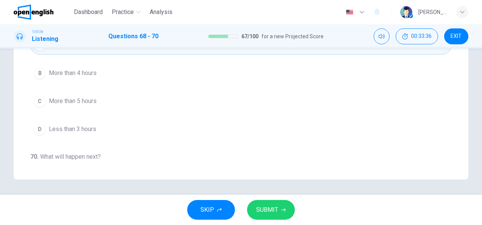
scroll to position [0, 0]
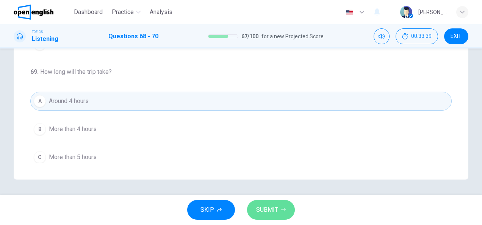
click at [264, 209] on span "SUBMIT" at bounding box center [267, 210] width 22 height 11
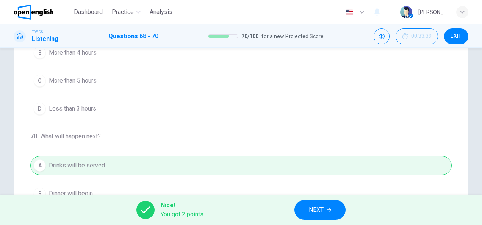
scroll to position [170, 0]
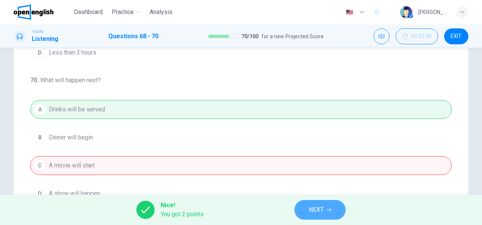
click at [320, 210] on span "NEXT" at bounding box center [316, 210] width 15 height 11
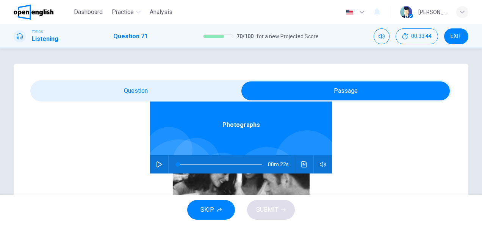
scroll to position [114, 0]
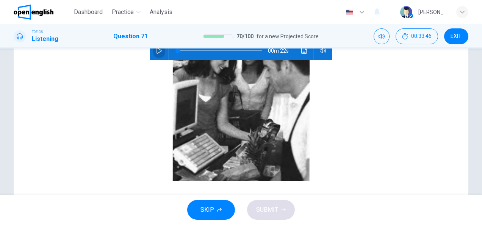
click at [157, 53] on icon "button" at bounding box center [159, 51] width 5 height 6
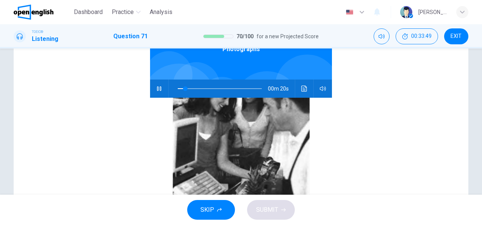
scroll to position [42, 0]
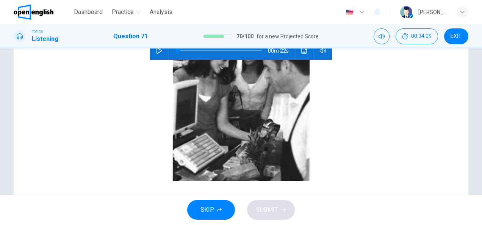
type input "*"
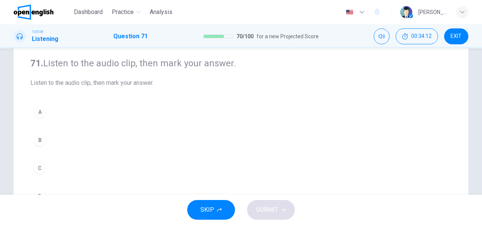
scroll to position [76, 0]
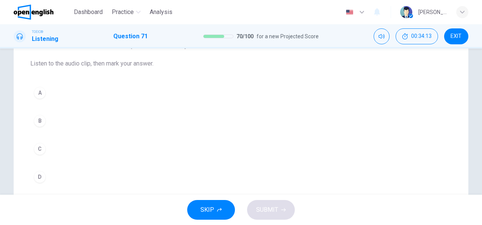
click at [40, 118] on div "B" at bounding box center [40, 121] width 12 height 12
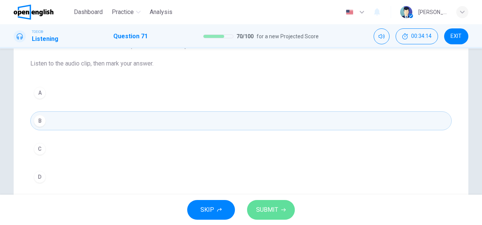
click at [279, 210] on button "SUBMIT" at bounding box center [271, 210] width 48 height 20
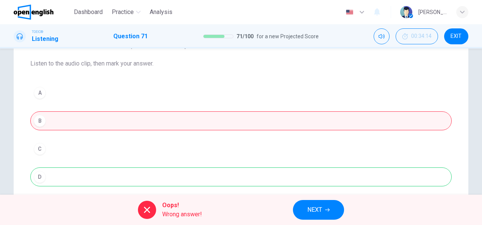
click at [332, 204] on button "NEXT" at bounding box center [318, 210] width 51 height 20
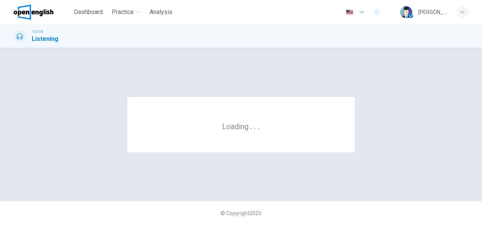
scroll to position [0, 0]
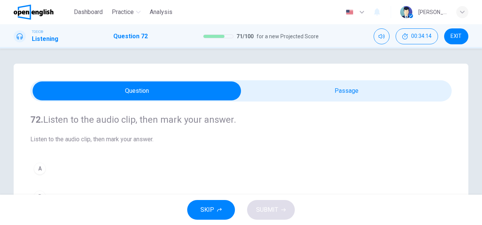
click at [343, 81] on span at bounding box center [241, 90] width 422 height 21
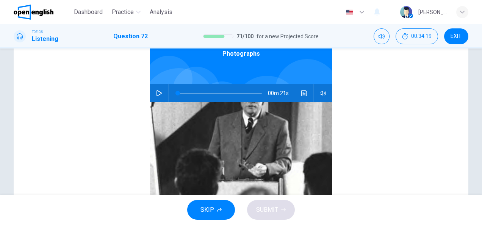
click at [156, 93] on icon "button" at bounding box center [159, 93] width 6 height 6
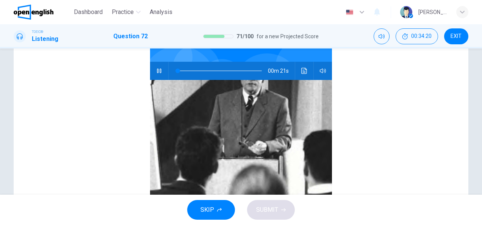
scroll to position [42, 0]
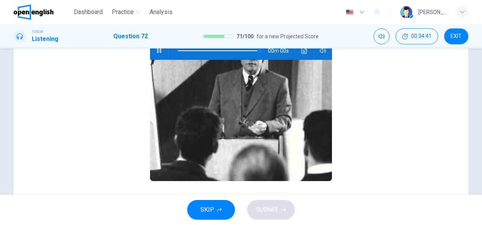
type input "*"
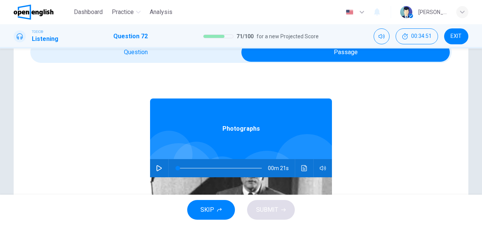
scroll to position [0, 0]
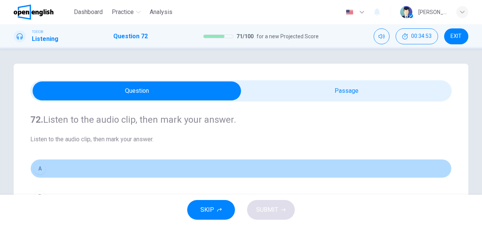
click at [36, 167] on div "A" at bounding box center [40, 169] width 12 height 12
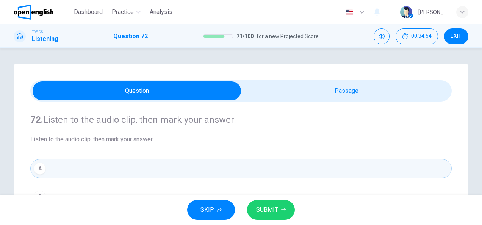
click at [271, 207] on span "SUBMIT" at bounding box center [267, 210] width 22 height 11
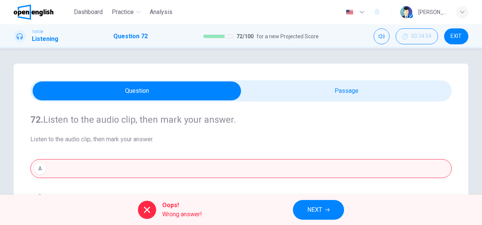
scroll to position [114, 0]
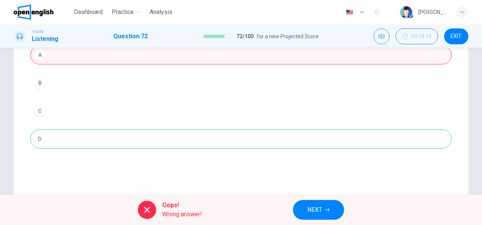
click at [314, 214] on span "NEXT" at bounding box center [315, 210] width 15 height 11
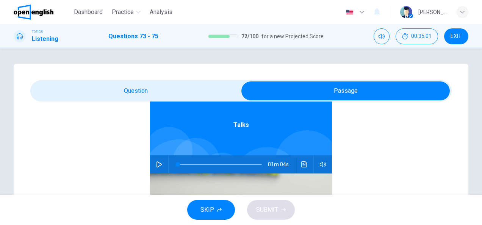
scroll to position [42, 0]
drag, startPoint x: 153, startPoint y: 166, endPoint x: 144, endPoint y: 132, distance: 35.0
click at [157, 165] on icon "button" at bounding box center [159, 165] width 5 height 6
type input "*"
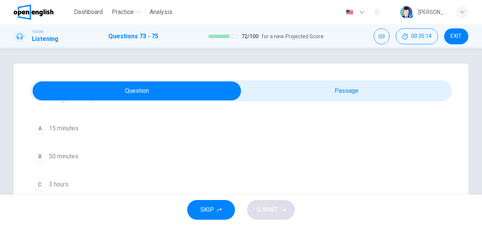
scroll to position [170, 0]
click at [60, 174] on span "3 hours" at bounding box center [59, 176] width 20 height 9
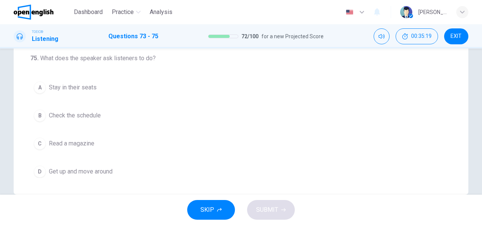
scroll to position [189, 0]
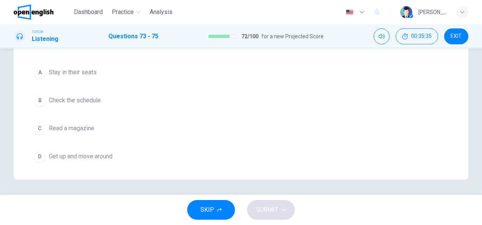
click at [80, 127] on span "Read a magazine" at bounding box center [72, 128] width 46 height 9
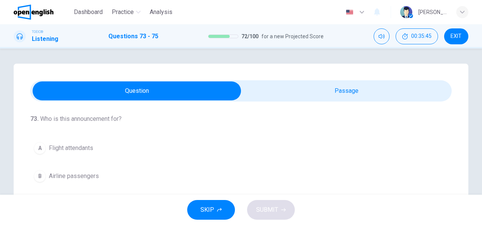
scroll to position [0, 0]
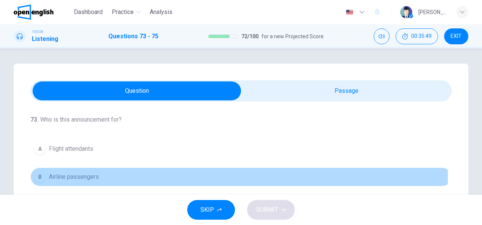
click at [91, 174] on span "Airline passengers" at bounding box center [74, 177] width 50 height 9
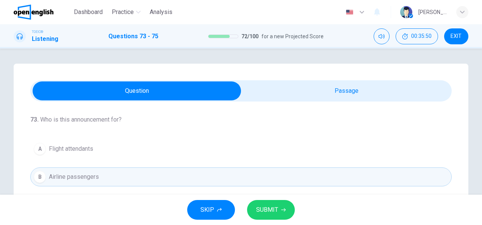
click at [272, 207] on span "SUBMIT" at bounding box center [267, 210] width 22 height 11
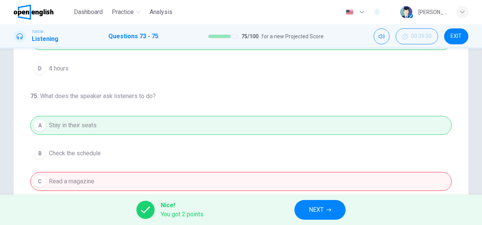
scroll to position [152, 0]
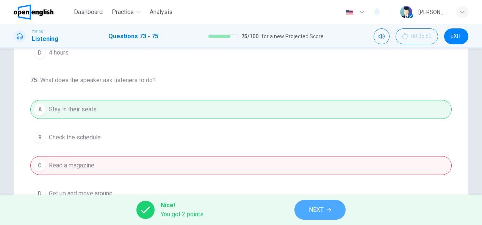
click at [317, 206] on span "NEXT" at bounding box center [316, 210] width 15 height 11
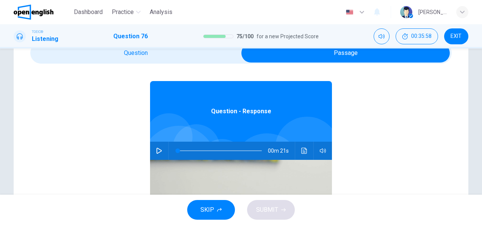
scroll to position [42, 0]
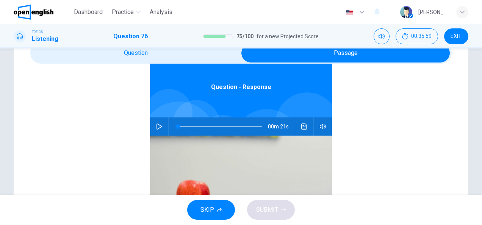
click at [150, 132] on div "00m 21s" at bounding box center [241, 127] width 182 height 18
click at [156, 127] on icon "button" at bounding box center [159, 127] width 6 height 6
type input "*"
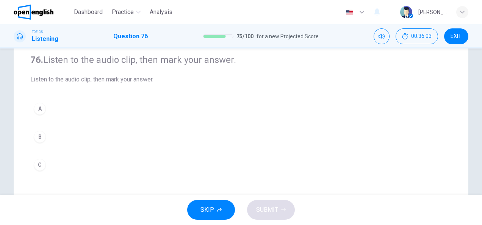
scroll to position [38, 0]
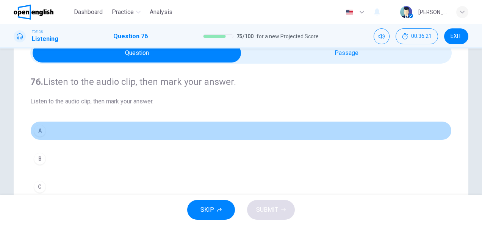
click at [39, 130] on div "A" at bounding box center [40, 131] width 12 height 12
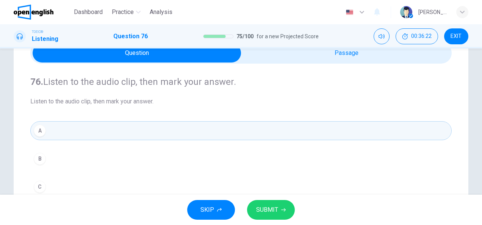
click at [281, 215] on button "SUBMIT" at bounding box center [271, 210] width 48 height 20
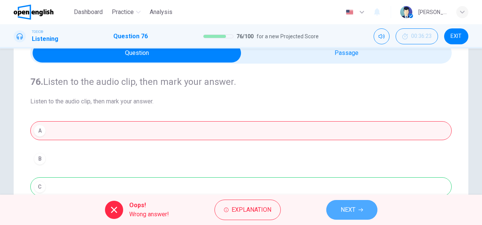
click at [334, 209] on button "NEXT" at bounding box center [351, 210] width 51 height 20
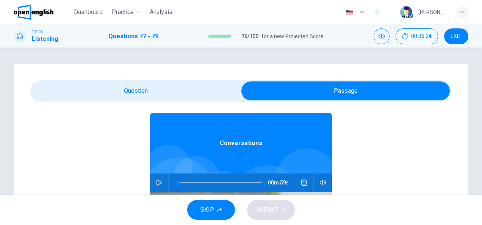
scroll to position [42, 0]
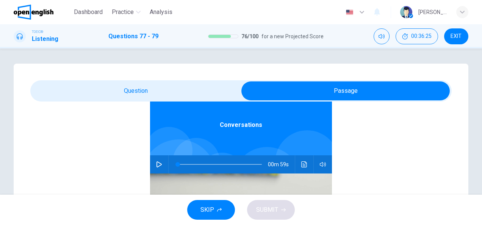
click at [156, 162] on icon "button" at bounding box center [159, 165] width 6 height 6
type input "*"
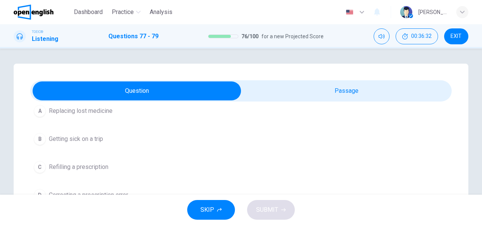
scroll to position [76, 0]
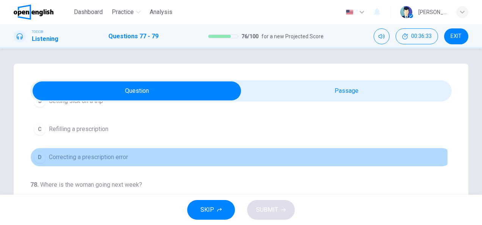
drag, startPoint x: 68, startPoint y: 156, endPoint x: 265, endPoint y: 154, distance: 197.2
click at [69, 156] on span "Correcting a prescription error" at bounding box center [88, 157] width 79 height 9
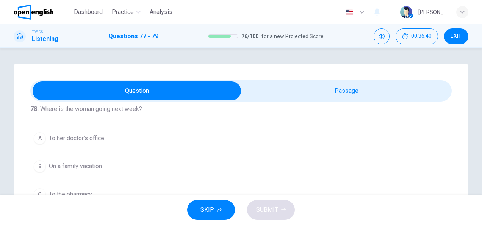
scroll to position [170, 0]
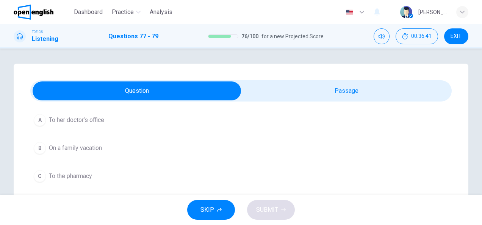
click at [87, 147] on span "On a family vacation" at bounding box center [75, 148] width 53 height 9
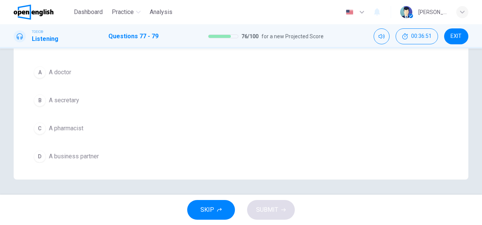
scroll to position [132, 0]
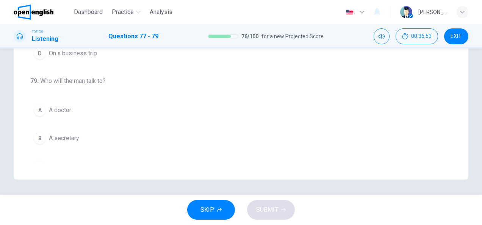
click at [72, 136] on span "A secretary" at bounding box center [64, 138] width 30 height 9
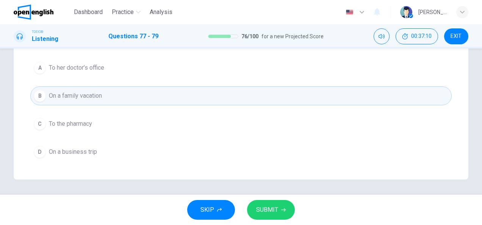
scroll to position [0, 0]
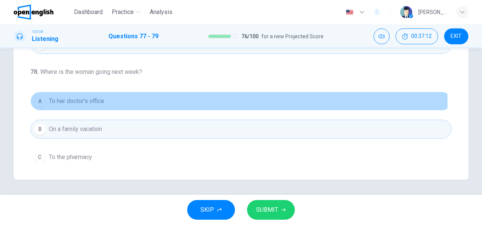
click at [86, 101] on span "To her doctor’s office" at bounding box center [76, 101] width 55 height 9
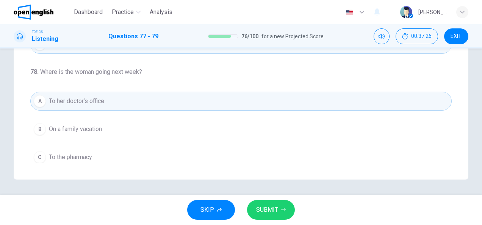
click at [85, 154] on span "To the pharmacy" at bounding box center [70, 157] width 43 height 9
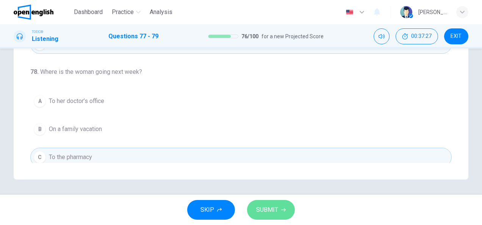
click at [265, 213] on span "SUBMIT" at bounding box center [267, 210] width 22 height 11
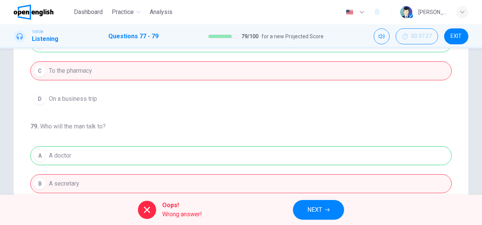
scroll to position [151, 0]
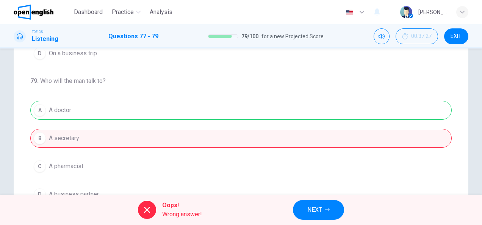
click at [321, 210] on span "NEXT" at bounding box center [315, 210] width 15 height 11
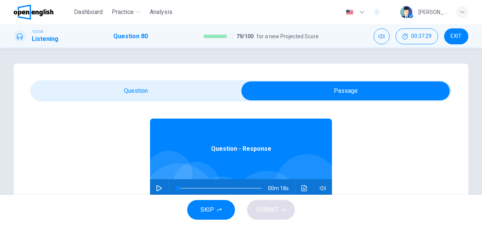
scroll to position [42, 0]
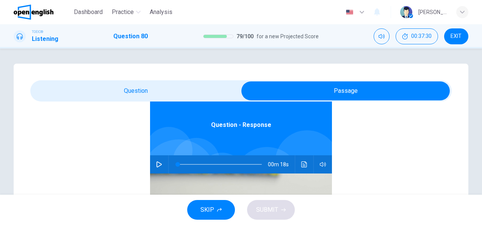
drag, startPoint x: 157, startPoint y: 165, endPoint x: 149, endPoint y: 130, distance: 36.5
click at [157, 164] on icon "button" at bounding box center [159, 165] width 5 height 6
type input "*"
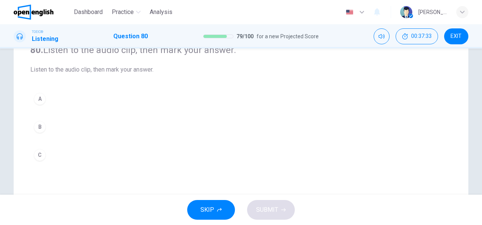
scroll to position [76, 0]
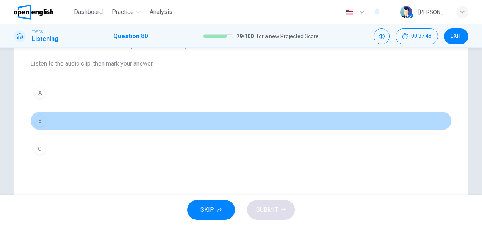
drag, startPoint x: 39, startPoint y: 121, endPoint x: 200, endPoint y: 221, distance: 189.7
click at [39, 122] on div "B" at bounding box center [40, 121] width 12 height 12
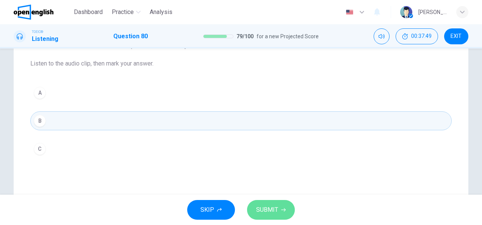
click at [276, 218] on button "SUBMIT" at bounding box center [271, 210] width 48 height 20
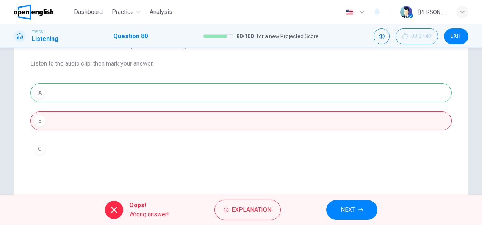
click at [347, 208] on span "NEXT" at bounding box center [348, 210] width 15 height 11
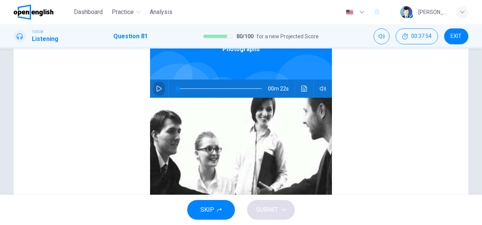
click at [156, 90] on icon "button" at bounding box center [159, 89] width 6 height 6
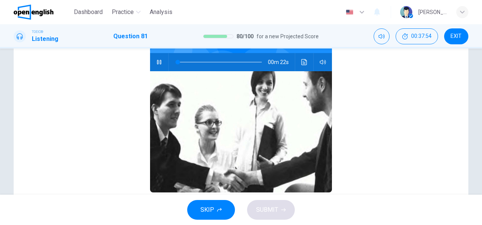
scroll to position [114, 0]
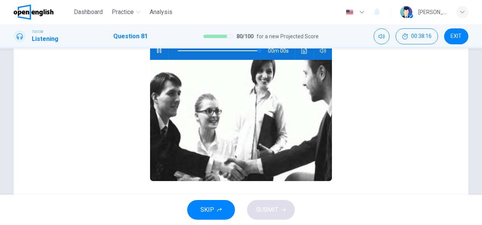
type input "*"
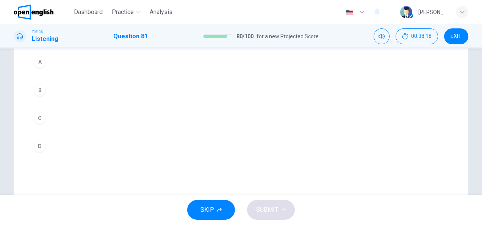
scroll to position [152, 0]
click at [36, 100] on div "D" at bounding box center [40, 101] width 12 height 12
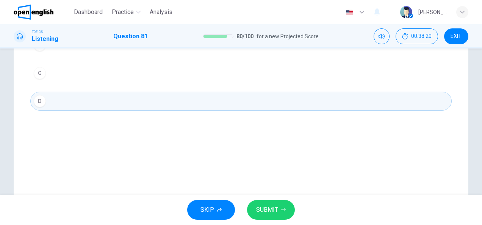
click at [271, 207] on span "SUBMIT" at bounding box center [267, 210] width 22 height 11
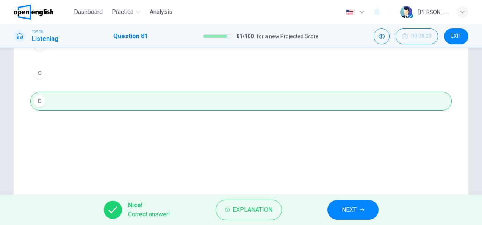
click at [358, 207] on button "NEXT" at bounding box center [353, 210] width 51 height 20
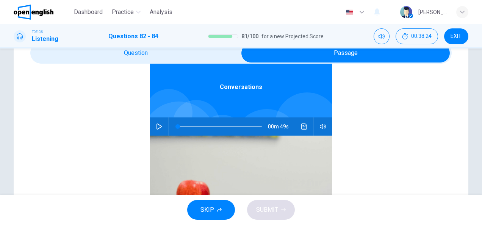
scroll to position [42, 0]
click at [157, 127] on icon "button" at bounding box center [159, 127] width 6 height 6
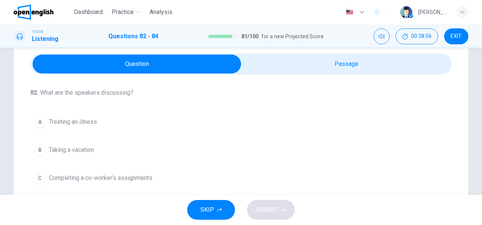
scroll to position [0, 0]
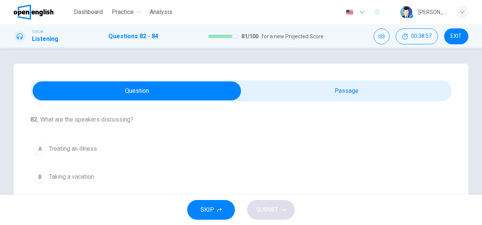
click at [298, 101] on span at bounding box center [241, 90] width 422 height 21
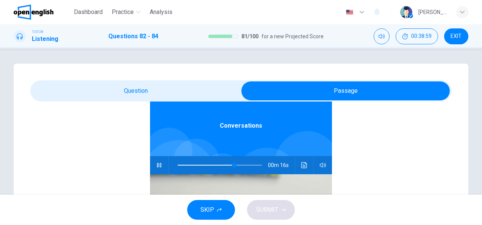
scroll to position [42, 0]
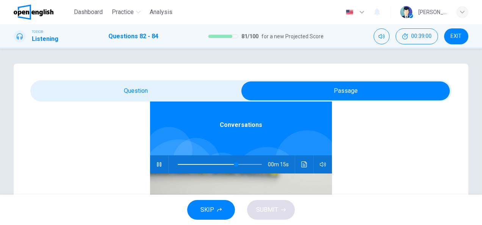
click at [178, 163] on span at bounding box center [220, 164] width 84 height 11
type input "*"
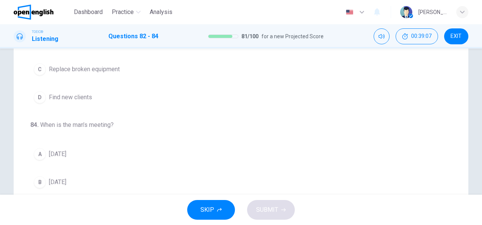
scroll to position [152, 0]
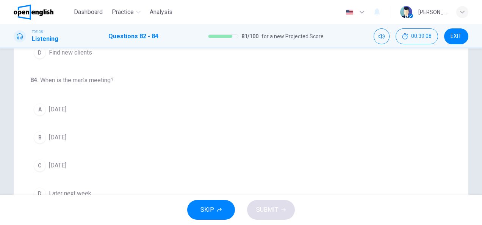
click at [89, 165] on button "C [DATE]" at bounding box center [241, 165] width 422 height 19
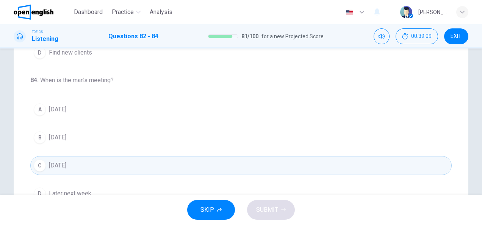
scroll to position [56, 0]
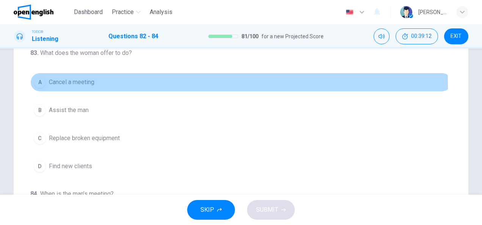
click at [81, 85] on span "Cancel a meeting" at bounding box center [72, 82] width 46 height 9
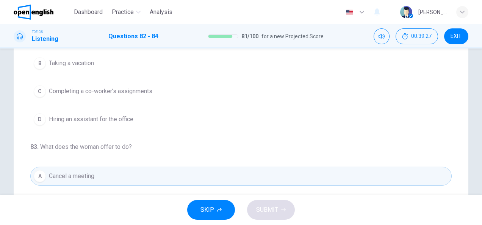
scroll to position [76, 0]
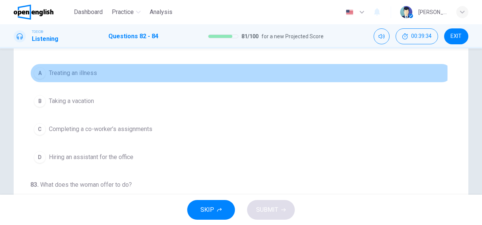
click at [83, 73] on span "Treating an illness" at bounding box center [73, 73] width 48 height 9
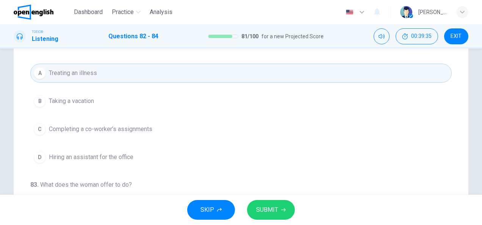
click at [267, 210] on span "SUBMIT" at bounding box center [267, 210] width 22 height 11
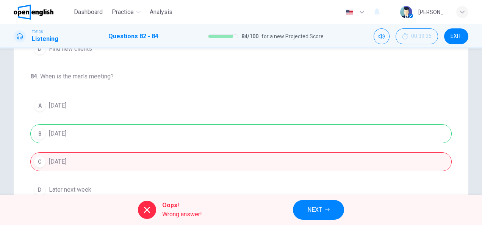
scroll to position [189, 0]
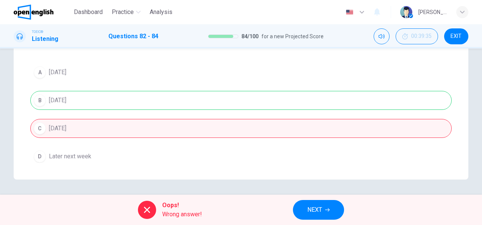
click at [323, 208] on button "NEXT" at bounding box center [318, 210] width 51 height 20
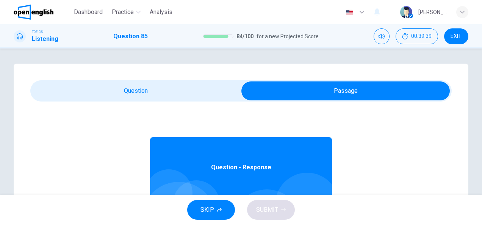
scroll to position [42, 0]
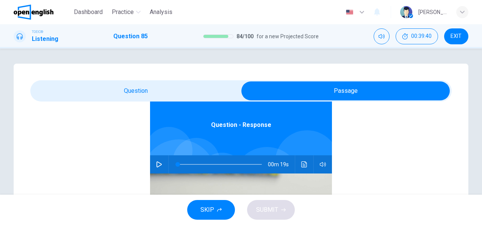
click at [156, 165] on icon "button" at bounding box center [159, 165] width 6 height 6
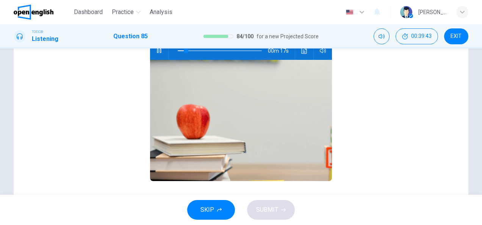
scroll to position [24, 0]
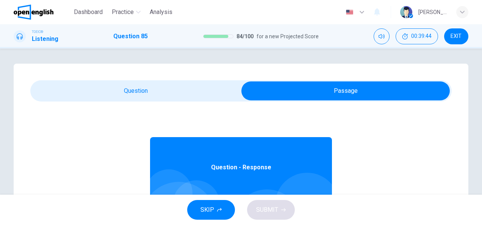
type input "**"
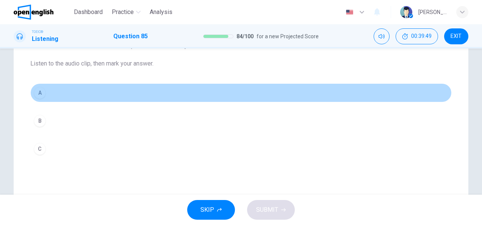
drag, startPoint x: 42, startPoint y: 94, endPoint x: 93, endPoint y: 136, distance: 65.9
click at [42, 93] on div "A" at bounding box center [40, 93] width 12 height 12
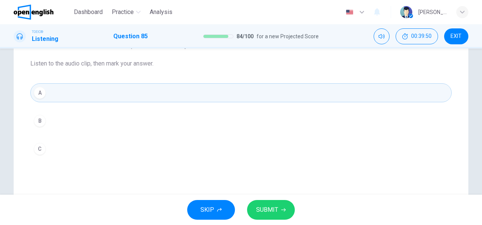
click at [252, 206] on button "SUBMIT" at bounding box center [271, 210] width 48 height 20
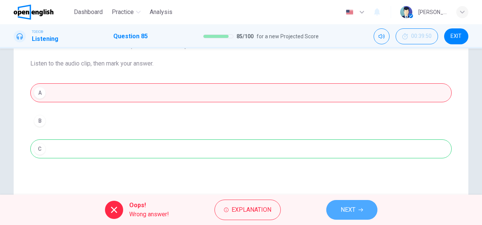
click at [353, 205] on span "NEXT" at bounding box center [348, 210] width 15 height 11
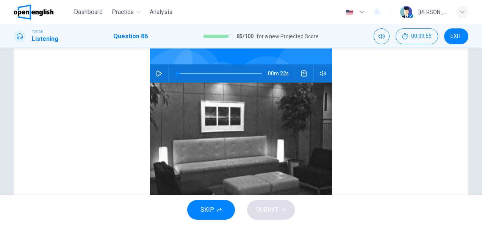
scroll to position [5, 0]
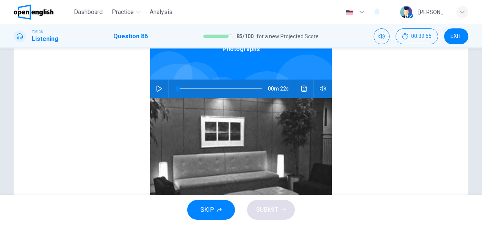
click at [157, 87] on icon "button" at bounding box center [159, 89] width 6 height 6
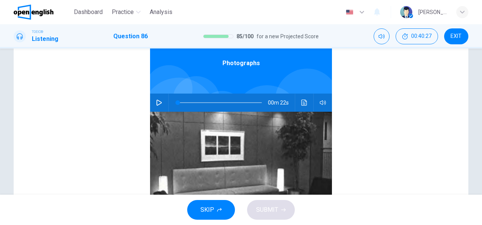
scroll to position [114, 0]
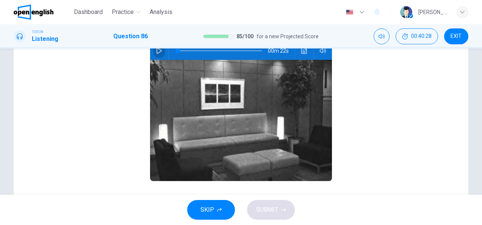
click at [155, 55] on button "button" at bounding box center [159, 51] width 12 height 18
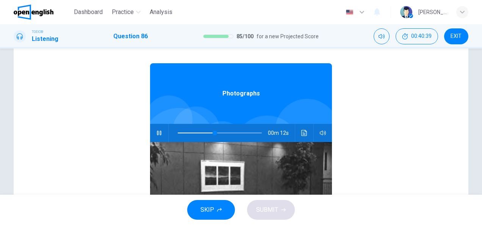
scroll to position [38, 0]
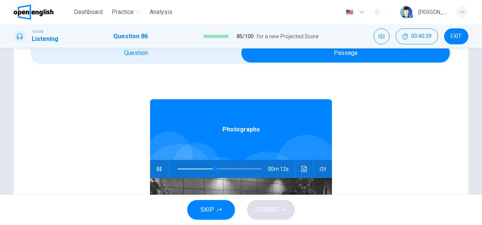
type input "**"
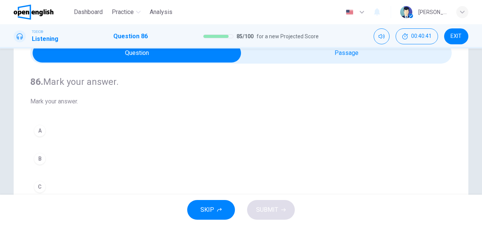
scroll to position [152, 0]
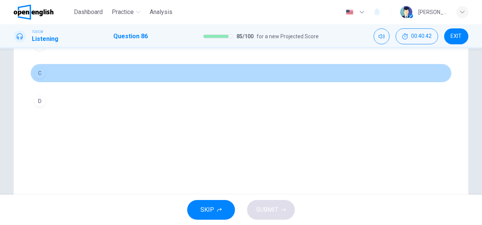
click at [36, 69] on div "C" at bounding box center [40, 73] width 12 height 12
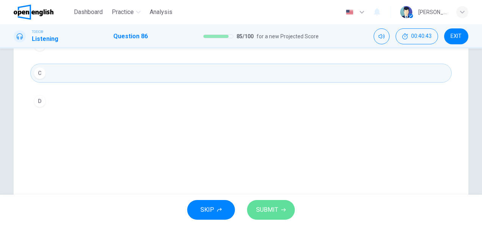
click at [279, 212] on button "SUBMIT" at bounding box center [271, 210] width 48 height 20
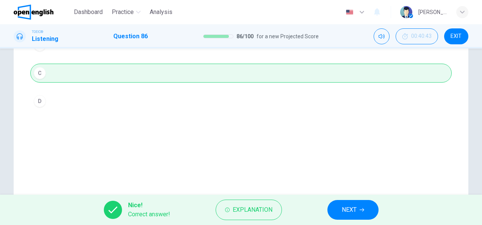
click at [356, 209] on span "NEXT" at bounding box center [349, 210] width 15 height 11
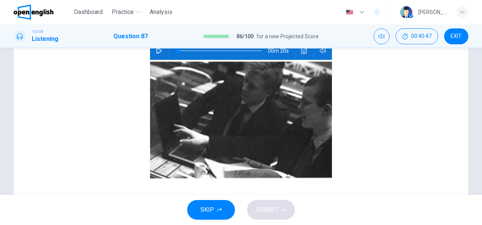
scroll to position [5, 0]
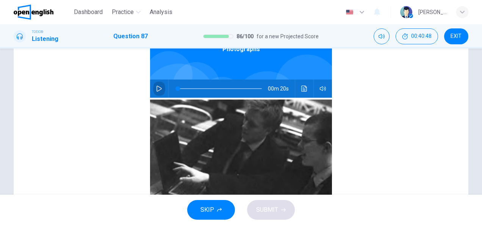
click at [156, 89] on icon "button" at bounding box center [159, 89] width 6 height 6
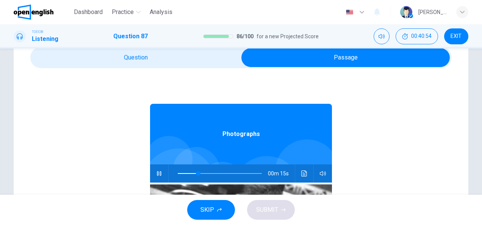
scroll to position [0, 0]
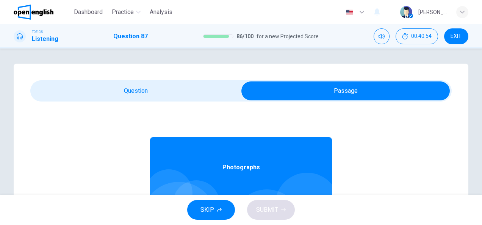
type input "**"
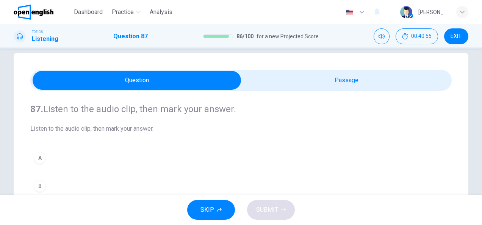
scroll to position [38, 0]
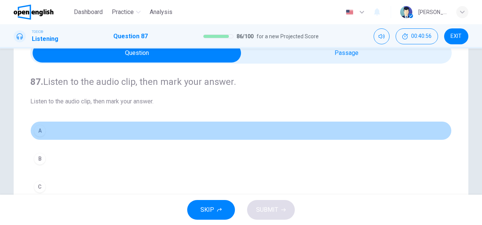
click at [39, 131] on div "A" at bounding box center [40, 131] width 12 height 12
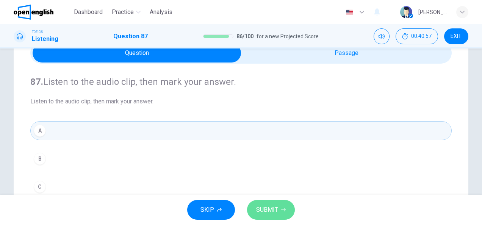
click at [288, 205] on button "SUBMIT" at bounding box center [271, 210] width 48 height 20
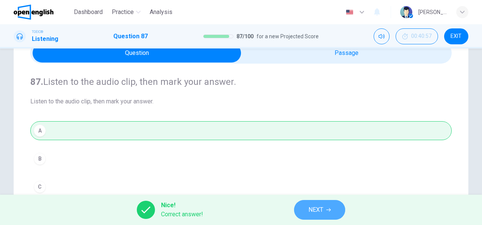
click at [321, 212] on span "NEXT" at bounding box center [316, 210] width 15 height 11
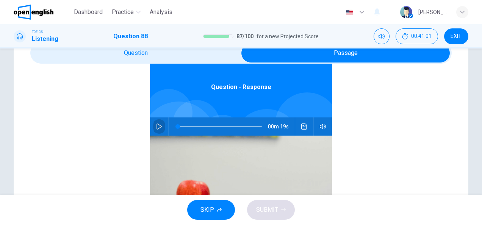
click at [156, 129] on icon "button" at bounding box center [159, 127] width 6 height 6
type input "*"
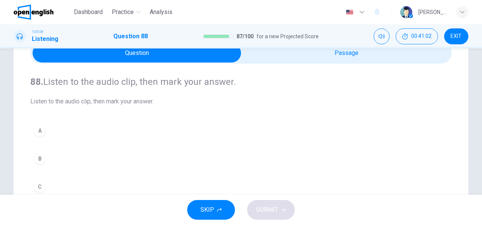
scroll to position [0, 0]
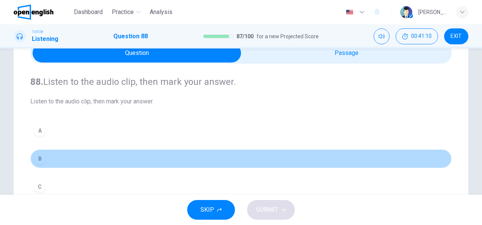
click at [42, 162] on div "B" at bounding box center [40, 159] width 12 height 12
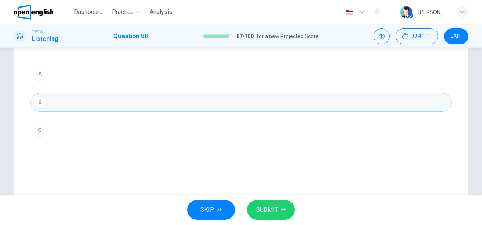
scroll to position [114, 0]
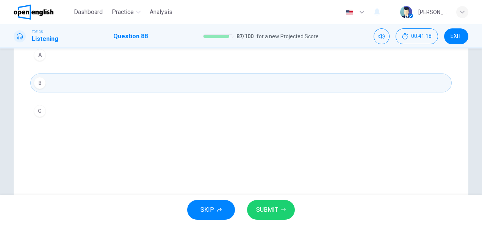
click at [275, 206] on span "SUBMIT" at bounding box center [267, 210] width 22 height 11
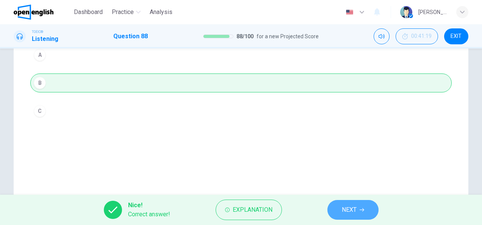
click at [368, 213] on button "NEXT" at bounding box center [353, 210] width 51 height 20
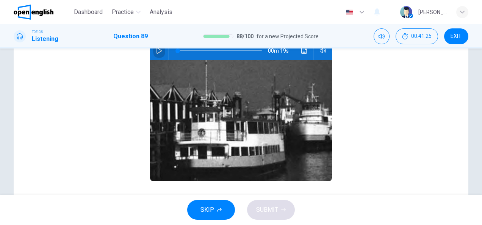
click at [157, 53] on icon "button" at bounding box center [159, 51] width 5 height 6
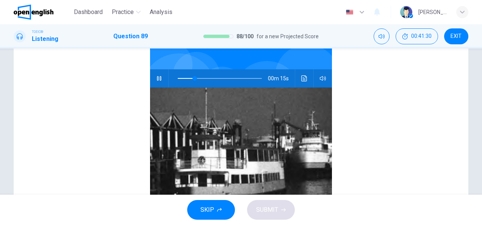
scroll to position [0, 0]
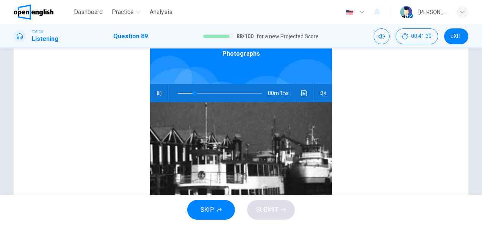
type input "**"
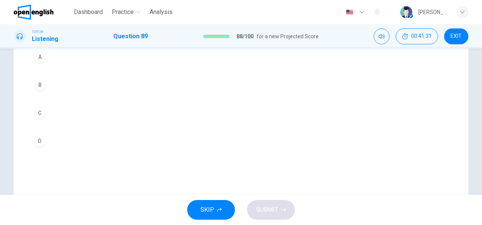
scroll to position [152, 0]
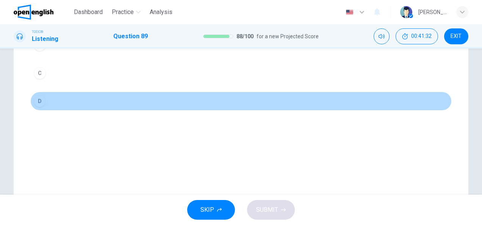
drag, startPoint x: 37, startPoint y: 96, endPoint x: 135, endPoint y: 169, distance: 122.7
click at [37, 99] on div "D" at bounding box center [40, 101] width 12 height 12
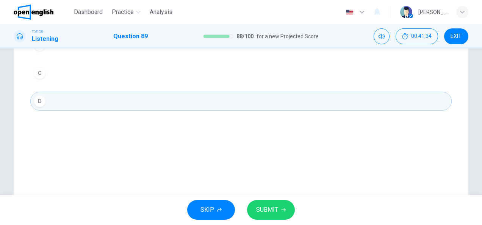
click at [284, 209] on icon "button" at bounding box center [283, 210] width 5 height 5
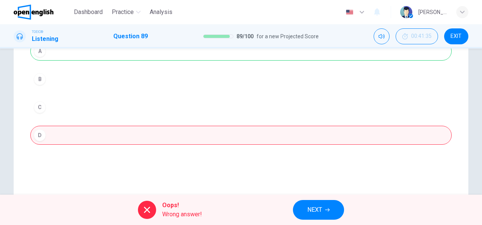
scroll to position [76, 0]
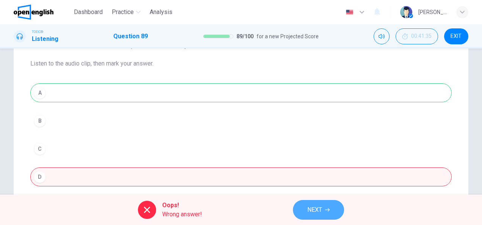
click at [315, 208] on span "NEXT" at bounding box center [315, 210] width 15 height 11
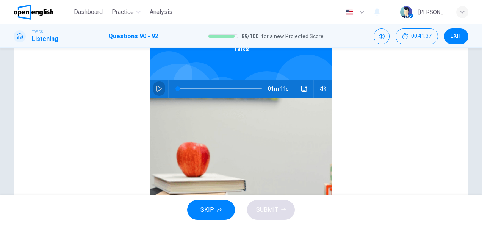
click at [156, 88] on icon "button" at bounding box center [159, 89] width 6 height 6
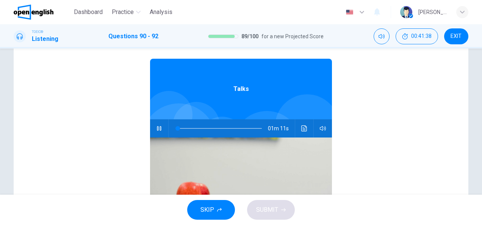
type input "*"
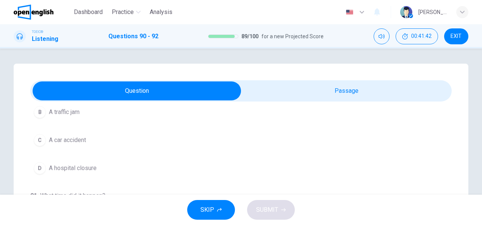
scroll to position [76, 0]
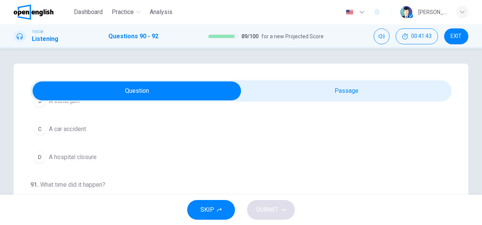
click at [86, 160] on span "A hospital closure" at bounding box center [73, 157] width 48 height 9
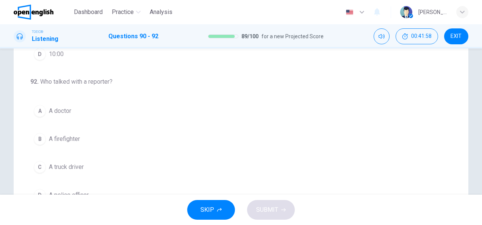
scroll to position [152, 0]
click at [79, 135] on button "B A firefighter" at bounding box center [241, 137] width 422 height 19
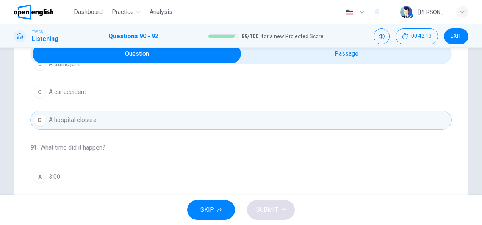
scroll to position [38, 0]
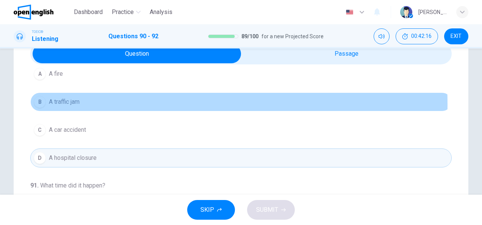
click at [79, 104] on span "A traffic jam" at bounding box center [64, 101] width 31 height 9
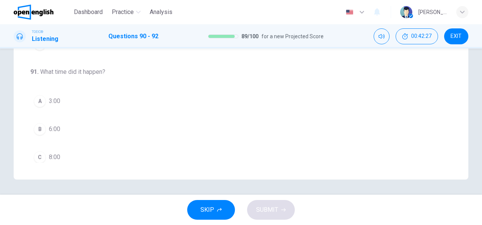
scroll to position [76, 0]
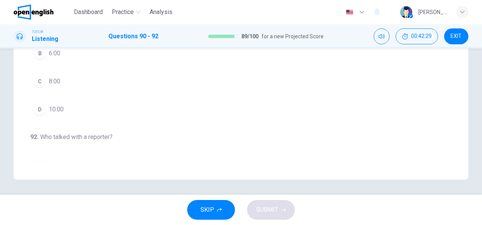
click at [56, 107] on span "10:00" at bounding box center [56, 109] width 15 height 9
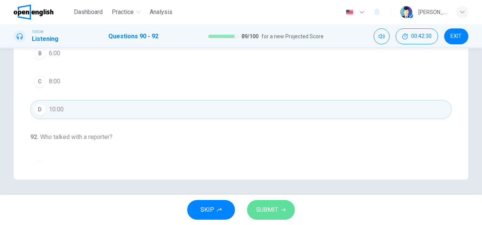
click at [262, 207] on span "SUBMIT" at bounding box center [267, 210] width 22 height 11
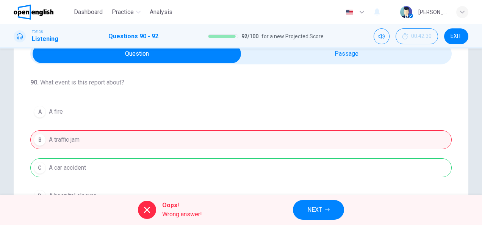
scroll to position [0, 0]
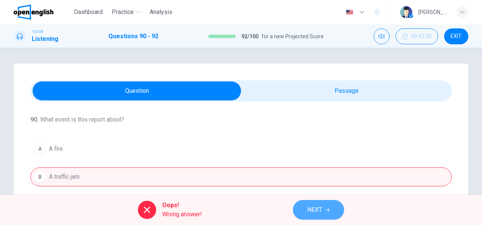
click at [321, 206] on span "NEXT" at bounding box center [315, 210] width 15 height 11
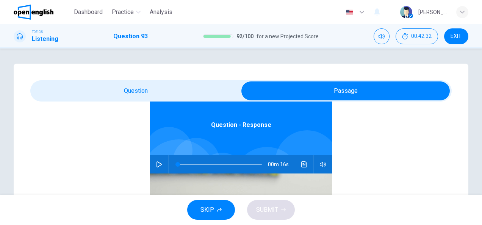
scroll to position [76, 0]
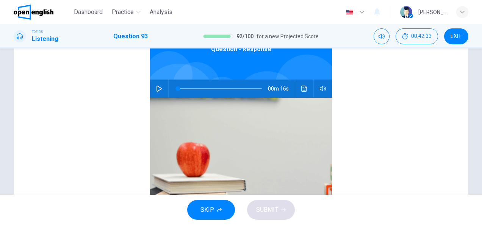
click at [156, 87] on icon "button" at bounding box center [159, 89] width 6 height 6
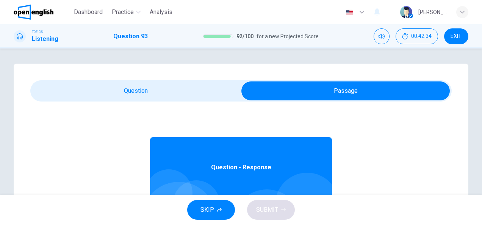
type input "*"
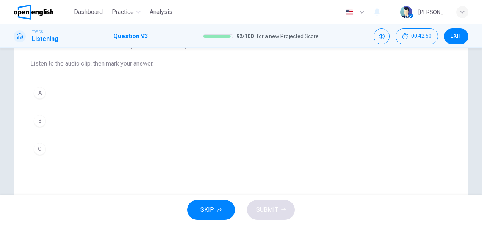
drag, startPoint x: 33, startPoint y: 149, endPoint x: 44, endPoint y: 152, distance: 11.6
click at [34, 149] on div "C" at bounding box center [40, 149] width 12 height 12
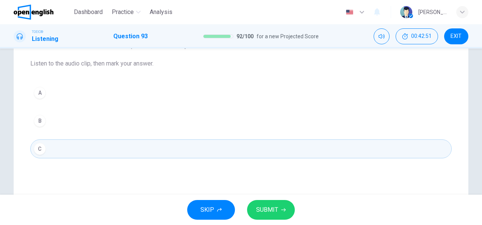
click at [275, 215] on button "SUBMIT" at bounding box center [271, 210] width 48 height 20
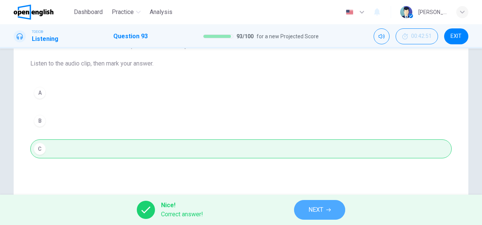
click at [336, 207] on button "NEXT" at bounding box center [319, 210] width 51 height 20
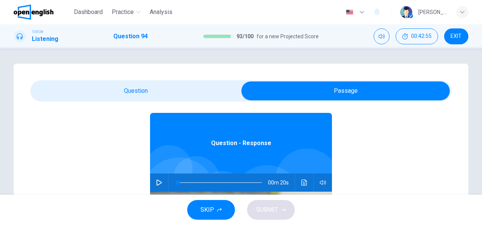
scroll to position [42, 0]
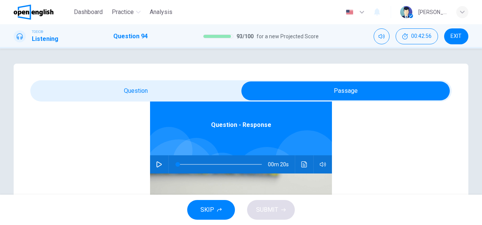
drag, startPoint x: 157, startPoint y: 164, endPoint x: 152, endPoint y: 108, distance: 56.0
click at [156, 162] on icon "button" at bounding box center [159, 165] width 6 height 6
type input "*"
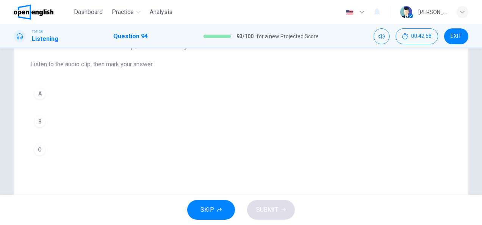
scroll to position [76, 0]
click at [41, 93] on div "A" at bounding box center [40, 93] width 12 height 12
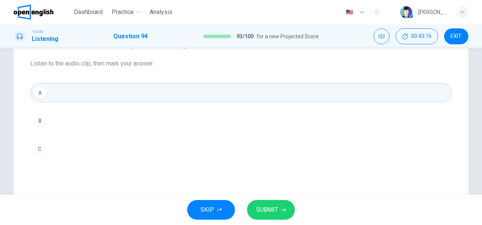
click at [37, 149] on div "C" at bounding box center [40, 149] width 12 height 12
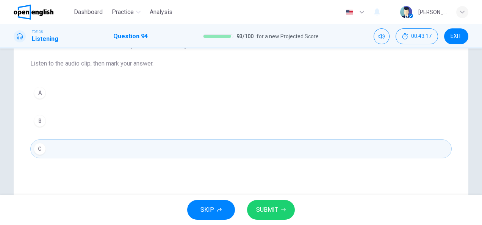
click at [279, 206] on button "SUBMIT" at bounding box center [271, 210] width 48 height 20
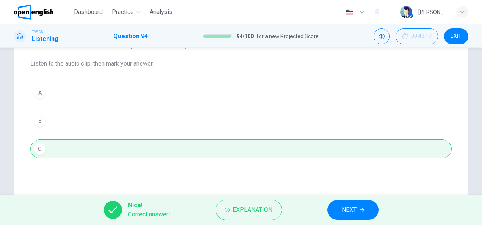
click at [356, 210] on span "NEXT" at bounding box center [349, 210] width 15 height 11
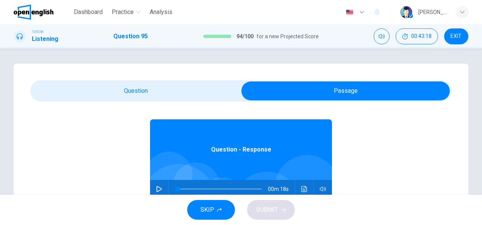
scroll to position [42, 0]
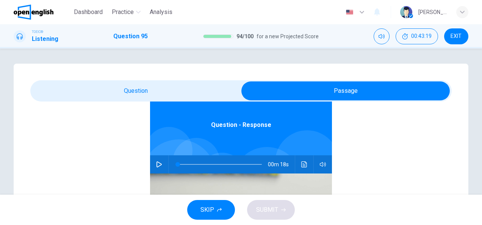
click at [153, 162] on button "button" at bounding box center [159, 164] width 12 height 18
type input "*"
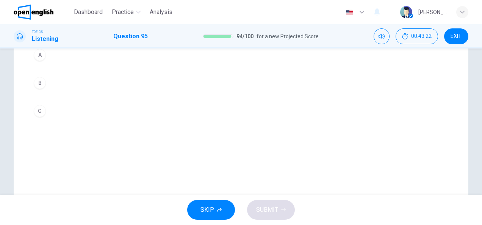
scroll to position [76, 0]
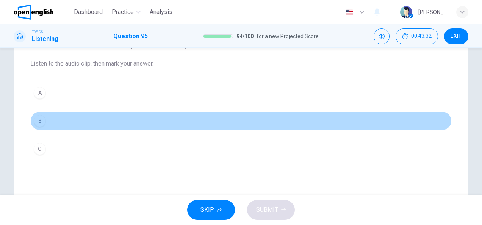
click at [37, 120] on div "B" at bounding box center [40, 121] width 12 height 12
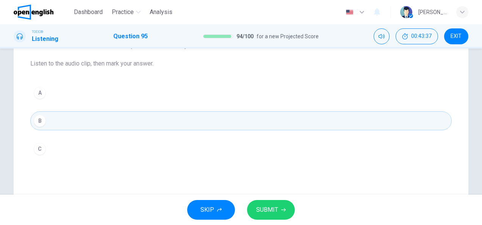
click at [282, 209] on icon "button" at bounding box center [283, 210] width 5 height 5
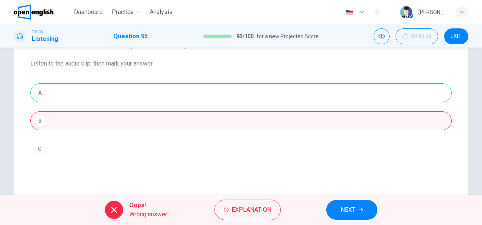
click at [337, 211] on button "NEXT" at bounding box center [351, 210] width 51 height 20
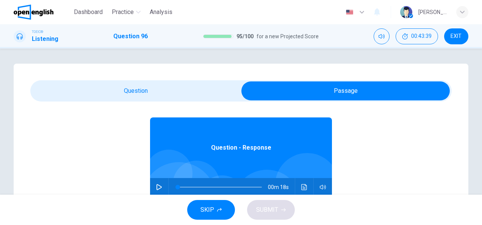
scroll to position [42, 0]
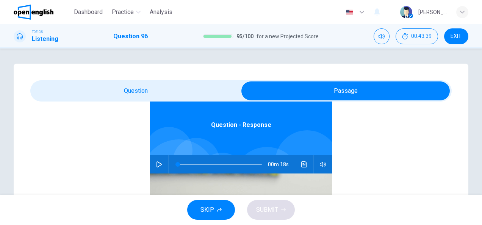
click at [157, 167] on icon "button" at bounding box center [159, 165] width 5 height 6
type input "*"
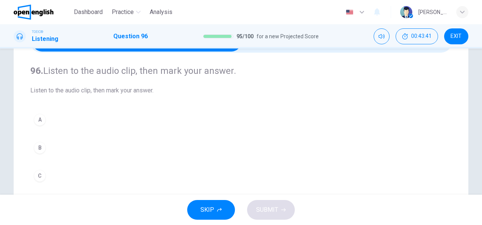
scroll to position [76, 0]
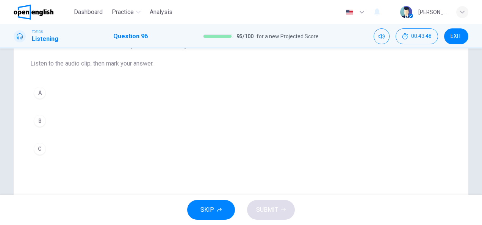
click at [38, 91] on div "A" at bounding box center [40, 93] width 12 height 12
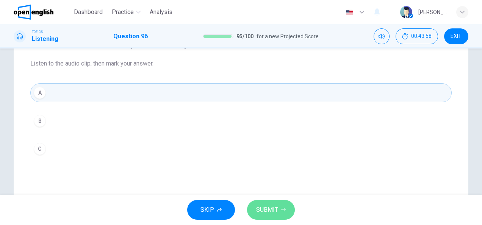
click at [281, 213] on button "SUBMIT" at bounding box center [271, 210] width 48 height 20
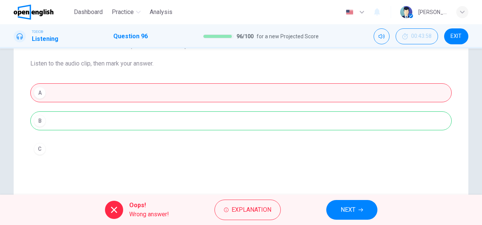
click at [357, 210] on button "NEXT" at bounding box center [351, 210] width 51 height 20
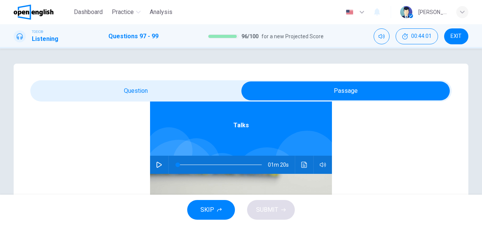
scroll to position [42, 0]
click at [156, 164] on icon "button" at bounding box center [159, 165] width 6 height 6
type input "*"
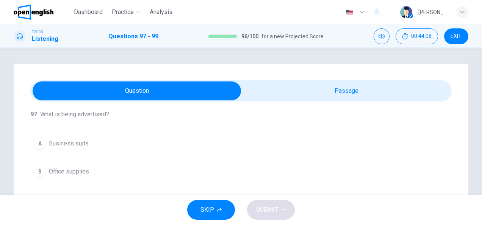
scroll to position [0, 0]
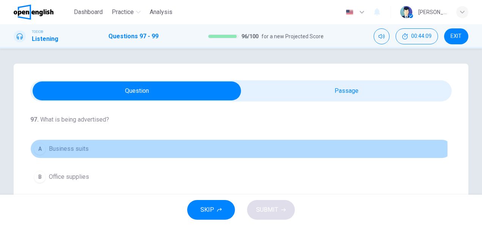
click at [77, 149] on span "Business suits" at bounding box center [69, 148] width 40 height 9
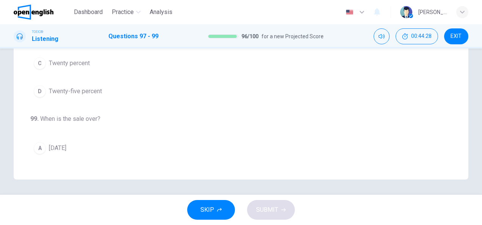
scroll to position [18, 0]
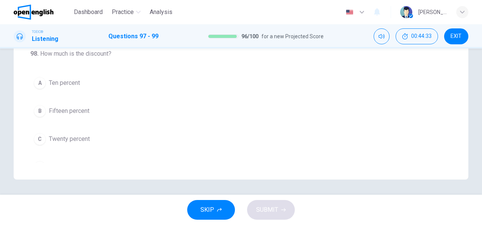
click at [77, 84] on span "Ten percent" at bounding box center [64, 82] width 31 height 9
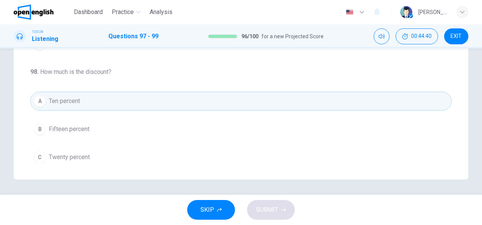
scroll to position [38, 0]
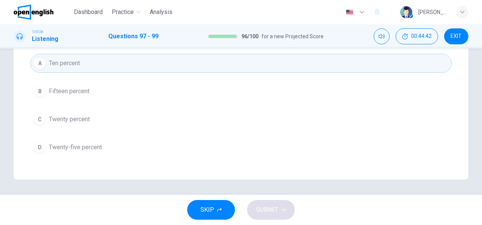
click at [82, 143] on span "Twenty-five percent" at bounding box center [75, 147] width 53 height 9
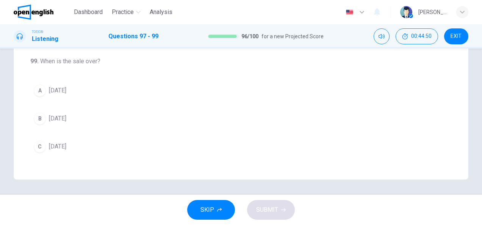
scroll to position [170, 0]
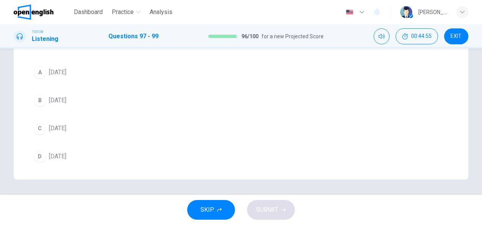
click at [62, 71] on span "[DATE]" at bounding box center [57, 72] width 17 height 9
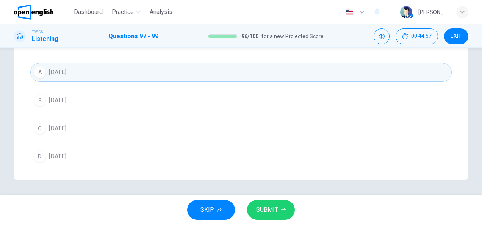
click at [276, 206] on span "SUBMIT" at bounding box center [267, 210] width 22 height 11
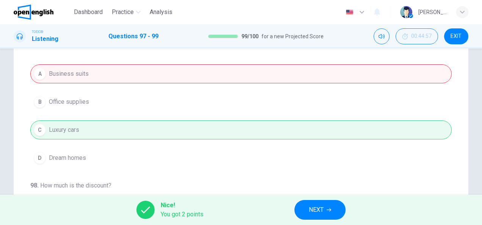
scroll to position [0, 0]
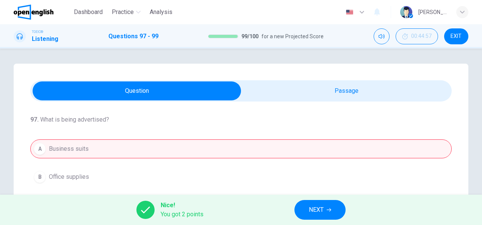
click at [320, 212] on span "NEXT" at bounding box center [316, 210] width 15 height 11
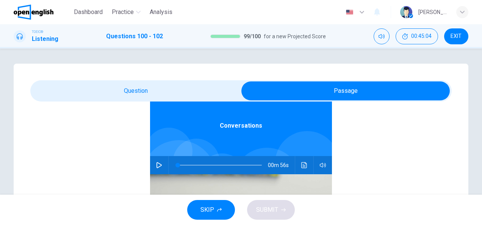
scroll to position [42, 0]
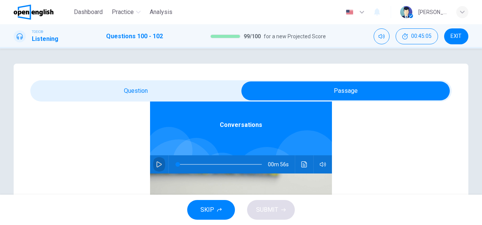
click at [159, 161] on button "button" at bounding box center [159, 164] width 12 height 18
type input "*"
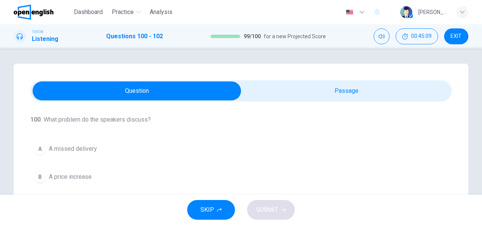
scroll to position [38, 0]
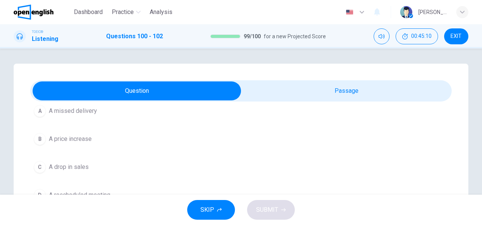
click at [81, 138] on span "A price increase" at bounding box center [70, 139] width 43 height 9
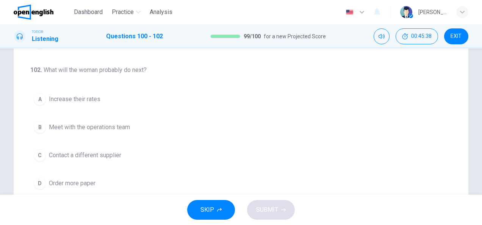
scroll to position [189, 0]
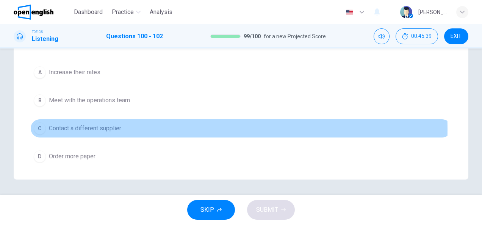
click at [106, 127] on span "Contact a different supplier" at bounding box center [85, 128] width 72 height 9
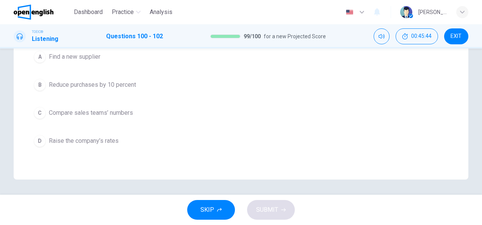
scroll to position [56, 0]
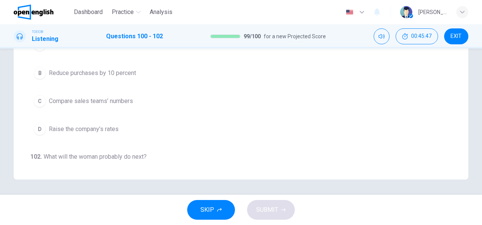
click at [107, 127] on span "Raise the company’s rates" at bounding box center [84, 129] width 70 height 9
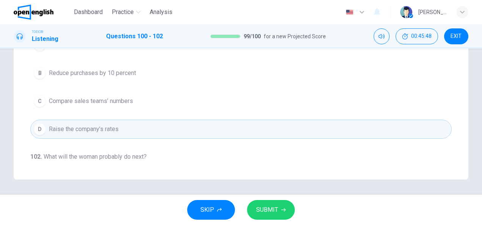
click at [275, 215] on span "SUBMIT" at bounding box center [267, 210] width 22 height 11
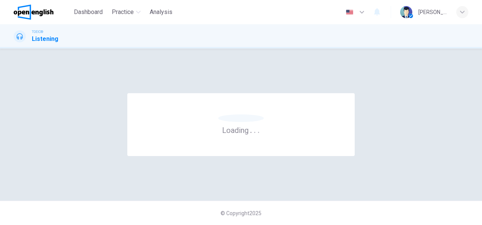
scroll to position [0, 0]
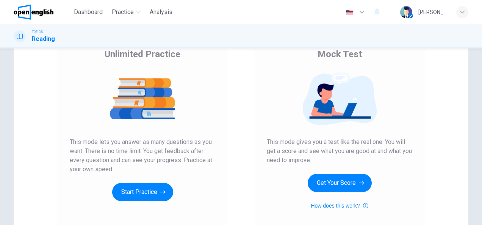
scroll to position [114, 0]
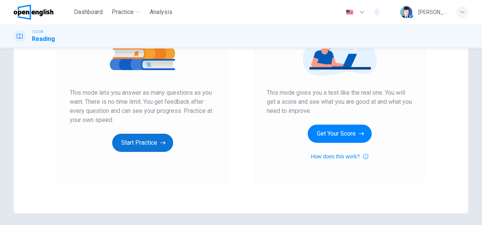
click at [140, 148] on button "Start Practice" at bounding box center [142, 143] width 61 height 18
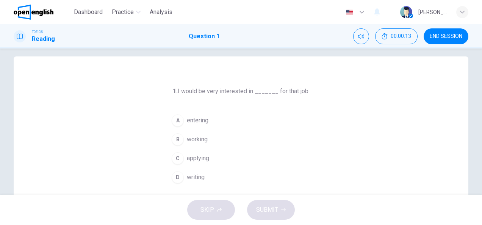
scroll to position [0, 0]
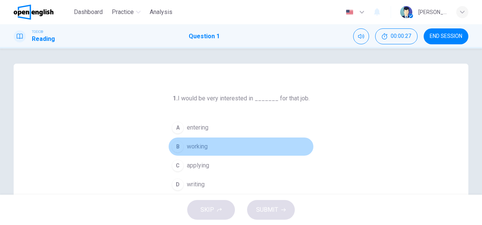
click at [199, 146] on span "working" at bounding box center [197, 146] width 21 height 9
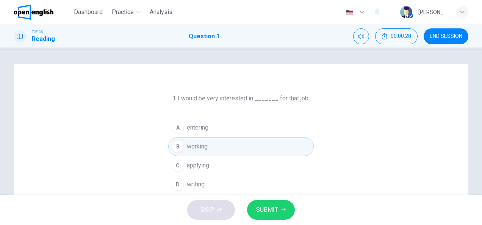
click at [273, 208] on span "SUBMIT" at bounding box center [267, 210] width 22 height 11
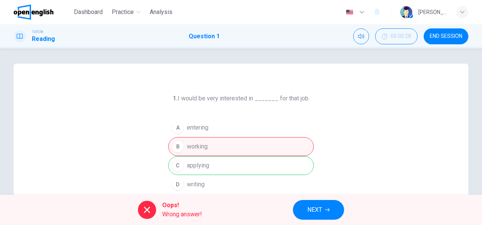
click at [320, 211] on span "NEXT" at bounding box center [315, 210] width 15 height 11
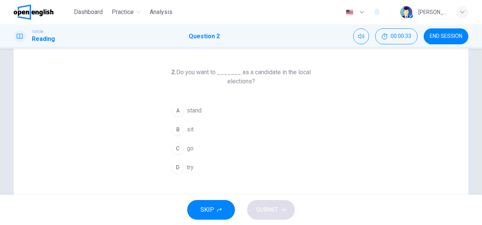
scroll to position [38, 0]
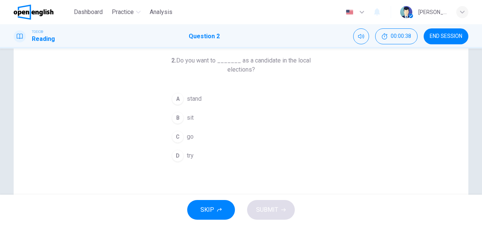
click at [177, 100] on div "A" at bounding box center [178, 99] width 12 height 12
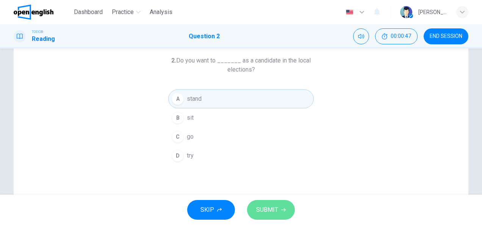
click at [284, 216] on button "SUBMIT" at bounding box center [271, 210] width 48 height 20
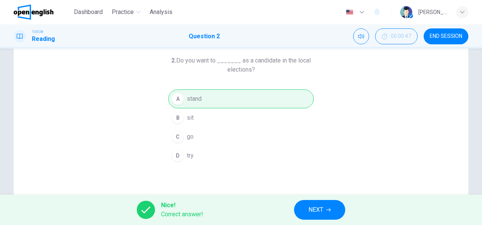
click at [314, 208] on span "NEXT" at bounding box center [316, 210] width 15 height 11
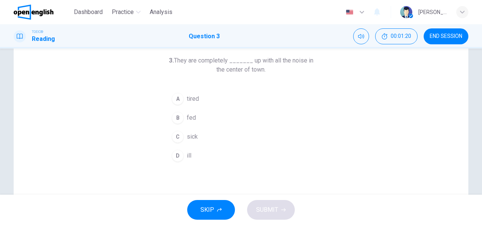
click at [177, 116] on div "B" at bounding box center [178, 118] width 12 height 12
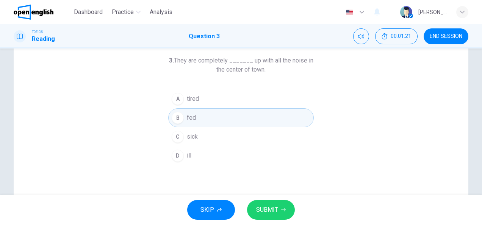
click at [268, 212] on span "SUBMIT" at bounding box center [267, 210] width 22 height 11
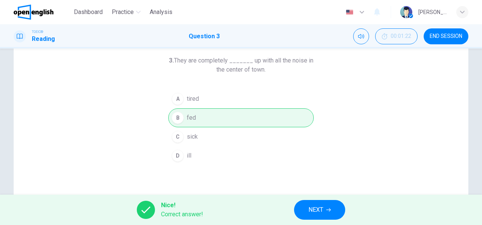
click at [322, 206] on span "NEXT" at bounding box center [316, 210] width 15 height 11
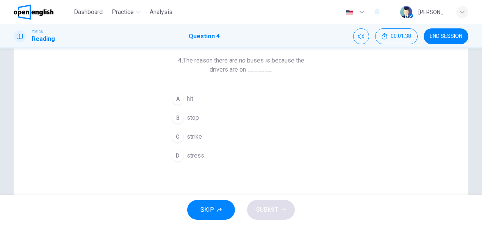
click at [174, 116] on div "B" at bounding box center [178, 118] width 12 height 12
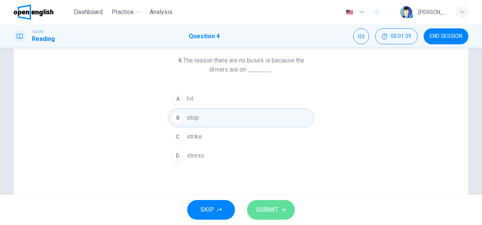
click at [266, 212] on span "SUBMIT" at bounding box center [267, 210] width 22 height 11
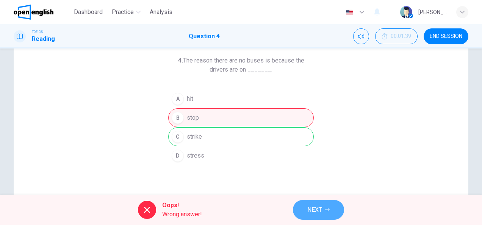
click at [317, 208] on span "NEXT" at bounding box center [315, 210] width 15 height 11
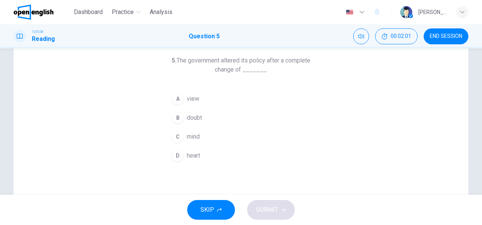
click at [174, 100] on div "A" at bounding box center [178, 99] width 12 height 12
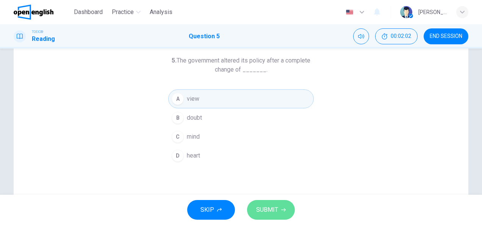
click at [277, 218] on button "SUBMIT" at bounding box center [271, 210] width 48 height 20
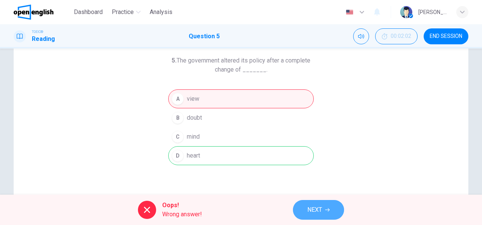
click at [329, 212] on icon "button" at bounding box center [327, 210] width 5 height 5
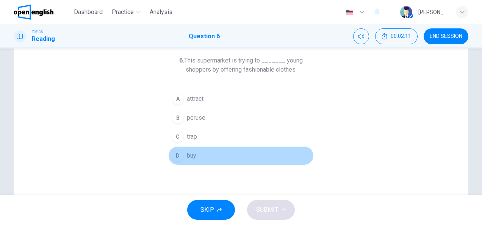
click at [177, 150] on div "D" at bounding box center [178, 156] width 12 height 12
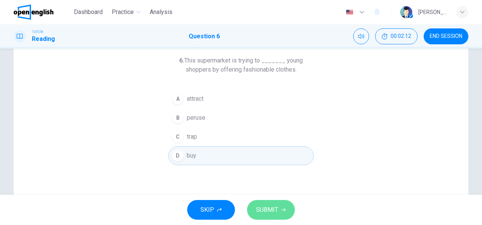
click at [283, 213] on button "SUBMIT" at bounding box center [271, 210] width 48 height 20
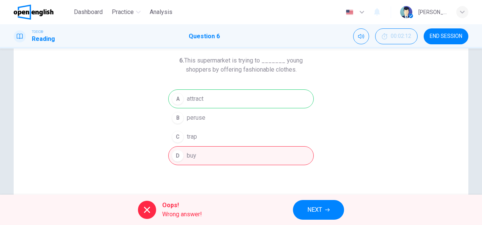
click at [303, 204] on button "NEXT" at bounding box center [318, 210] width 51 height 20
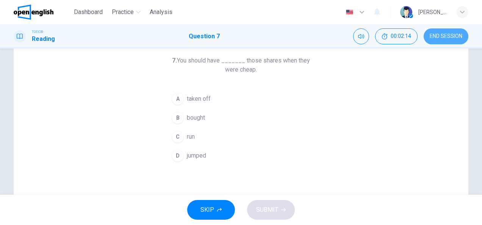
click at [437, 39] on button "END SESSION" at bounding box center [446, 36] width 45 height 16
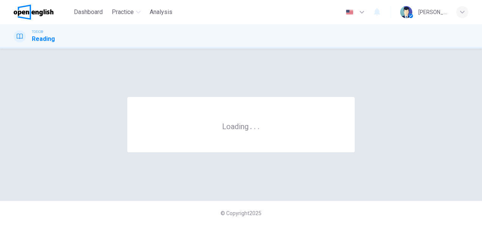
scroll to position [0, 0]
